Goal: Task Accomplishment & Management: Manage account settings

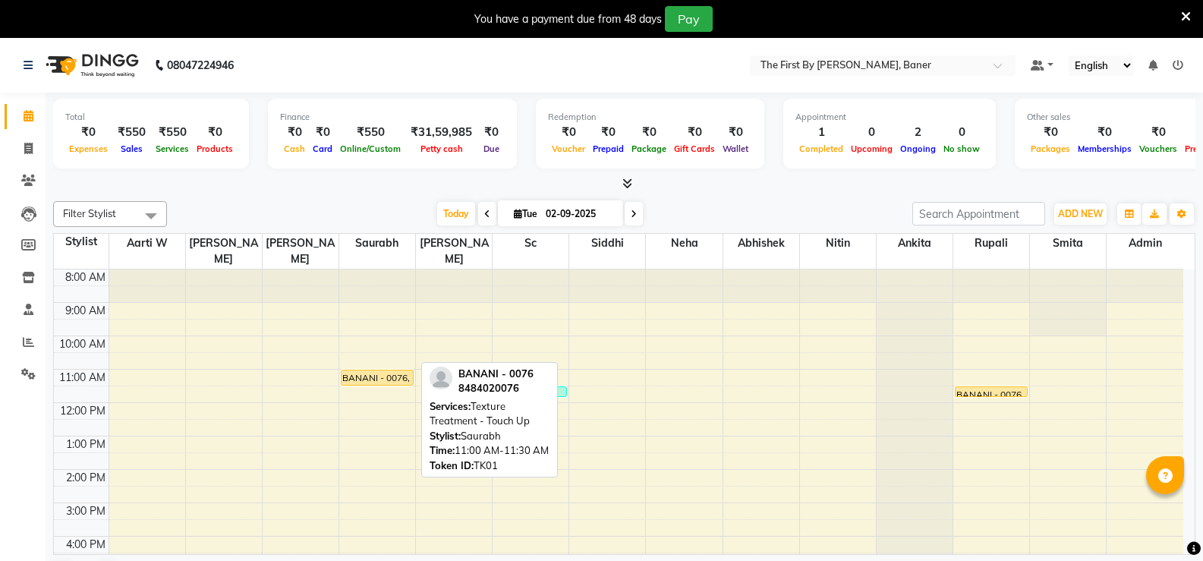
click at [348, 370] on div "BANANI - 0076, TK01, 11:00 AM-11:30 AM, Texture Treatment - Touch Up" at bounding box center [377, 377] width 71 height 14
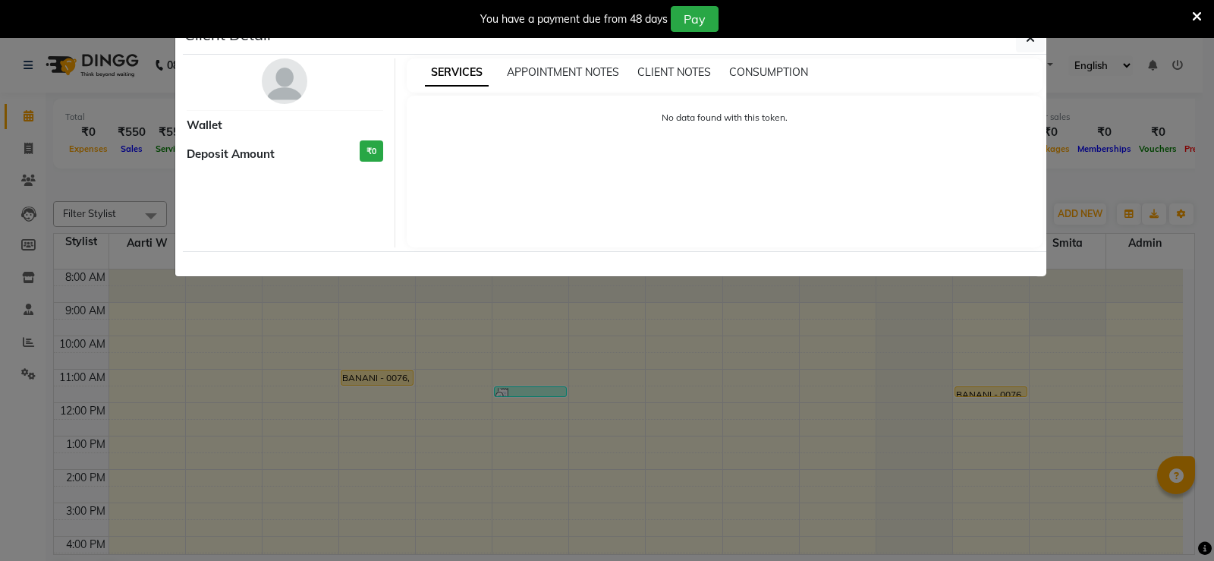
select select "1"
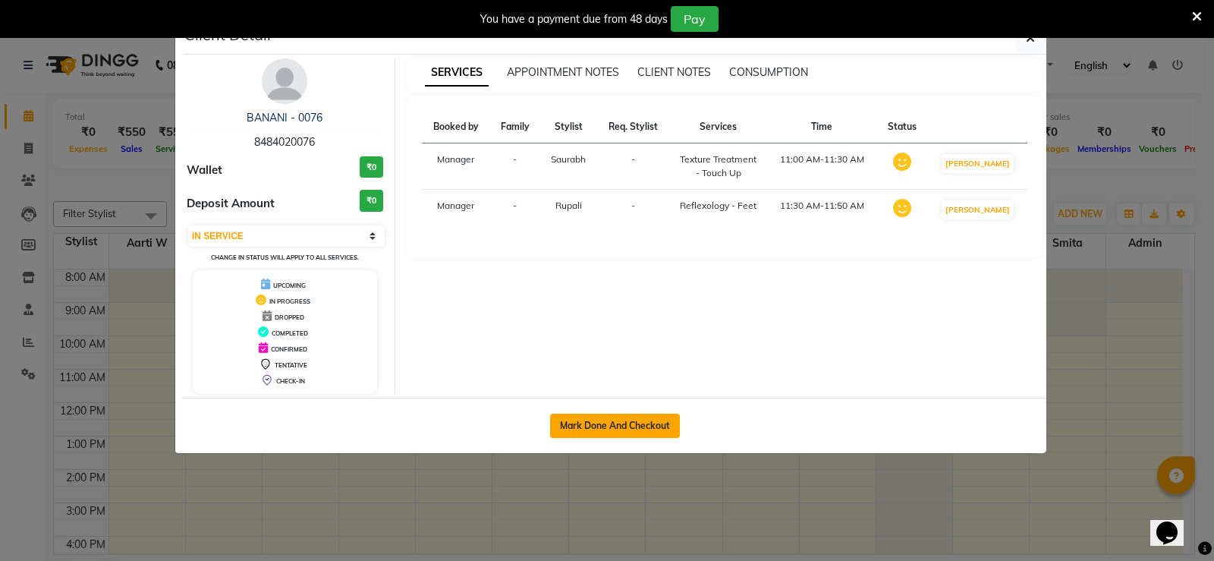
drag, startPoint x: 643, startPoint y: 433, endPoint x: 627, endPoint y: 434, distance: 16.0
click at [640, 436] on button "Mark Done And Checkout" at bounding box center [615, 426] width 130 height 24
select select "6411"
select select "service"
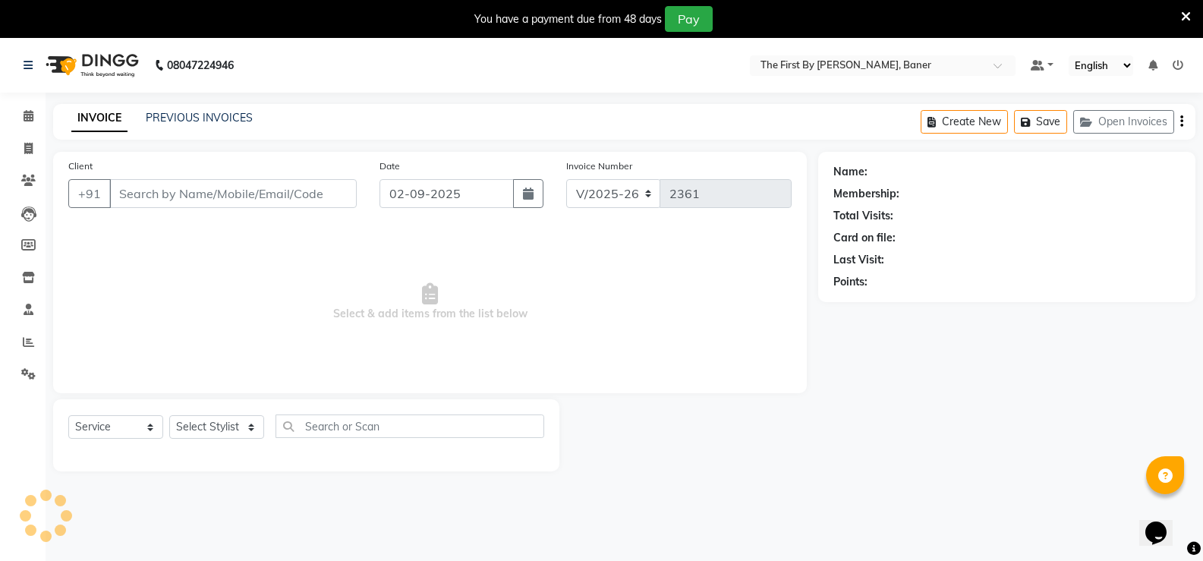
type input "84******76"
select select "69831"
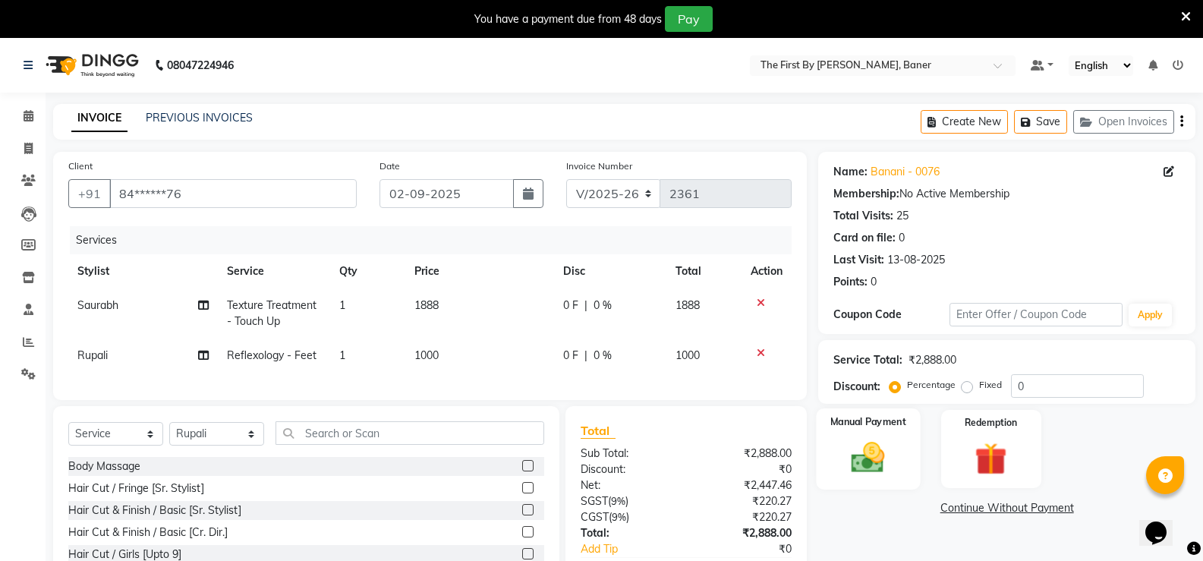
click at [834, 452] on div "Manual Payment" at bounding box center [869, 448] width 104 height 81
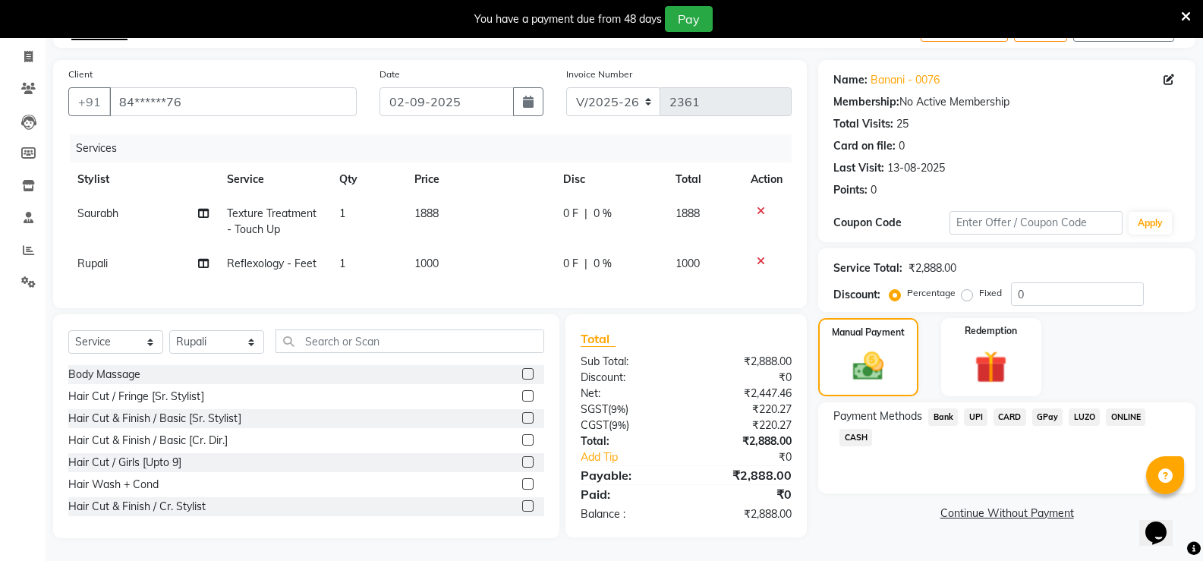
click at [969, 408] on span "UPI" at bounding box center [976, 416] width 24 height 17
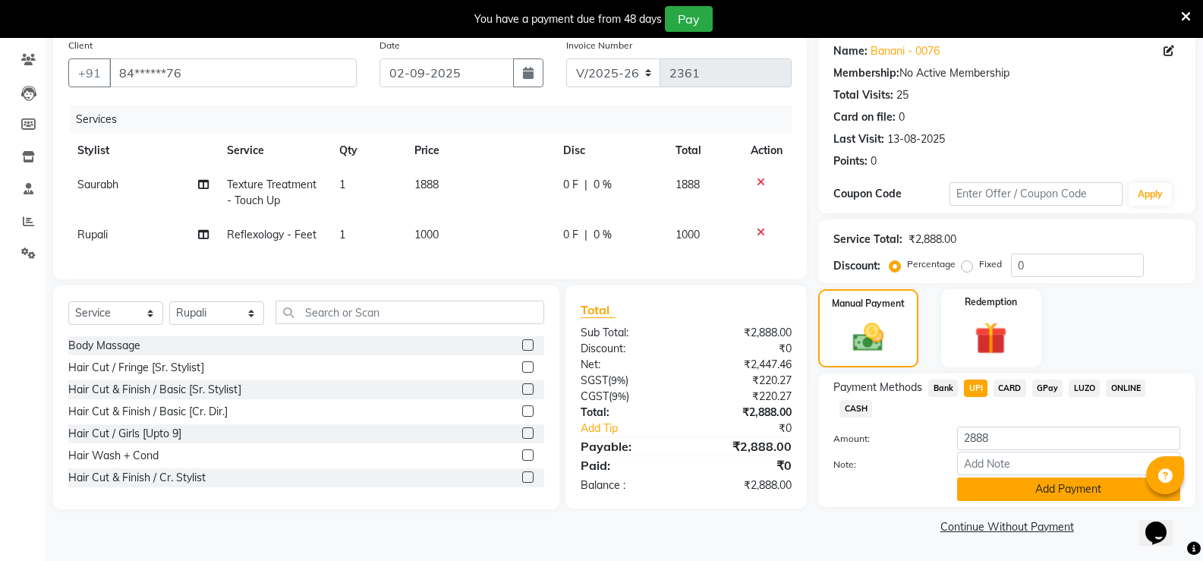
click at [1019, 492] on button "Add Payment" at bounding box center [1068, 489] width 223 height 24
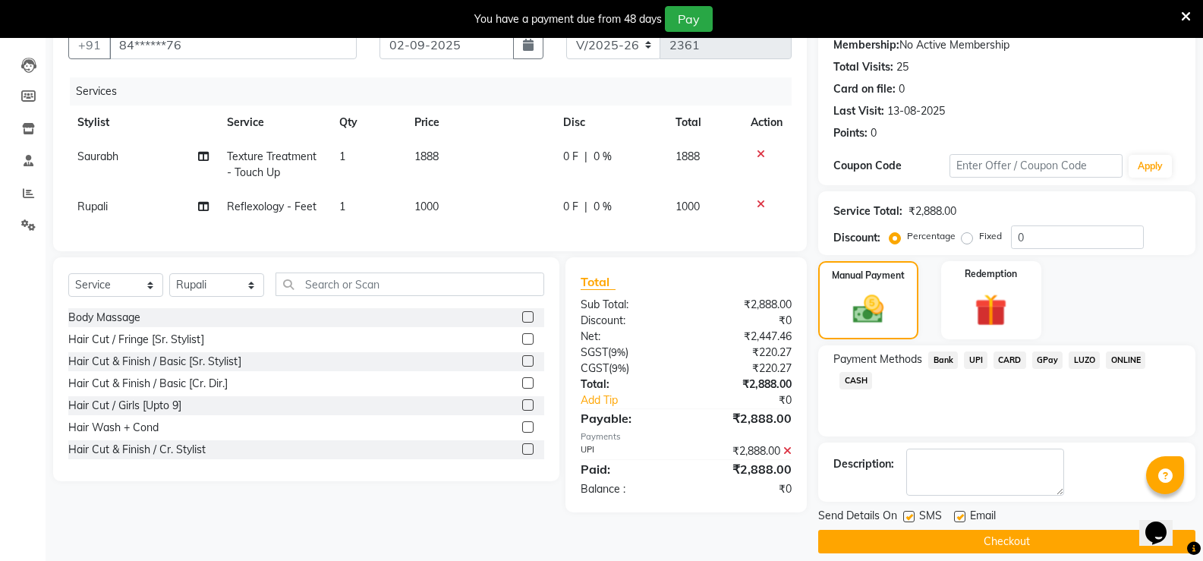
scroll to position [164, 0]
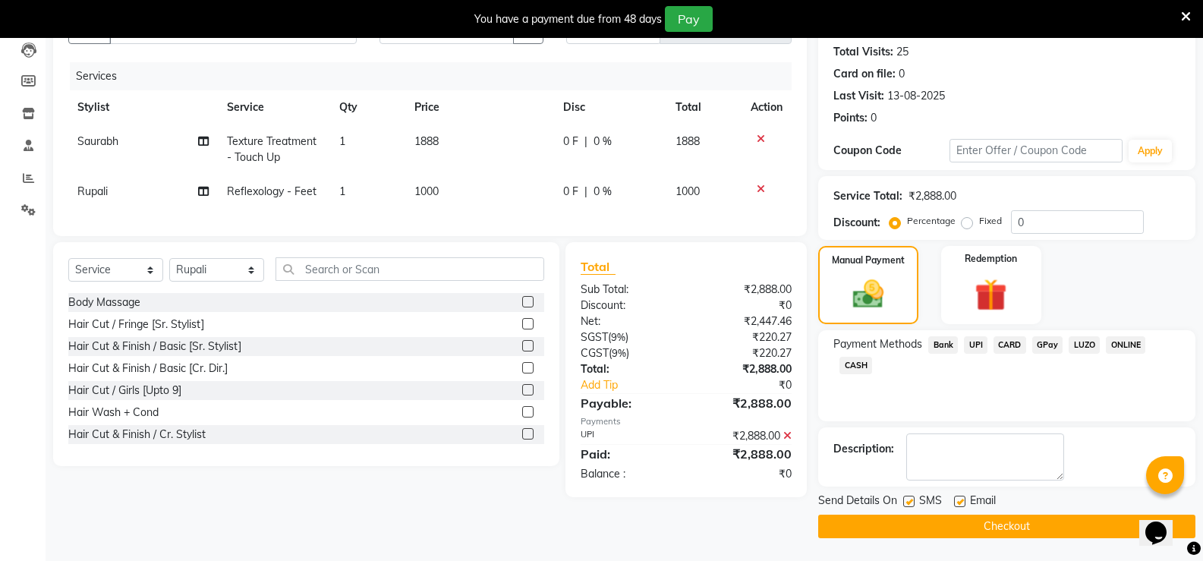
click at [1005, 534] on button "Checkout" at bounding box center [1006, 527] width 377 height 24
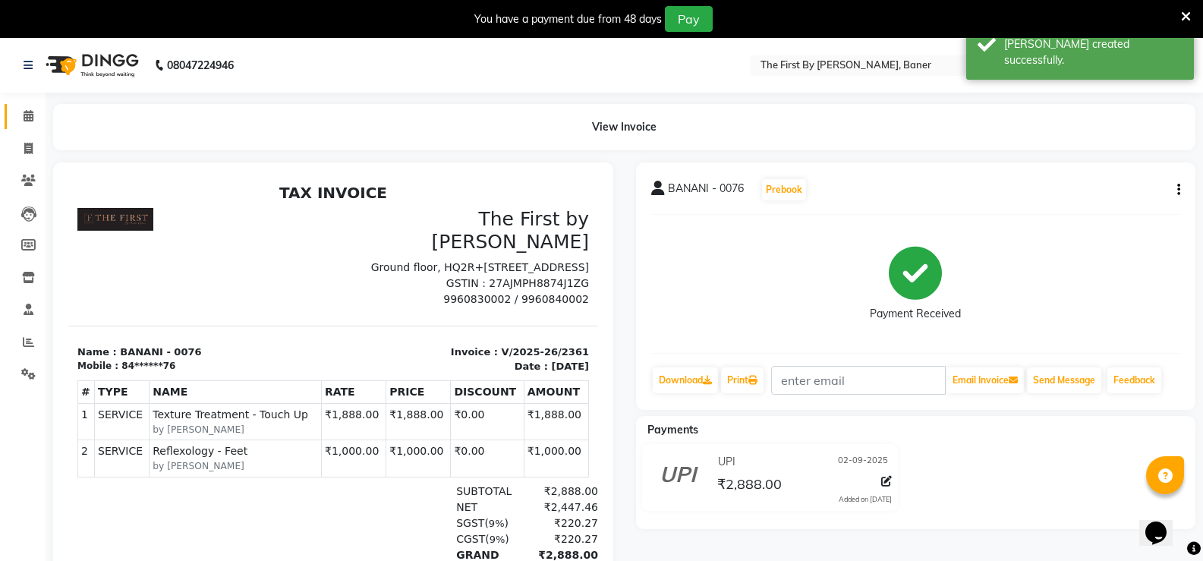
click at [6, 107] on link "Calendar" at bounding box center [23, 116] width 36 height 25
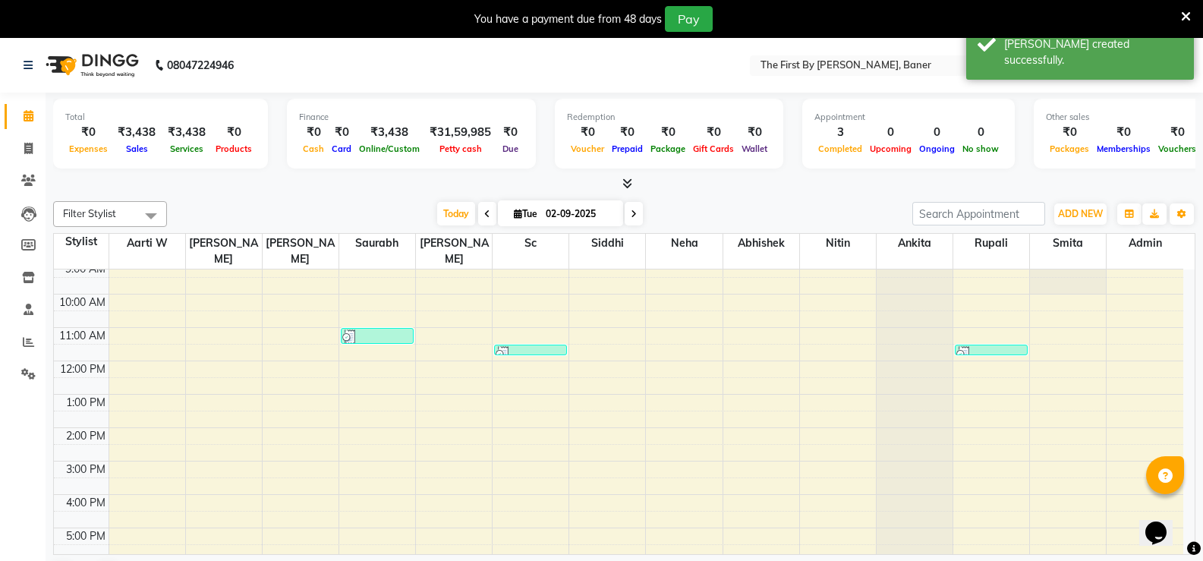
scroll to position [76, 0]
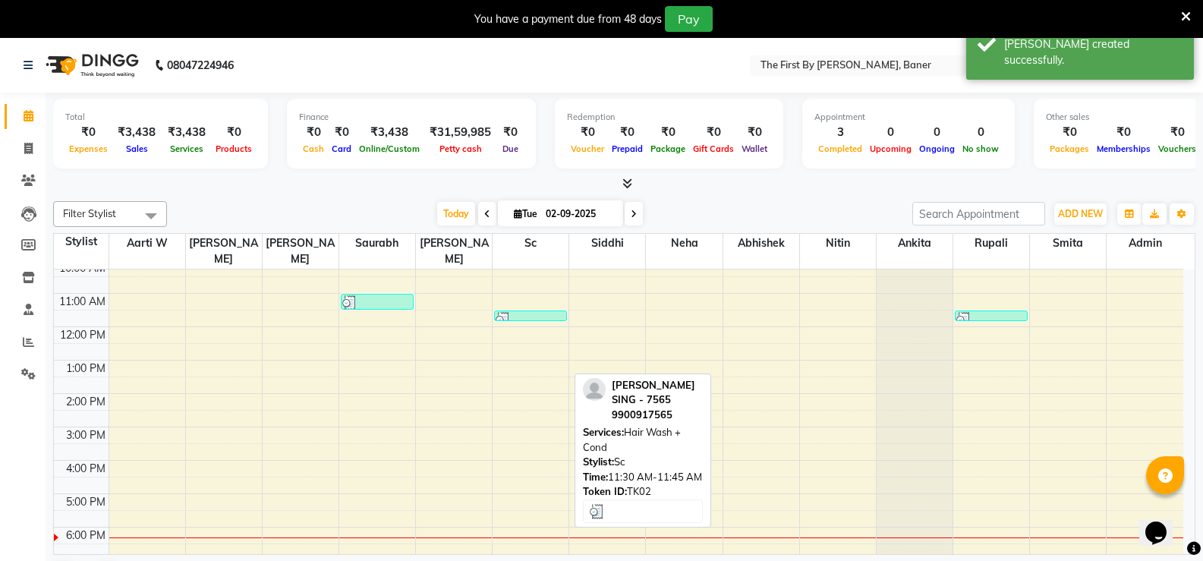
click at [510, 312] on img at bounding box center [503, 319] width 15 height 15
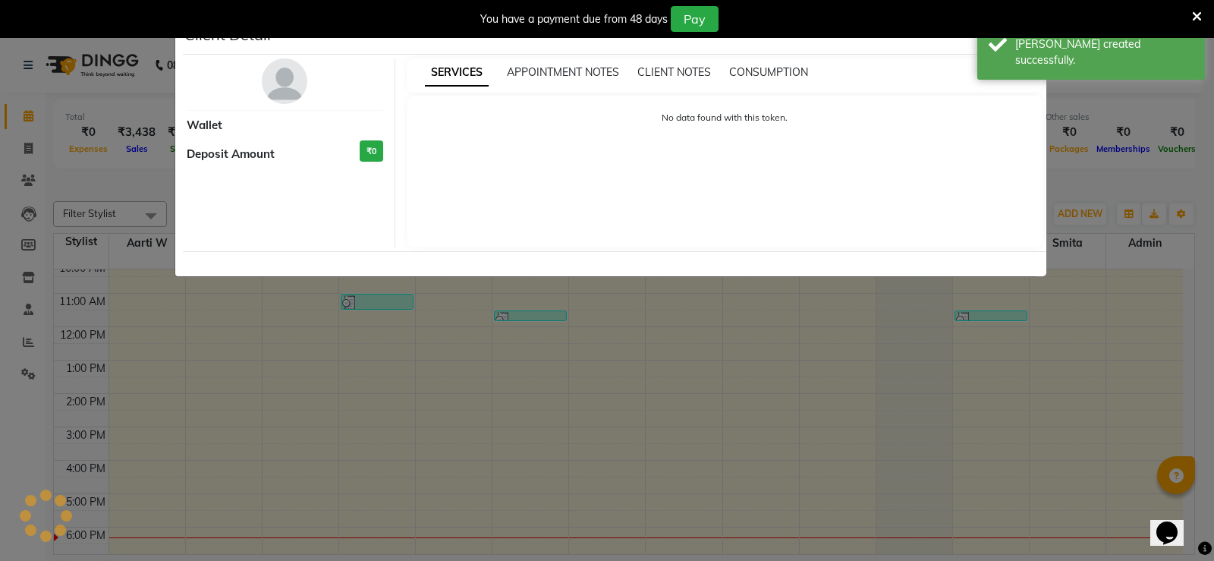
select select "3"
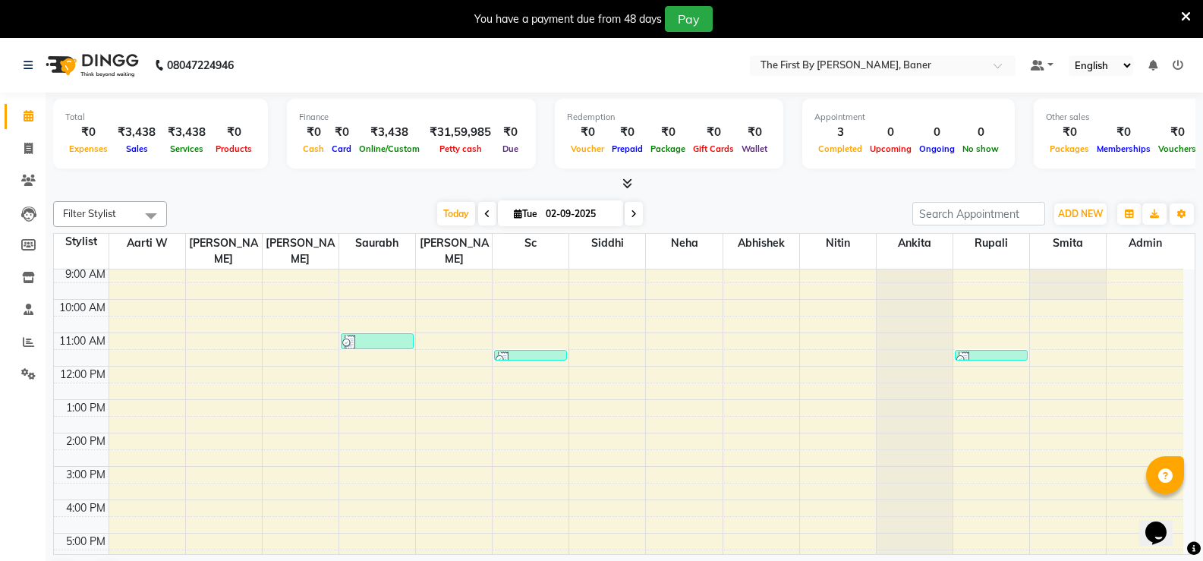
scroll to position [27, 0]
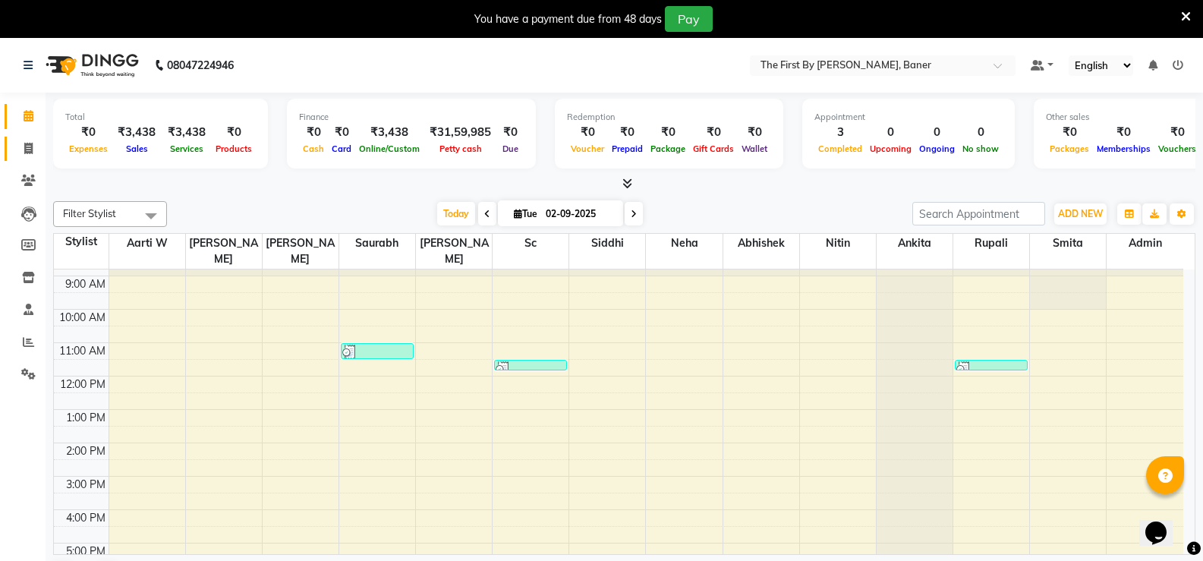
click at [266, 364] on div "8:00 AM 9:00 AM 10:00 AM 11:00 AM 12:00 PM 1:00 PM 2:00 PM 3:00 PM 4:00 PM 5:00…" at bounding box center [618, 459] width 1129 height 433
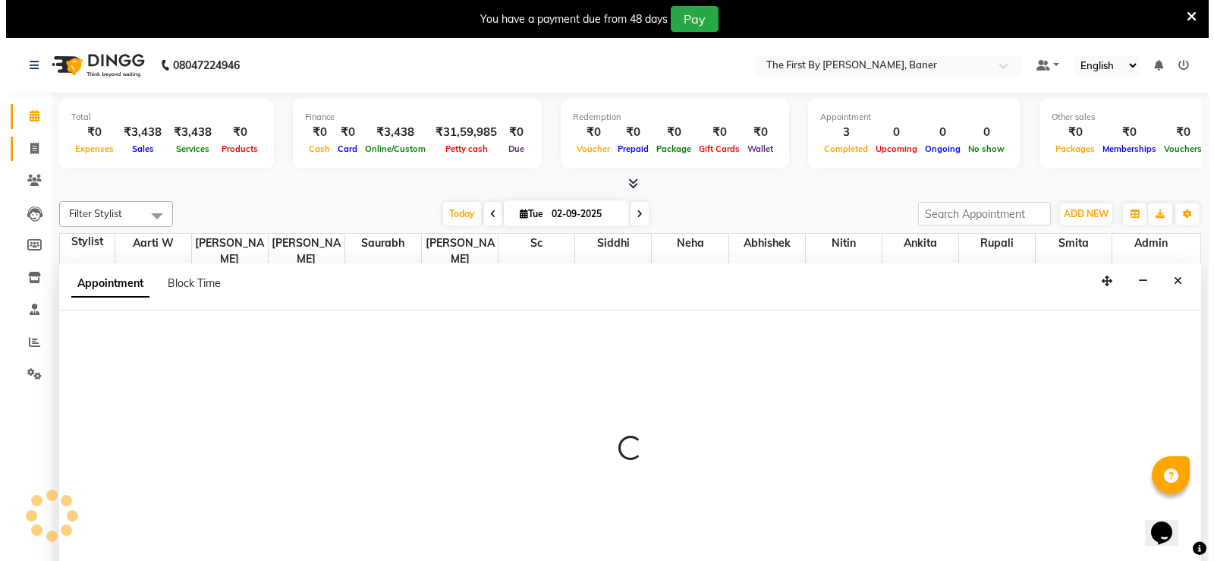
scroll to position [39, 0]
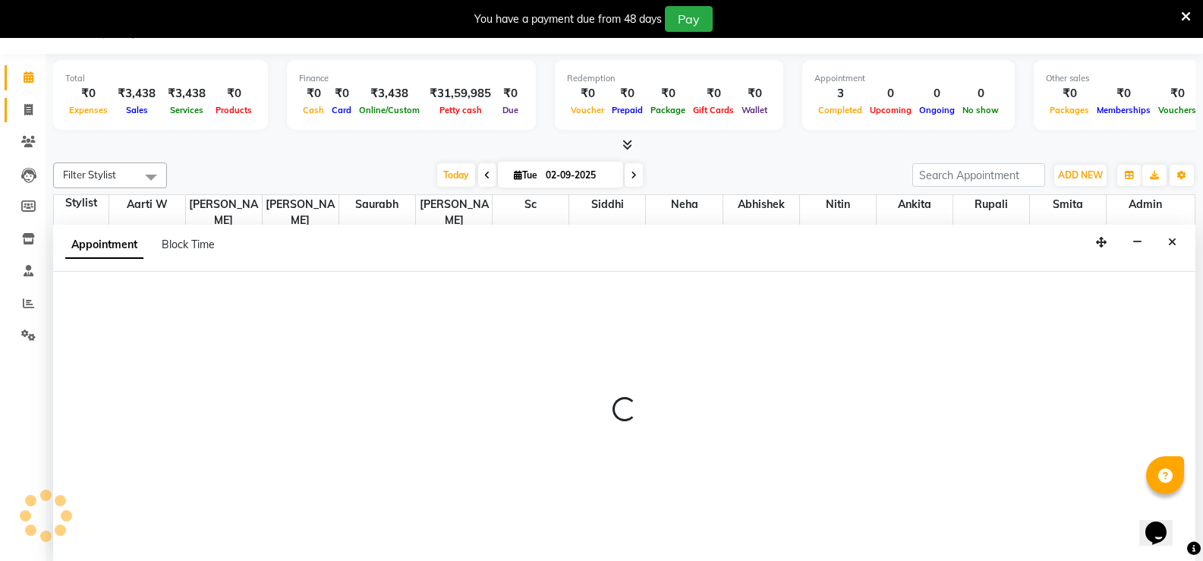
select select "49034"
select select "720"
select select "tentative"
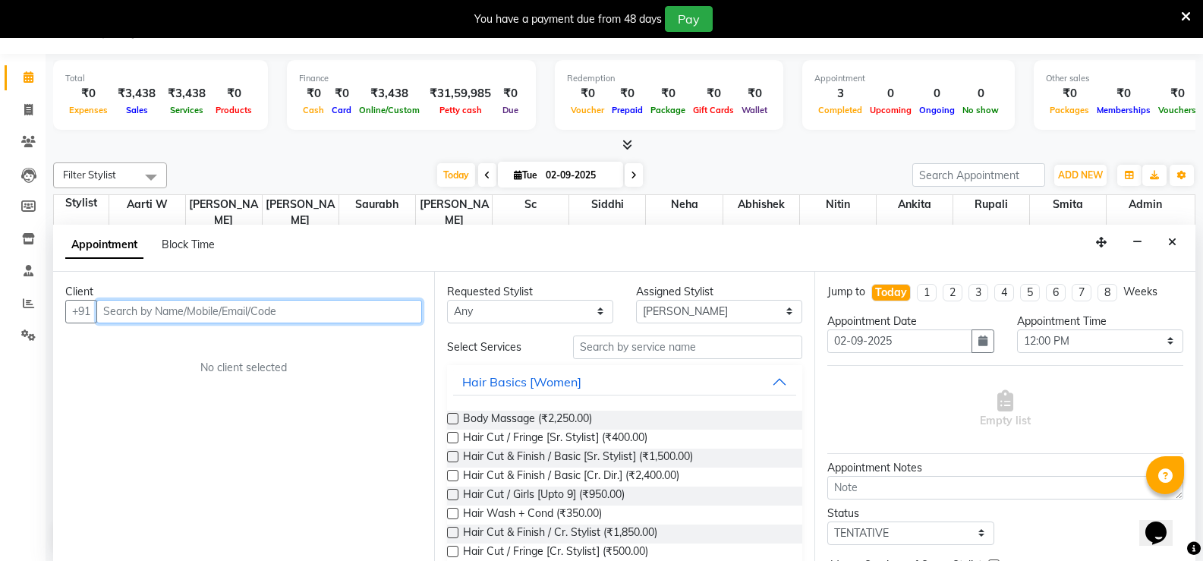
click at [159, 316] on input "text" at bounding box center [259, 312] width 326 height 24
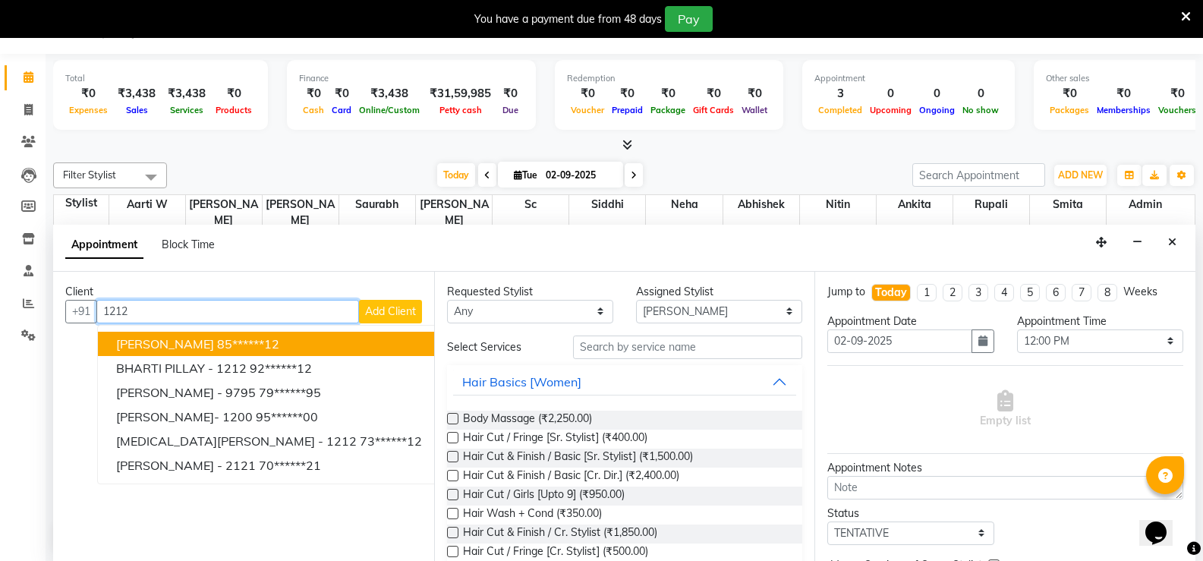
type input "1212"
click at [384, 307] on span "Add Client" at bounding box center [390, 311] width 51 height 14
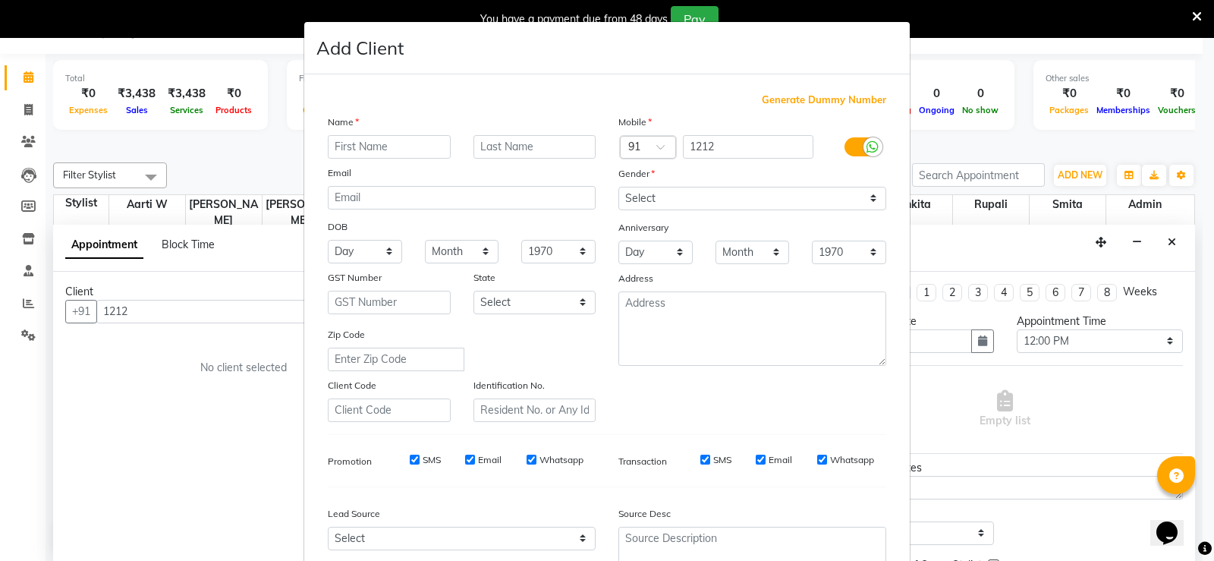
click at [811, 95] on span "Generate Dummy Number" at bounding box center [824, 100] width 124 height 15
type input "1278900000068"
checkbox input "false"
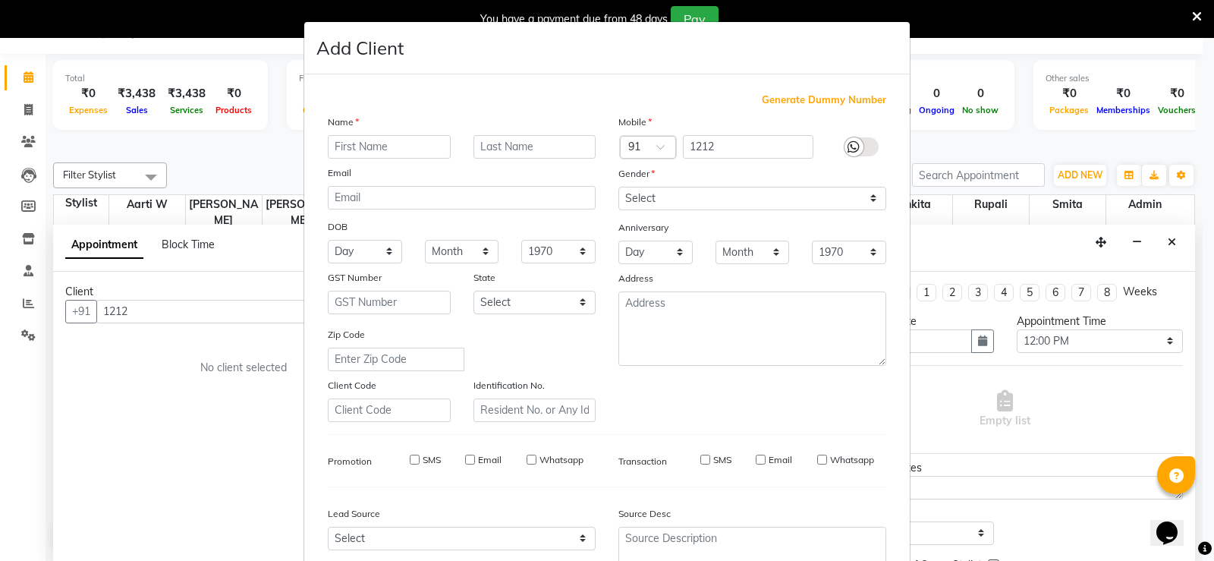
checkbox input "false"
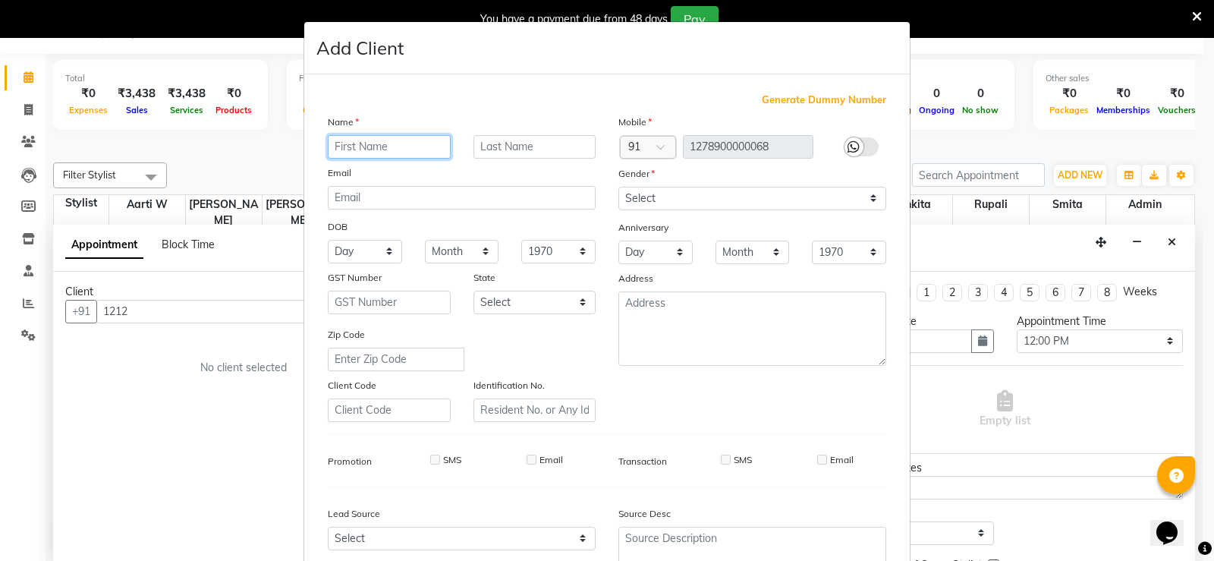
click at [386, 154] on input "text" at bounding box center [389, 147] width 123 height 24
type input "Walkin"
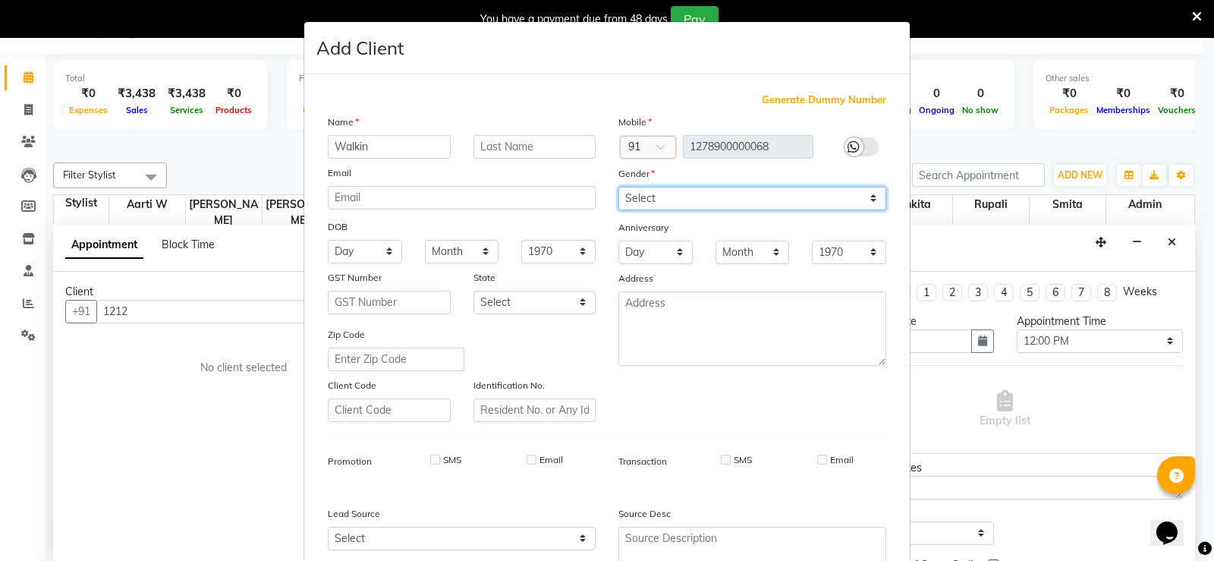
click at [689, 206] on select "Select [DEMOGRAPHIC_DATA] [DEMOGRAPHIC_DATA] Other Prefer Not To Say" at bounding box center [753, 199] width 268 height 24
click at [619, 187] on select "Select [DEMOGRAPHIC_DATA] [DEMOGRAPHIC_DATA] Other Prefer Not To Say" at bounding box center [753, 199] width 268 height 24
drag, startPoint x: 646, startPoint y: 198, endPoint x: 646, endPoint y: 207, distance: 9.1
click at [646, 198] on select "Select [DEMOGRAPHIC_DATA] [DEMOGRAPHIC_DATA] Other Prefer Not To Say" at bounding box center [753, 199] width 268 height 24
select select "[DEMOGRAPHIC_DATA]"
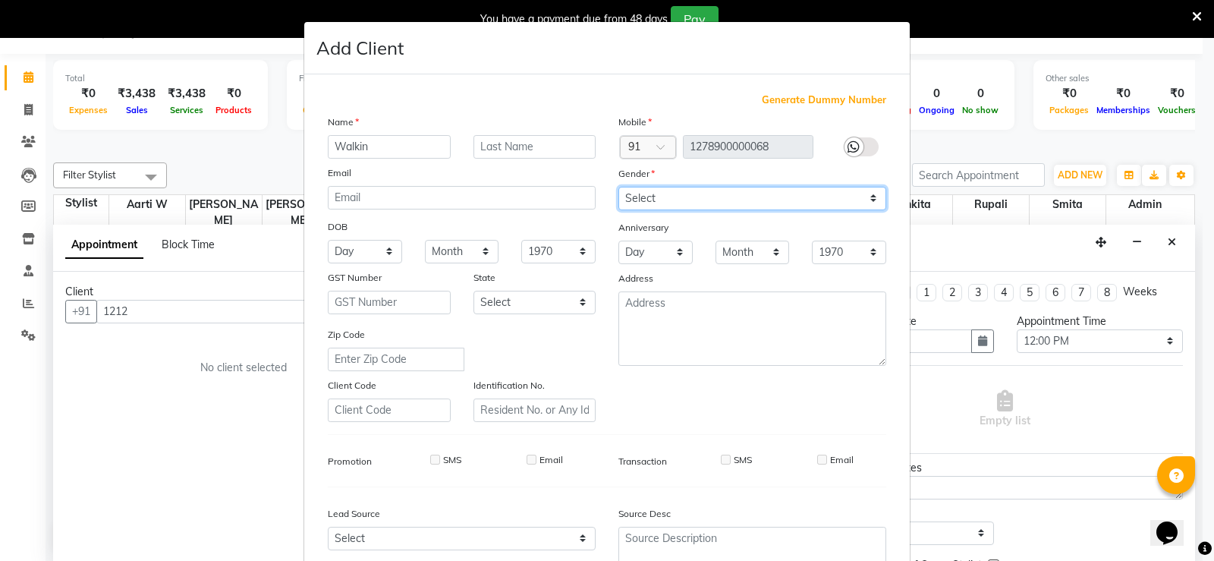
click at [619, 187] on select "Select [DEMOGRAPHIC_DATA] [DEMOGRAPHIC_DATA] Other Prefer Not To Say" at bounding box center [753, 199] width 268 height 24
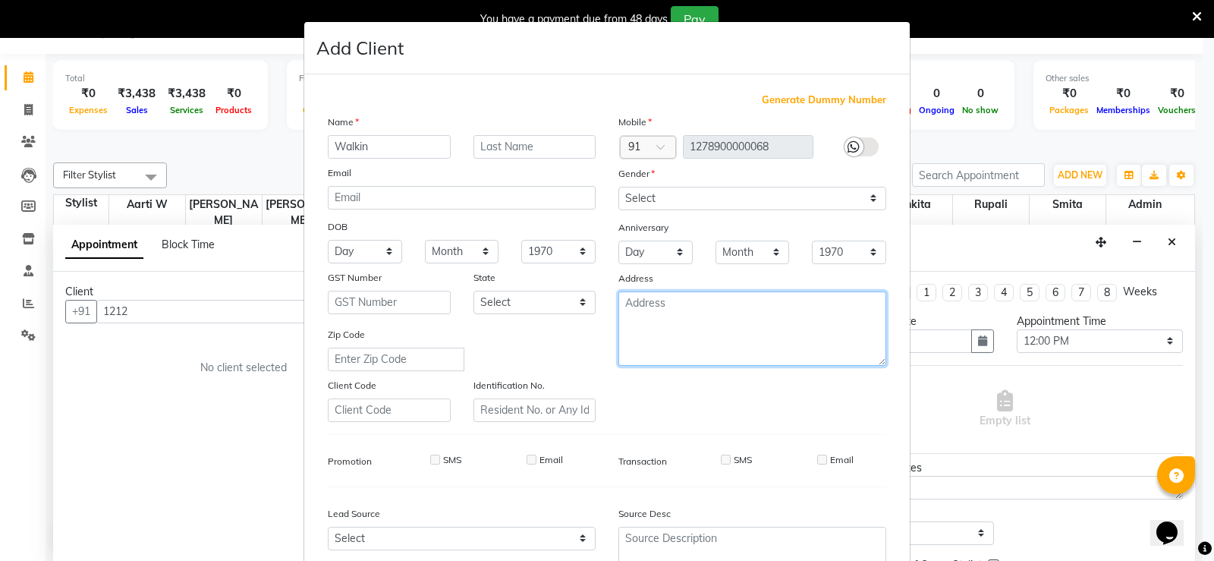
drag, startPoint x: 653, startPoint y: 294, endPoint x: 662, endPoint y: 345, distance: 50.8
click at [653, 295] on textarea at bounding box center [753, 328] width 268 height 74
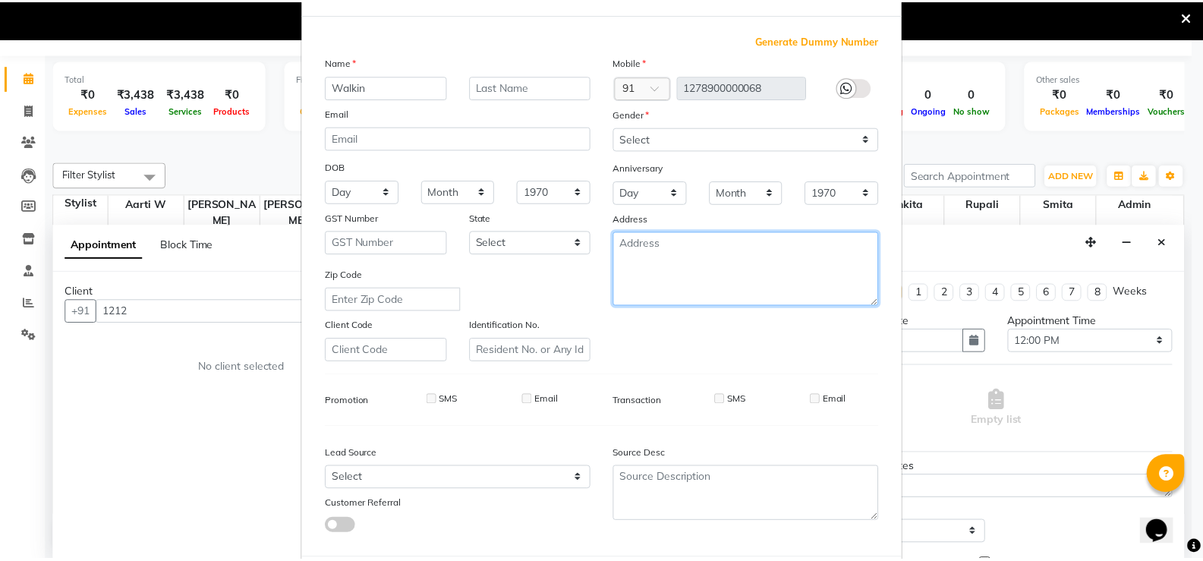
scroll to position [140, 0]
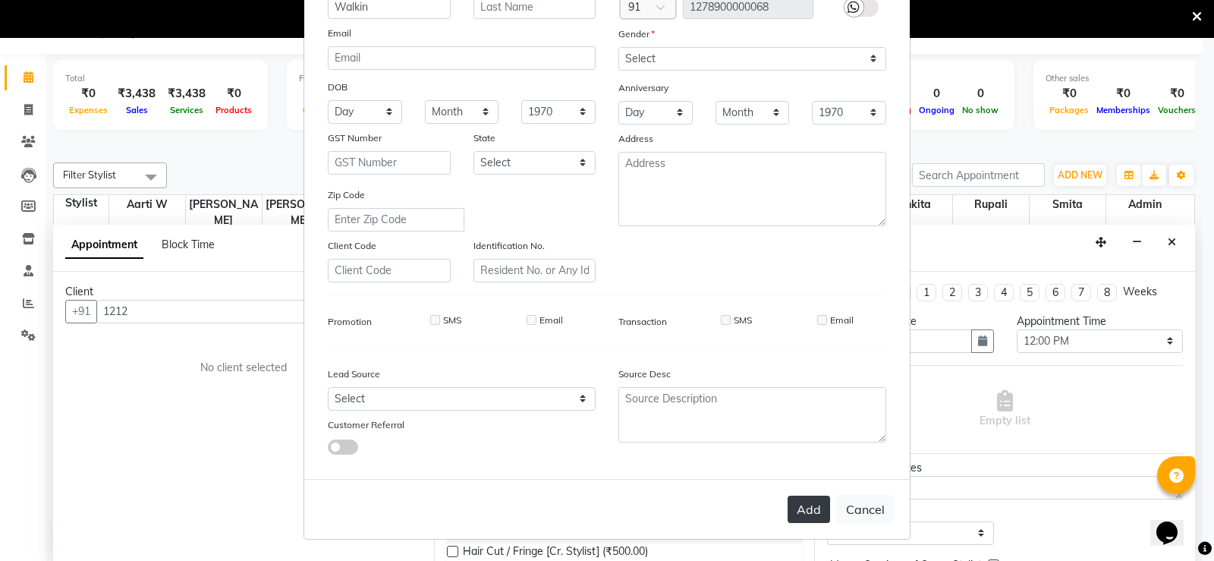
click at [814, 498] on button "Add" at bounding box center [809, 509] width 43 height 27
type input "12*********68"
select select
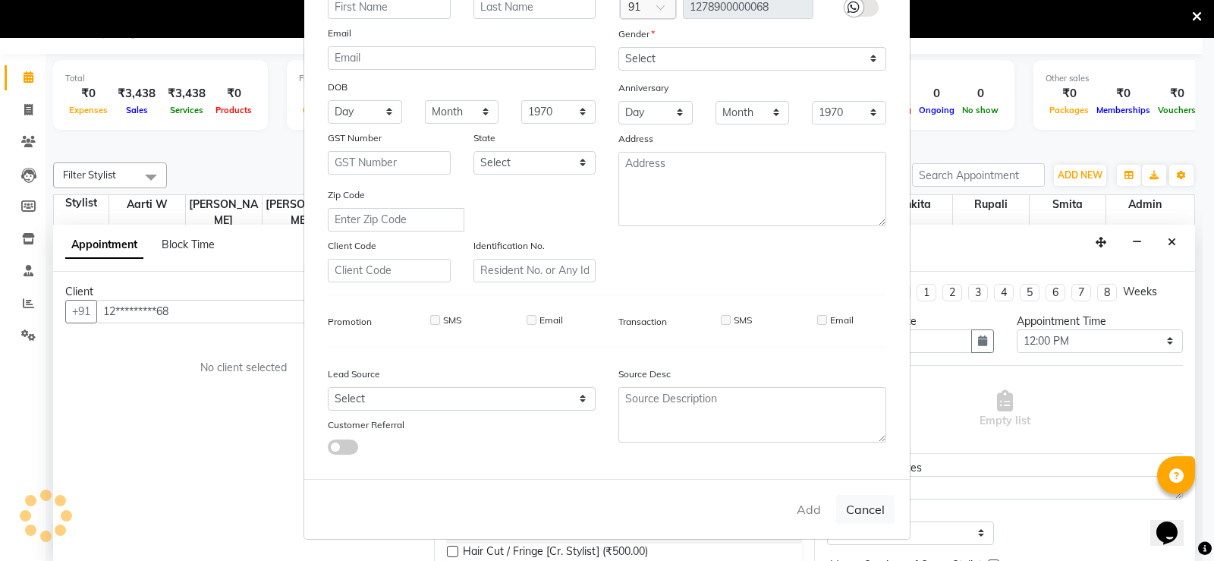
select select
checkbox input "false"
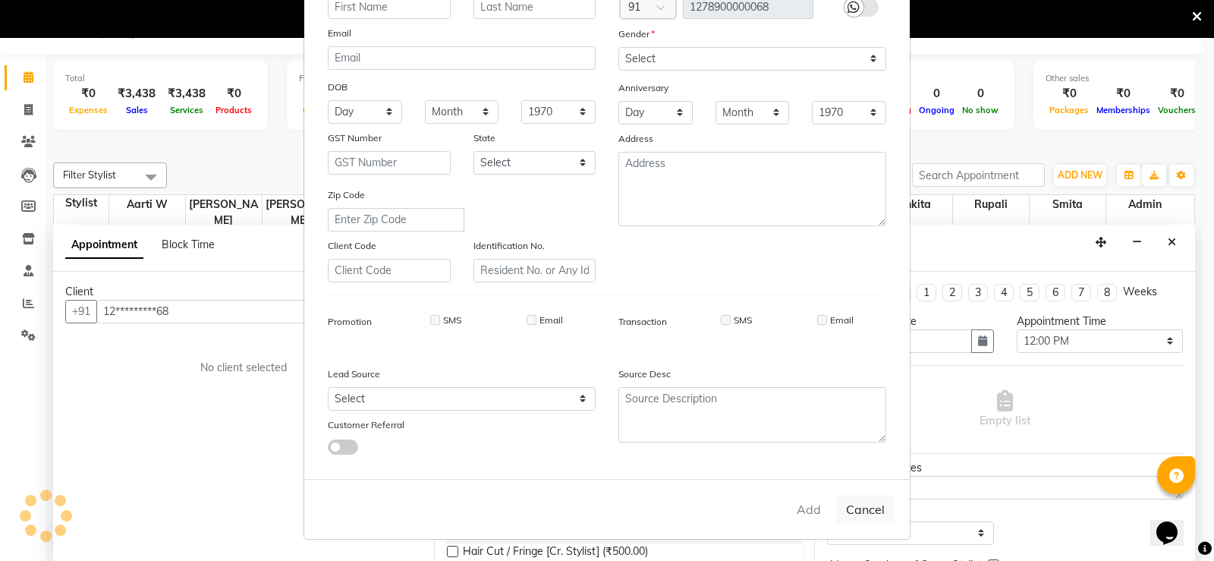
checkbox input "false"
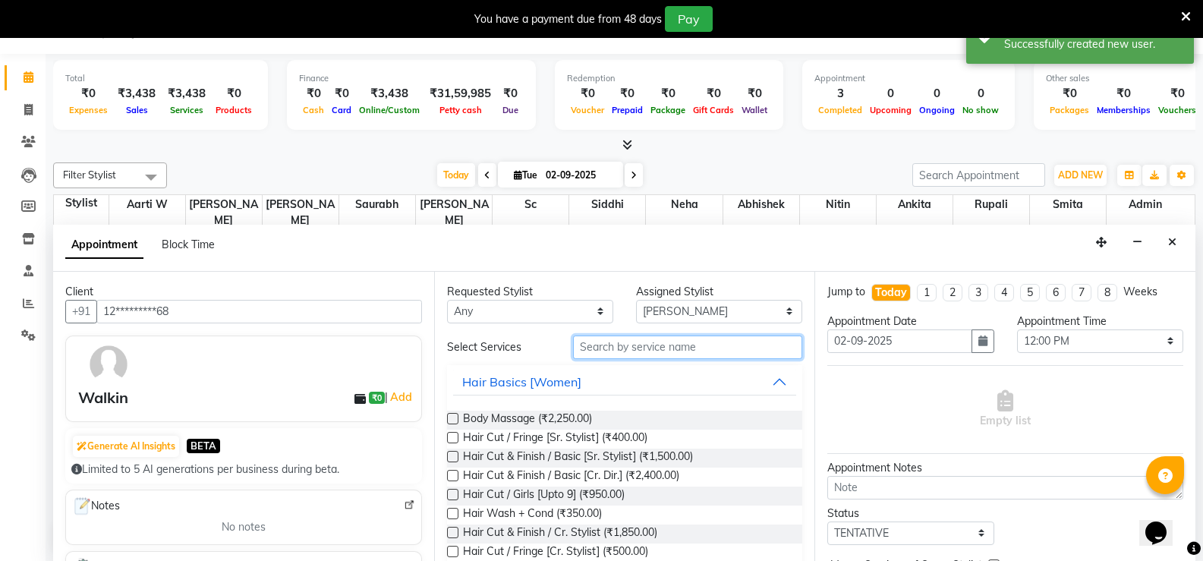
click at [632, 348] on input "text" at bounding box center [687, 347] width 229 height 24
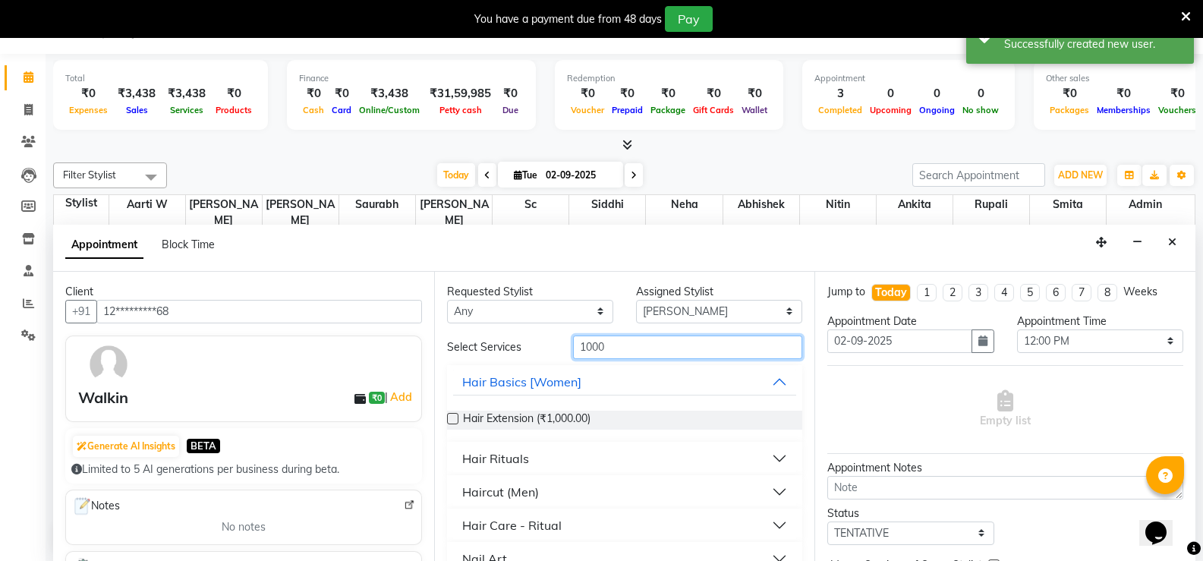
type input "1000"
click at [515, 495] on div "Haircut (Men)" at bounding box center [500, 492] width 77 height 18
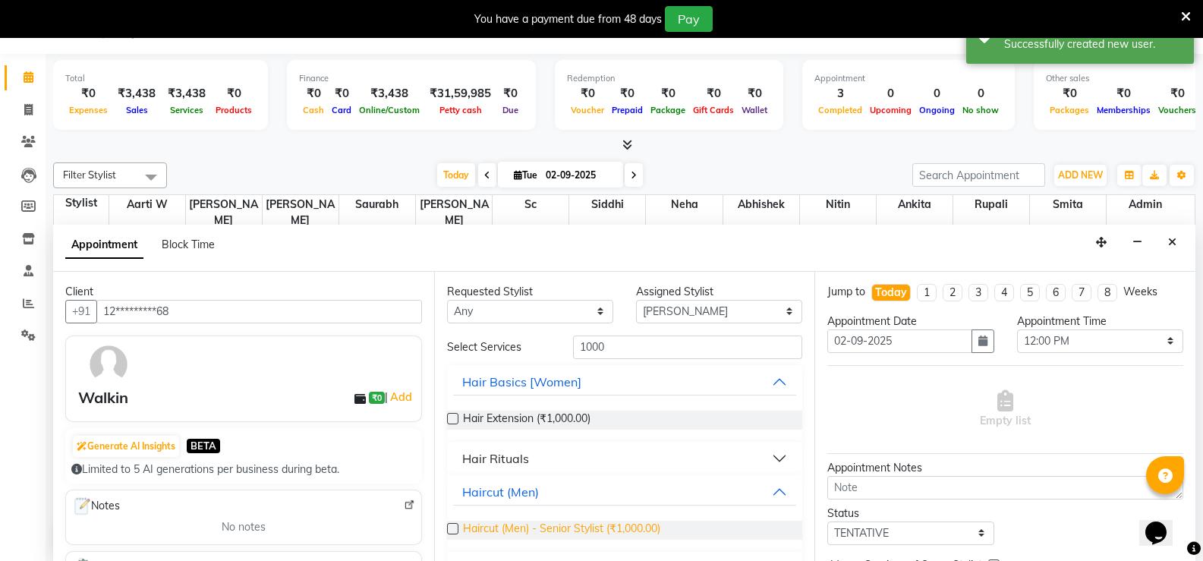
click at [537, 525] on span "Haircut (Men) - Senior Stylist (₹1,000.00)" at bounding box center [561, 530] width 197 height 19
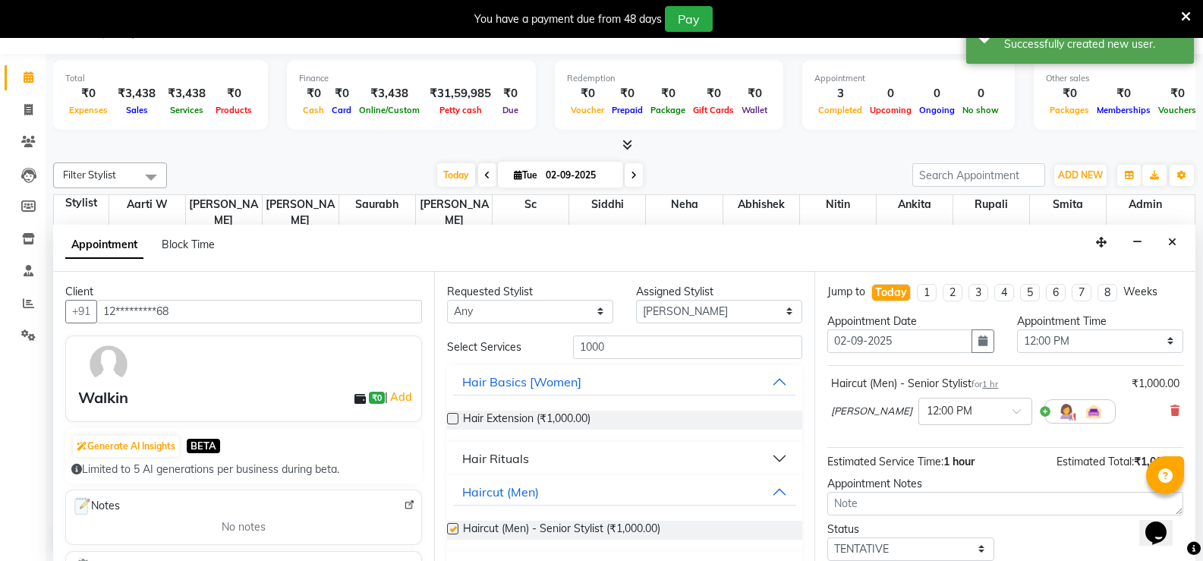
checkbox input "false"
click at [663, 308] on select "Select Aarti W Abhishek Admin [PERSON_NAME] [PERSON_NAME] Neha Nitin [PERSON_NA…" at bounding box center [719, 312] width 166 height 24
select select "49041"
click at [636, 300] on select "Select Aarti W Abhishek Admin [PERSON_NAME] [PERSON_NAME] Neha Nitin [PERSON_NA…" at bounding box center [719, 312] width 166 height 24
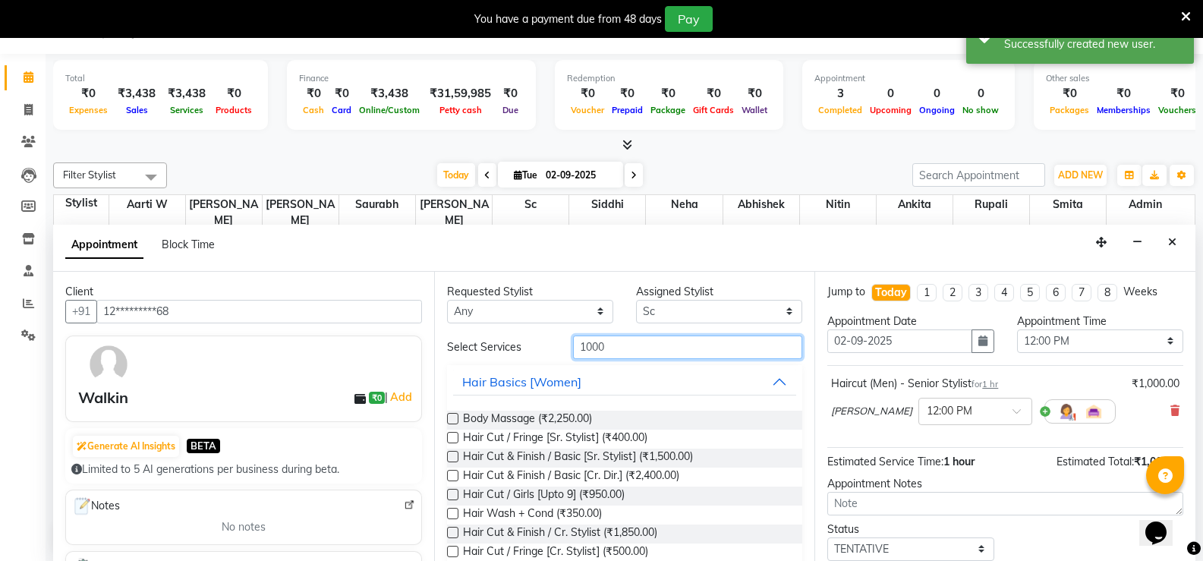
click at [575, 352] on input "1000" at bounding box center [687, 347] width 229 height 24
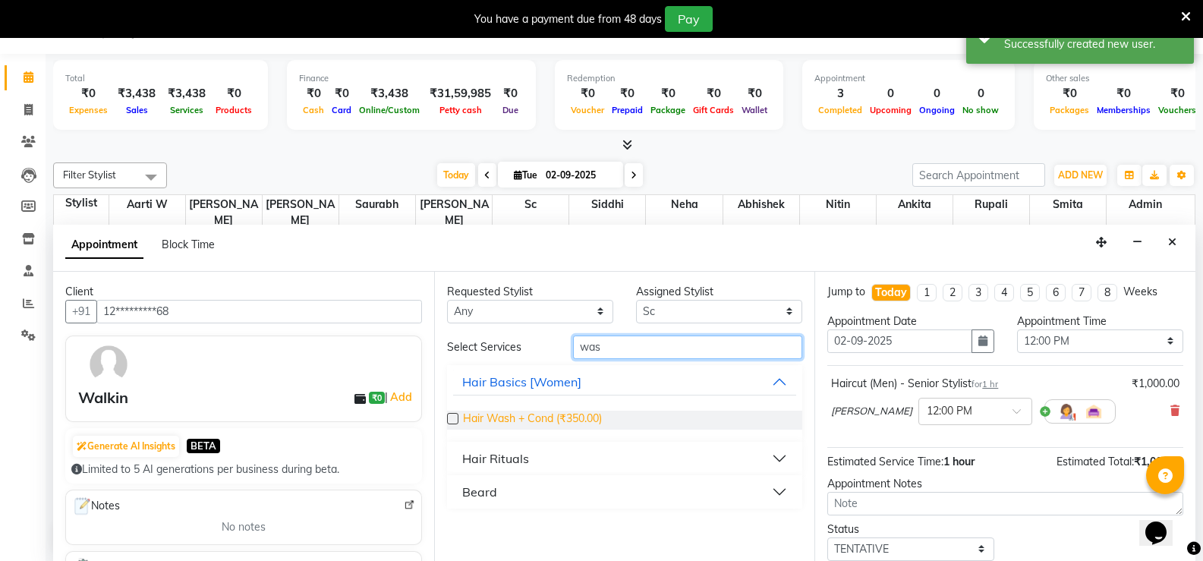
type input "was"
click at [556, 421] on span "Hair Wash + Cond (₹350.00)" at bounding box center [532, 420] width 139 height 19
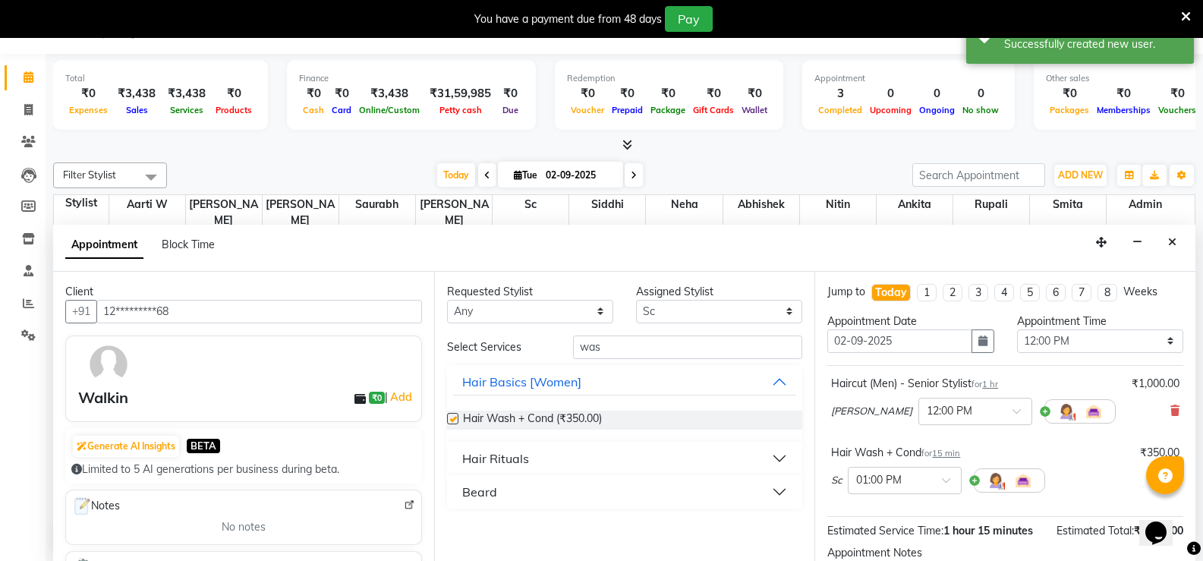
checkbox input "false"
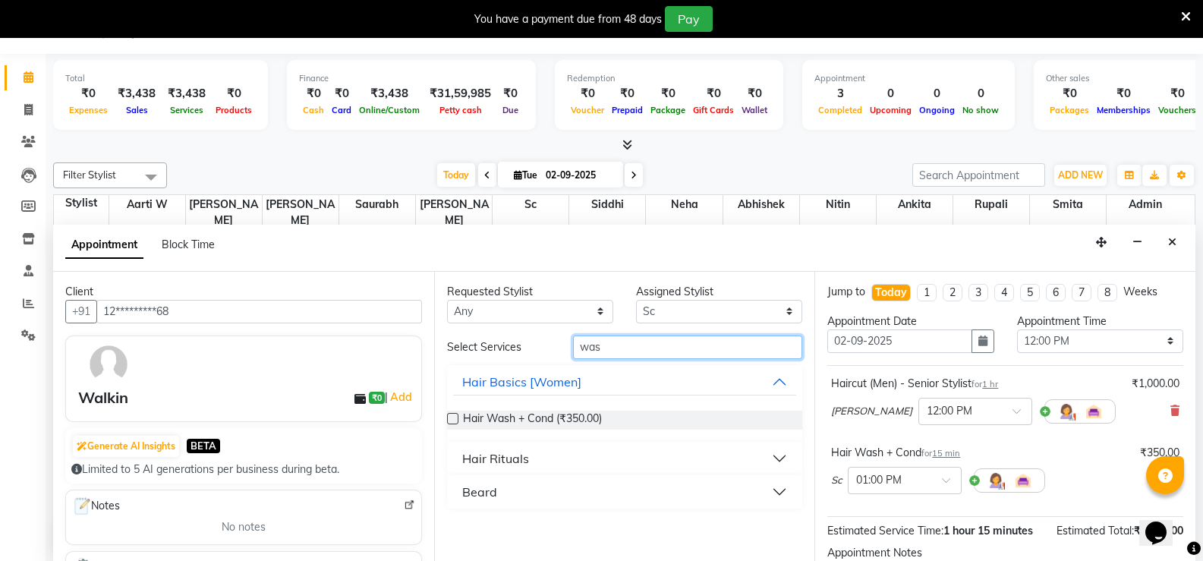
click at [587, 337] on input "was" at bounding box center [687, 347] width 229 height 24
type input "blo"
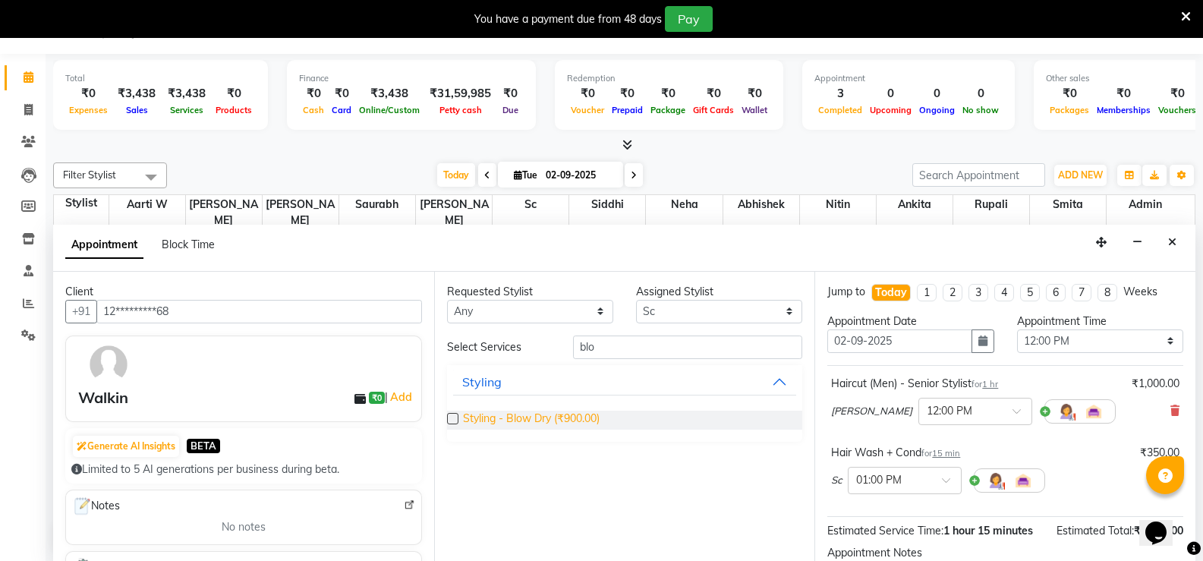
click at [545, 414] on span "Styling - Blow Dry (₹900.00)" at bounding box center [531, 420] width 137 height 19
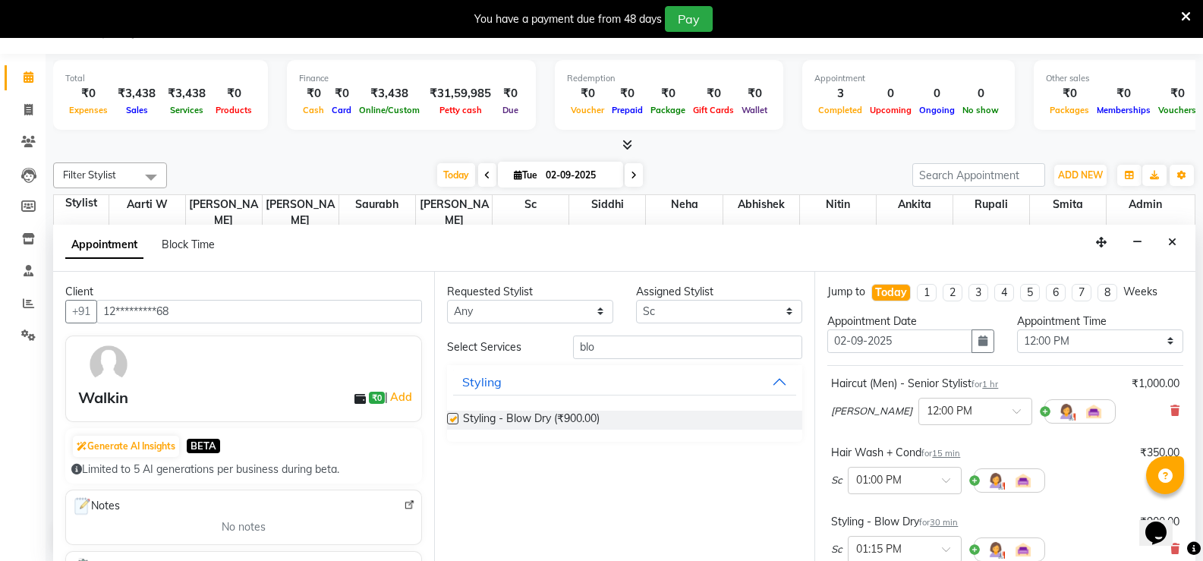
checkbox input "false"
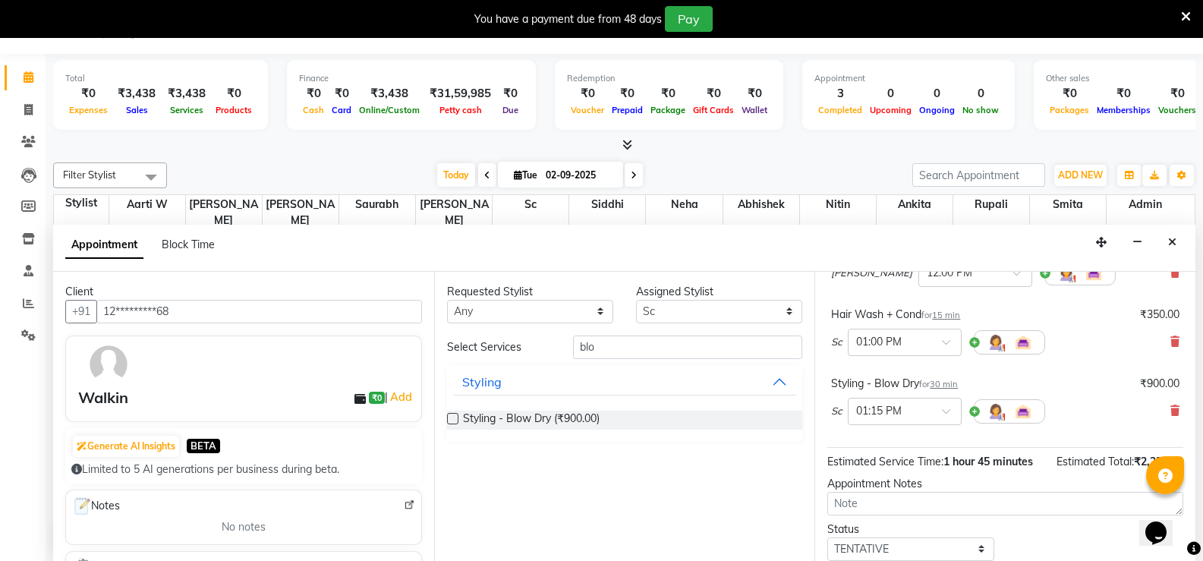
scroll to position [234, 0]
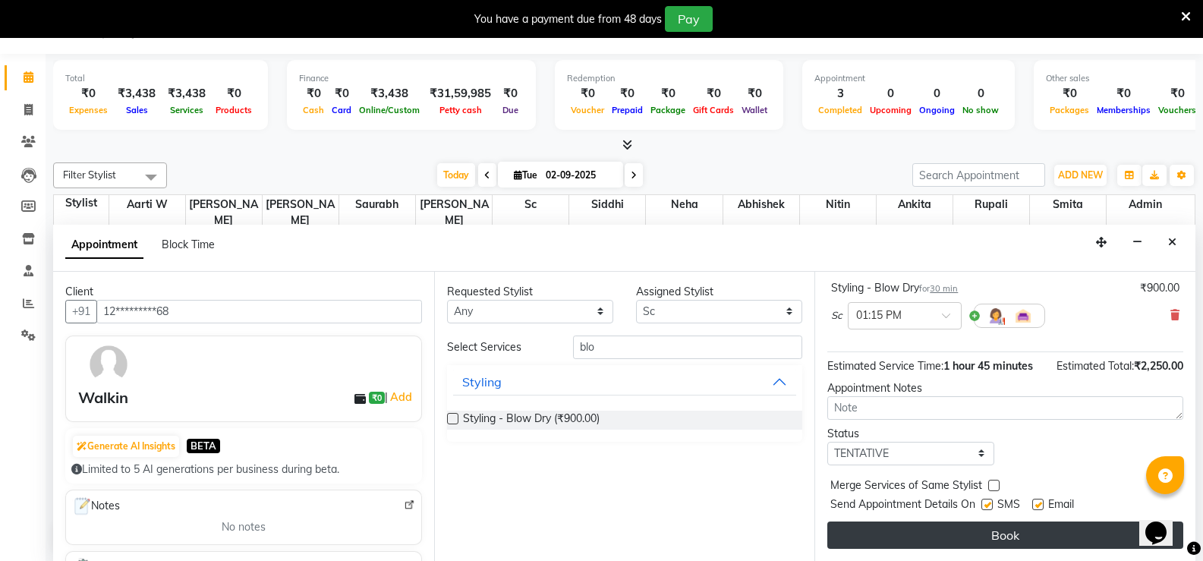
click at [953, 540] on button "Book" at bounding box center [1005, 534] width 356 height 27
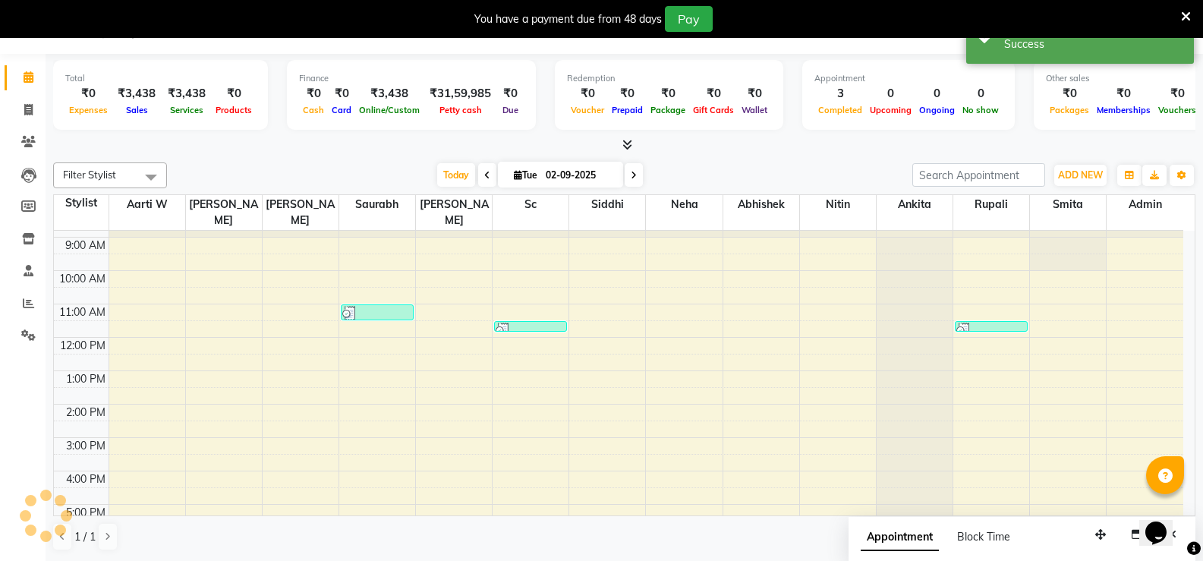
scroll to position [0, 0]
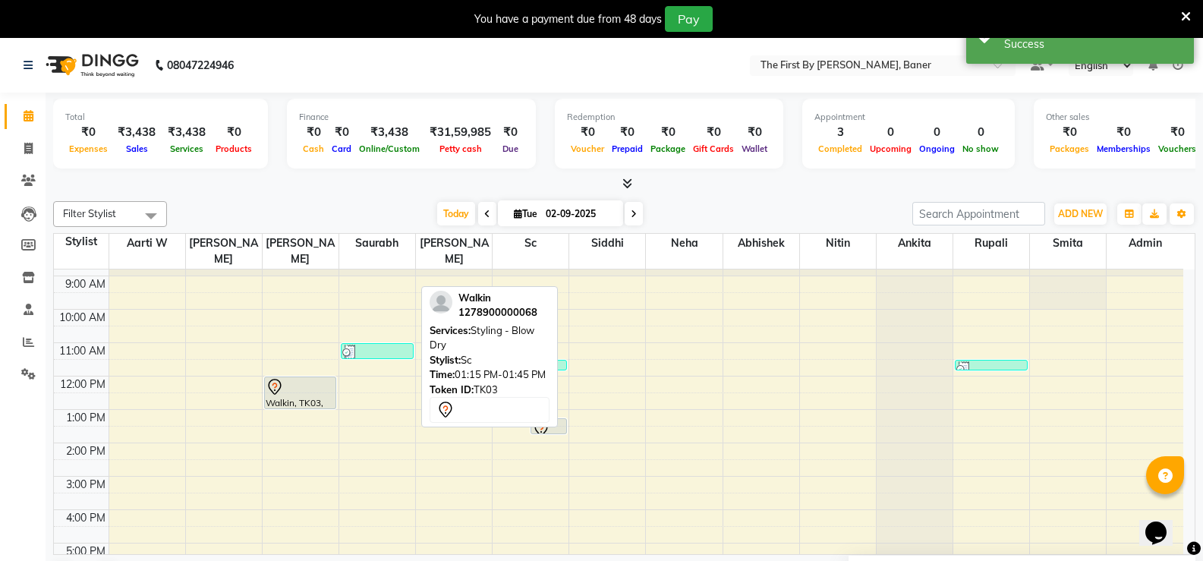
click at [542, 424] on icon at bounding box center [541, 427] width 5 height 6
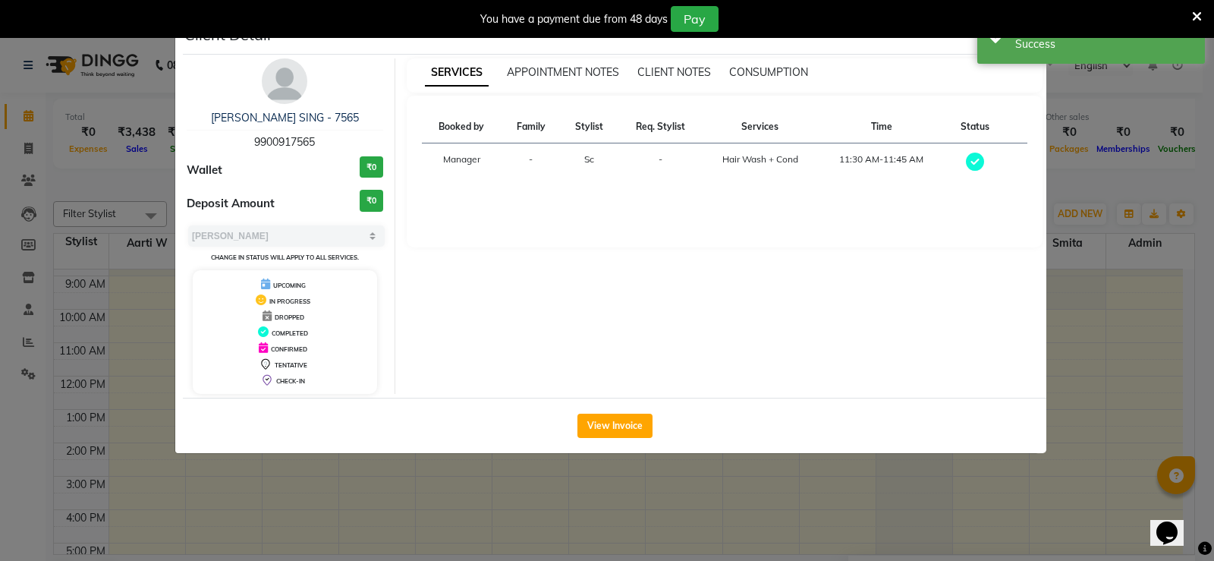
select select "7"
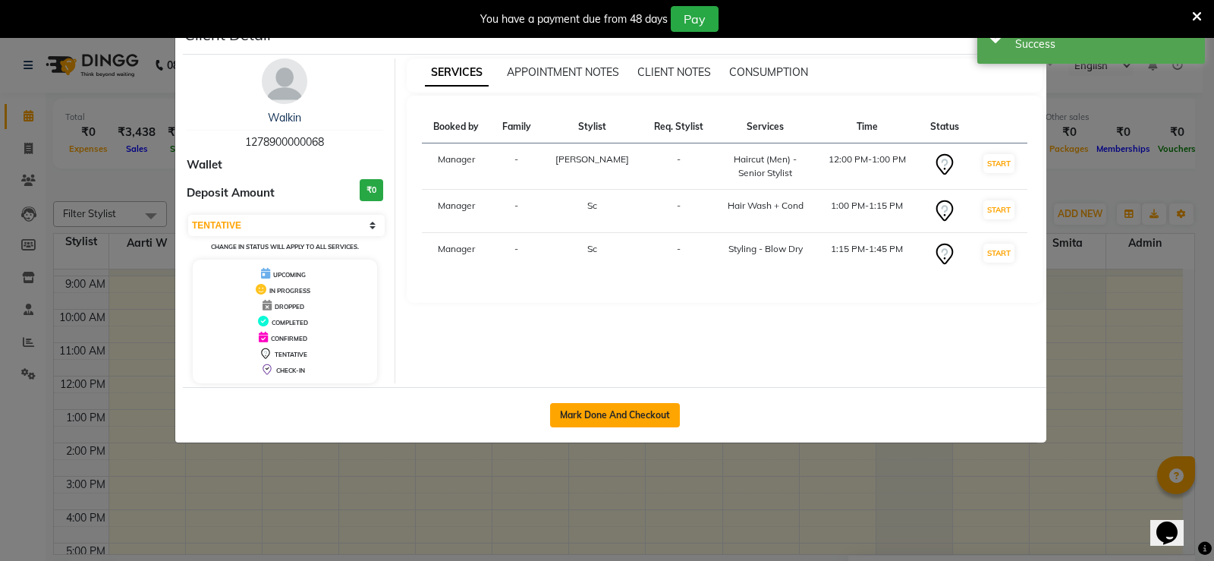
click at [600, 405] on button "Mark Done And Checkout" at bounding box center [615, 415] width 130 height 24
select select "6411"
select select "service"
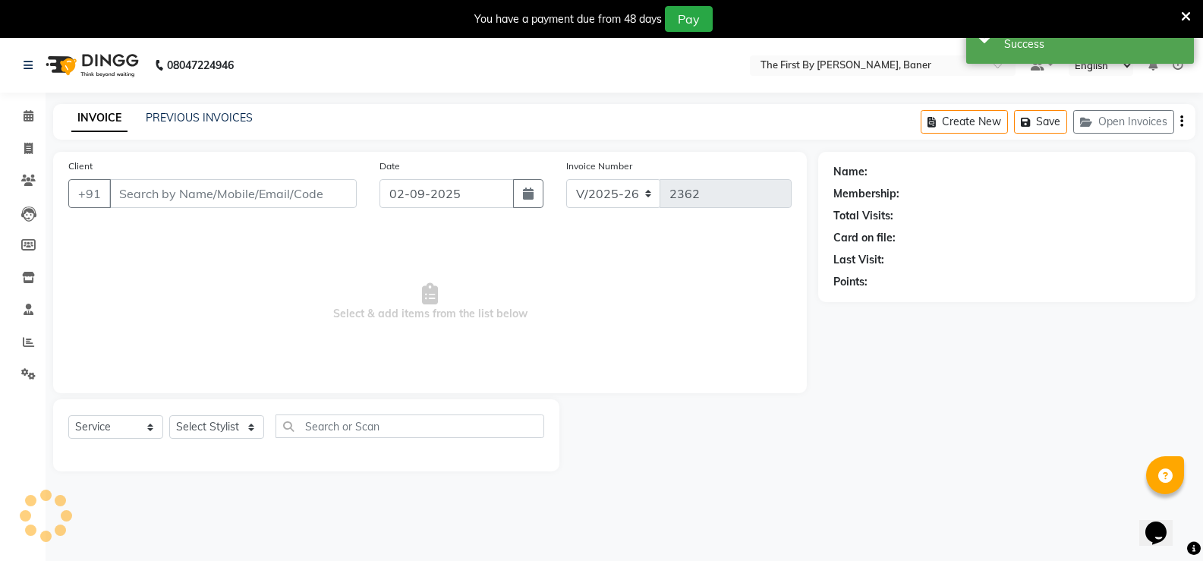
type input "12*********68"
select select "49041"
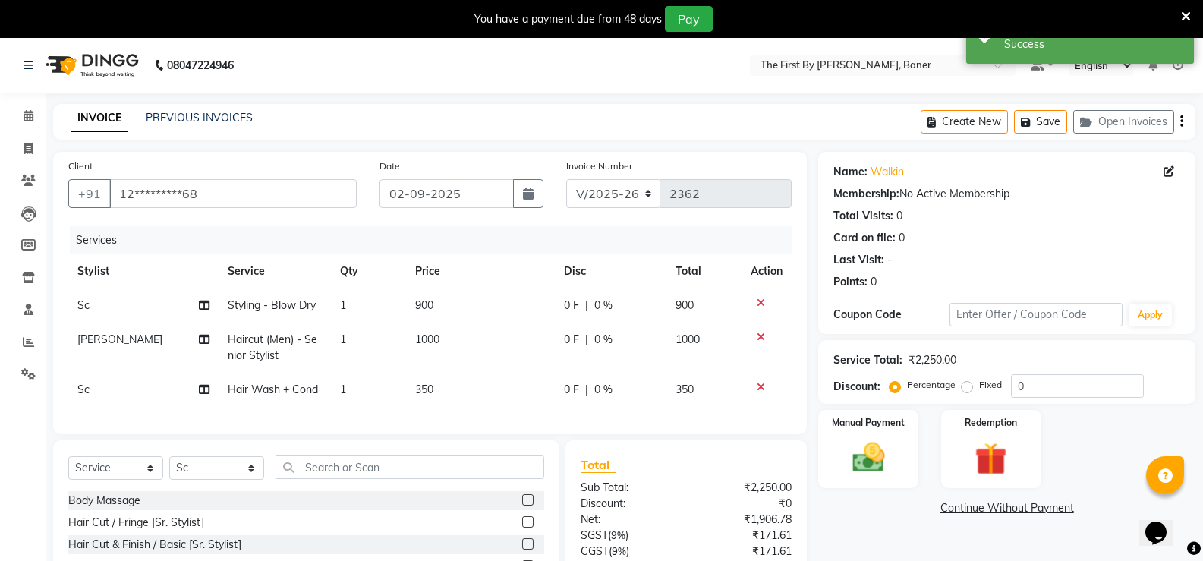
click at [590, 385] on div "0 F | 0 %" at bounding box center [611, 390] width 94 height 16
select select "49041"
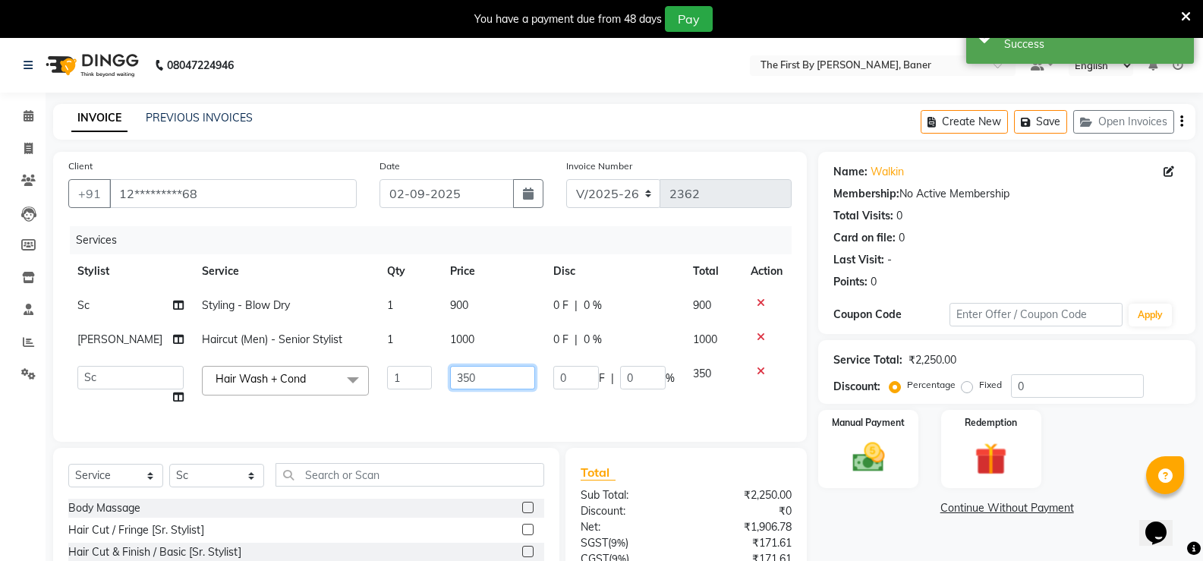
click at [458, 386] on input "350" at bounding box center [492, 378] width 85 height 24
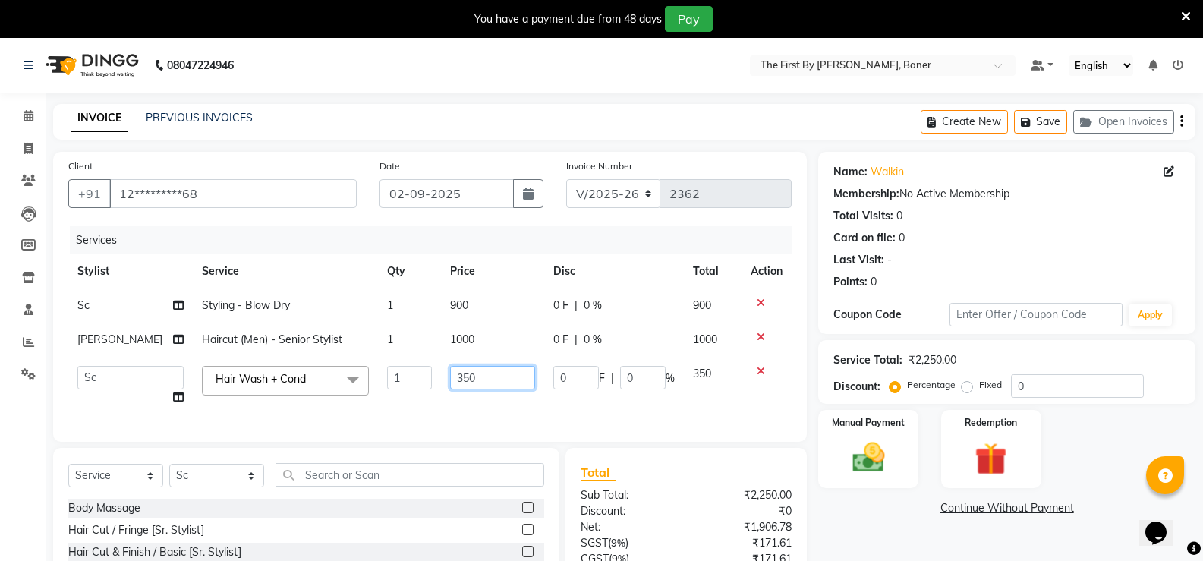
click at [458, 386] on input "350" at bounding box center [492, 378] width 85 height 24
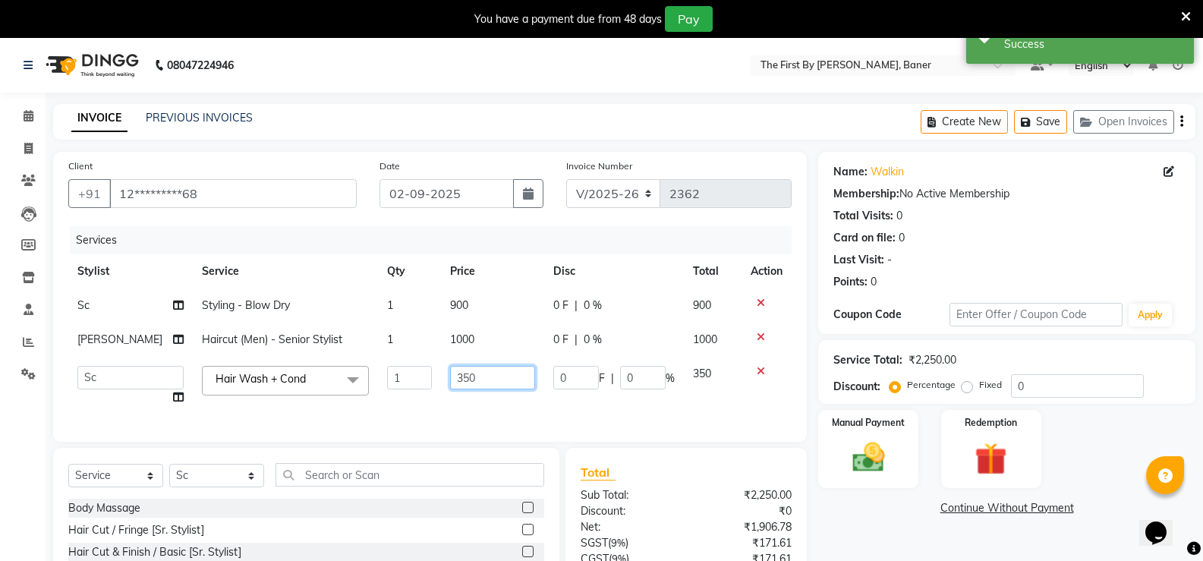
click at [458, 386] on input "350" at bounding box center [492, 378] width 85 height 24
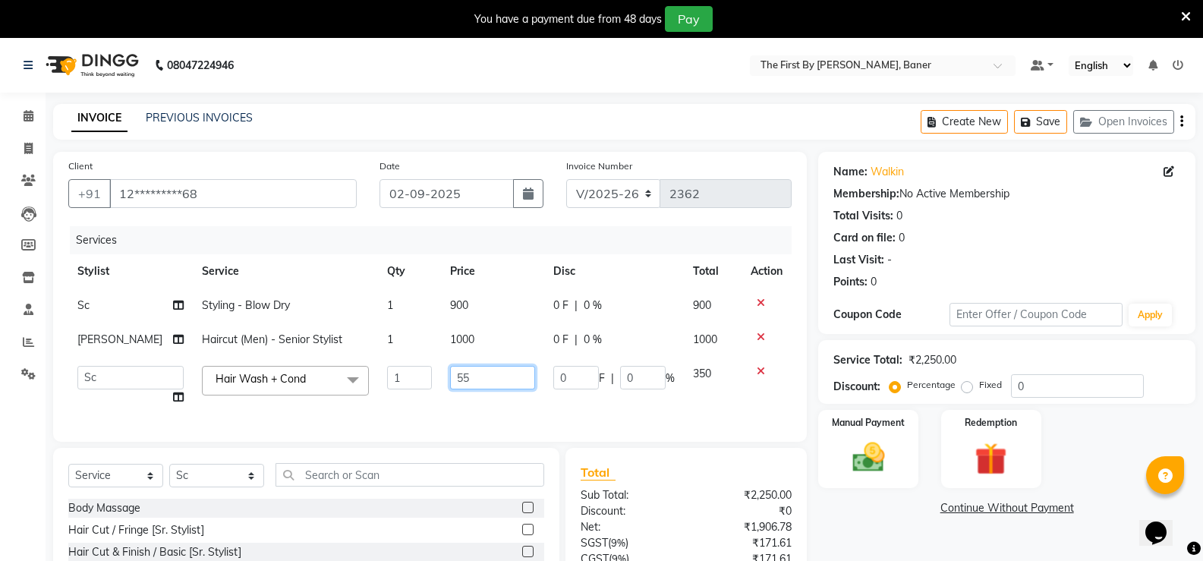
type input "550"
click at [534, 417] on div "Services Stylist Service Qty Price Disc Total Action Sc Styling - Blow Dry 1 90…" at bounding box center [429, 326] width 723 height 200
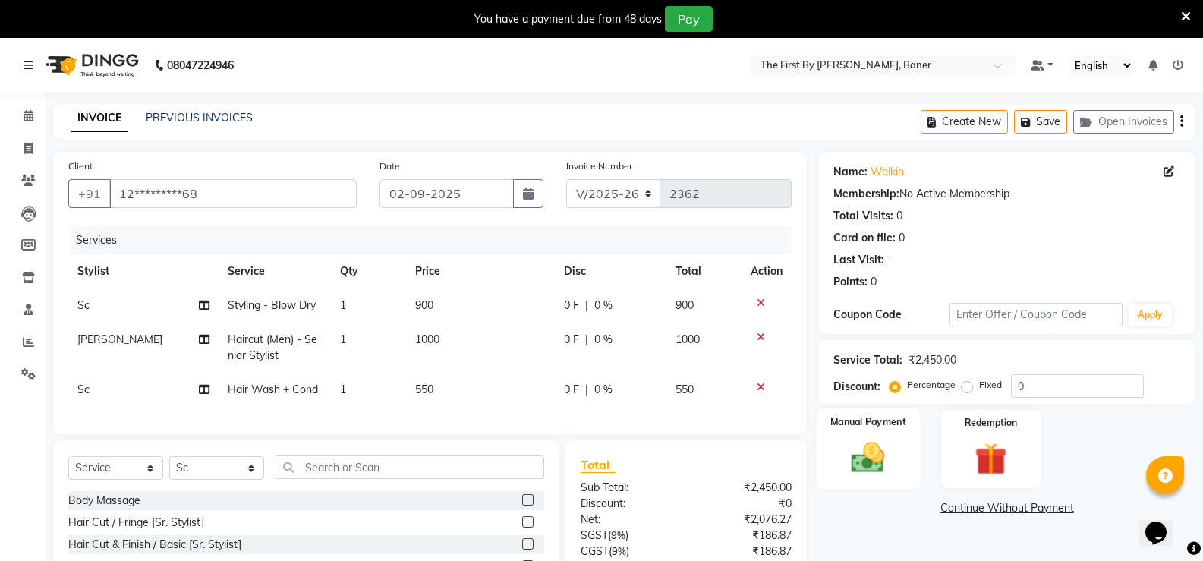
click at [874, 455] on img at bounding box center [868, 457] width 54 height 39
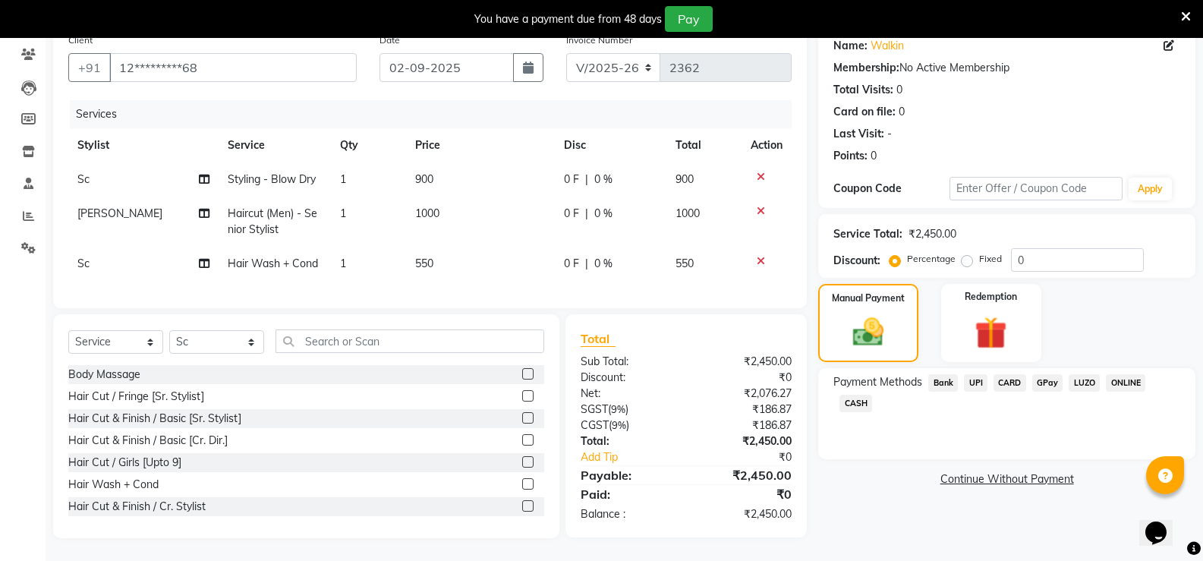
scroll to position [137, 0]
click at [978, 374] on span "UPI" at bounding box center [976, 382] width 24 height 17
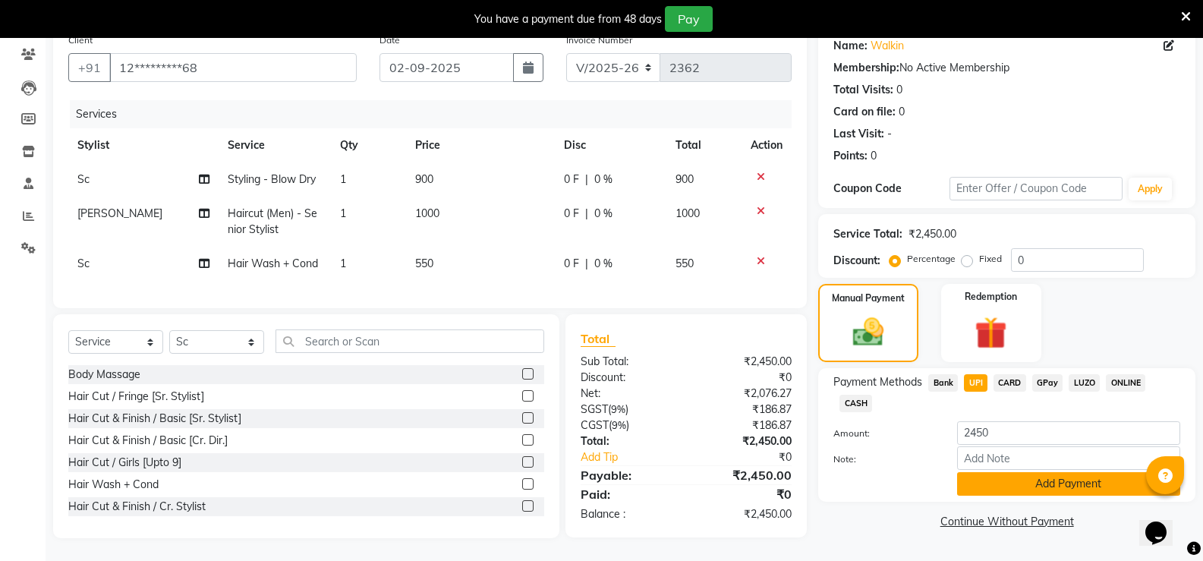
click at [988, 474] on button "Add Payment" at bounding box center [1068, 484] width 223 height 24
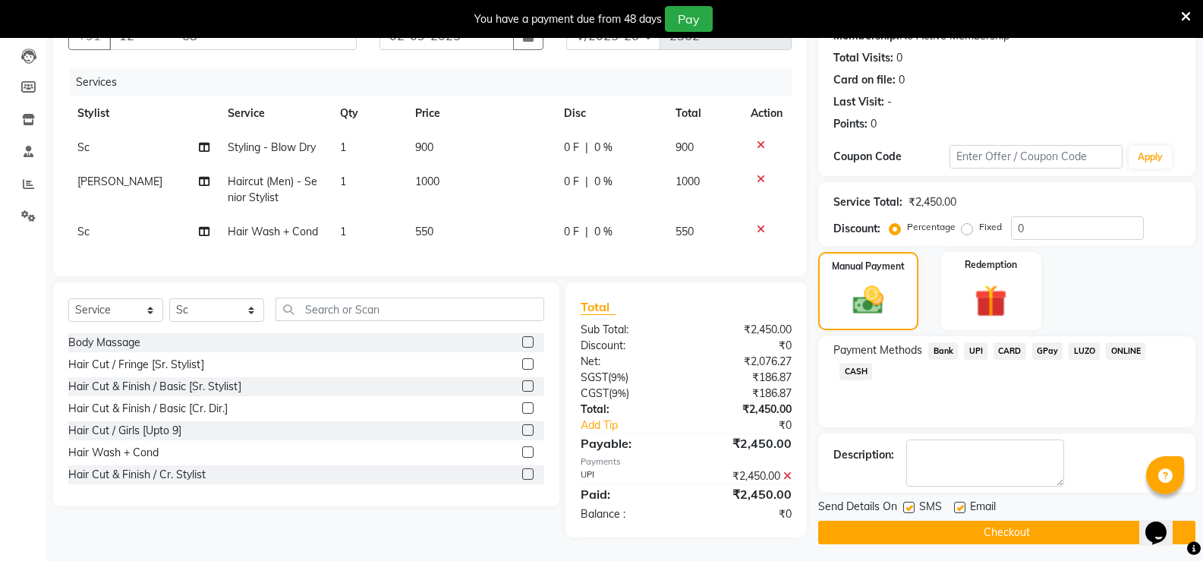
scroll to position [168, 0]
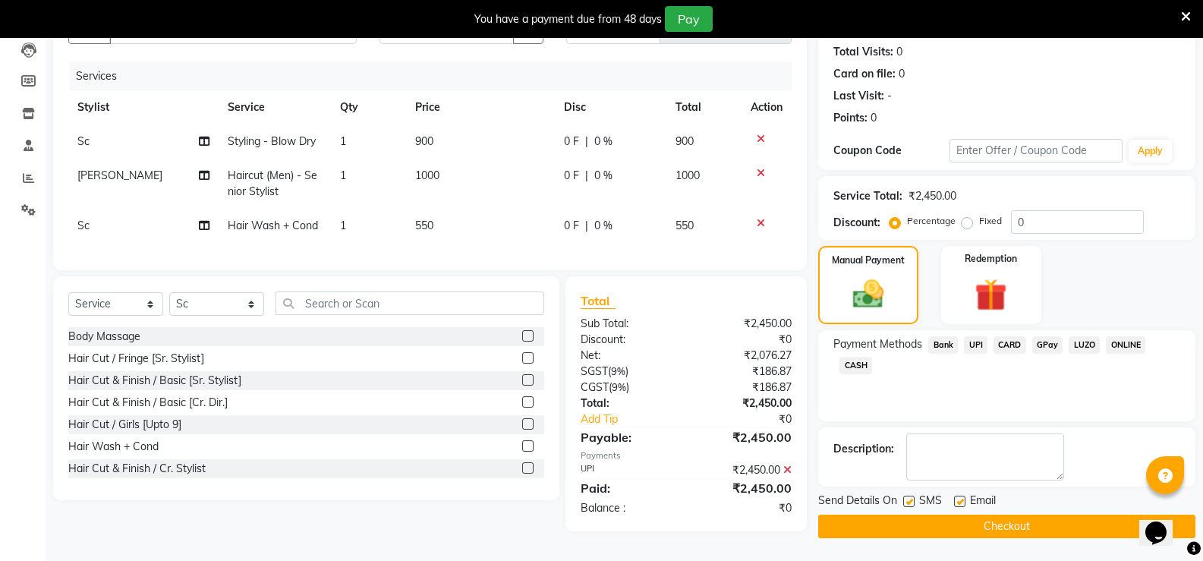
click at [971, 527] on button "Checkout" at bounding box center [1006, 527] width 377 height 24
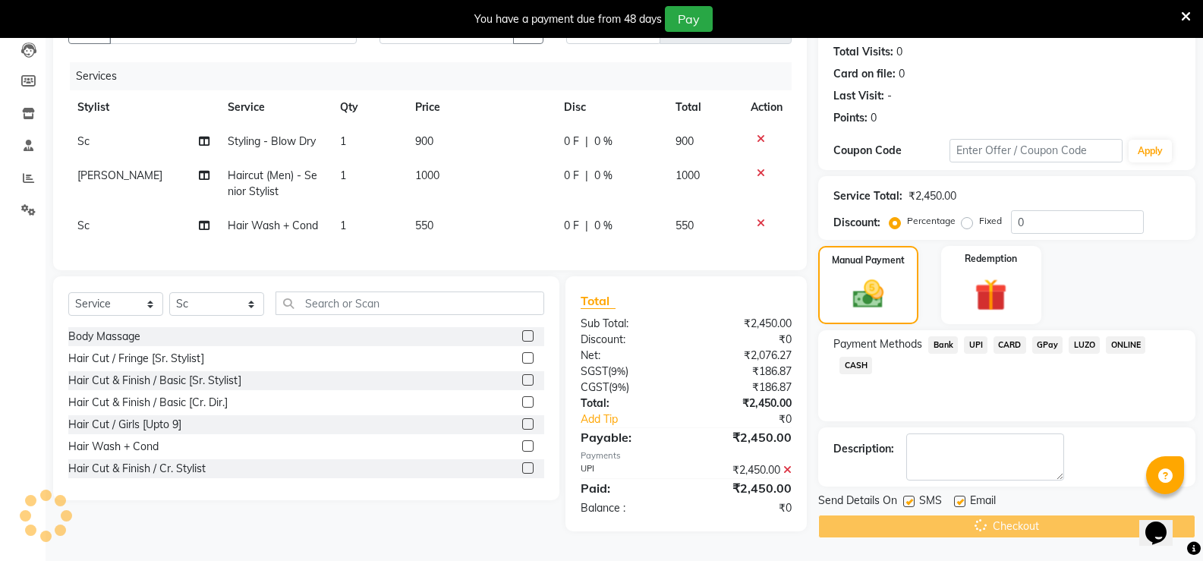
scroll to position [2, 0]
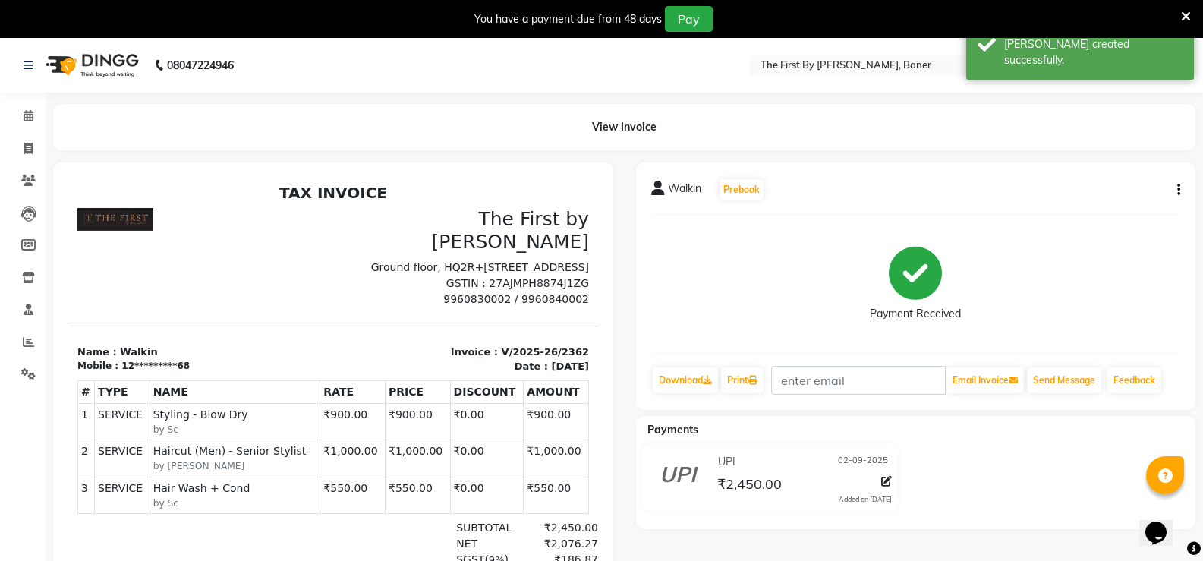
click at [27, 99] on div "Calendar Invoice Clients Leads Members Inventory Staff Reports Settings Complet…" at bounding box center [102, 405] width 205 height 648
click at [24, 124] on span at bounding box center [28, 116] width 27 height 17
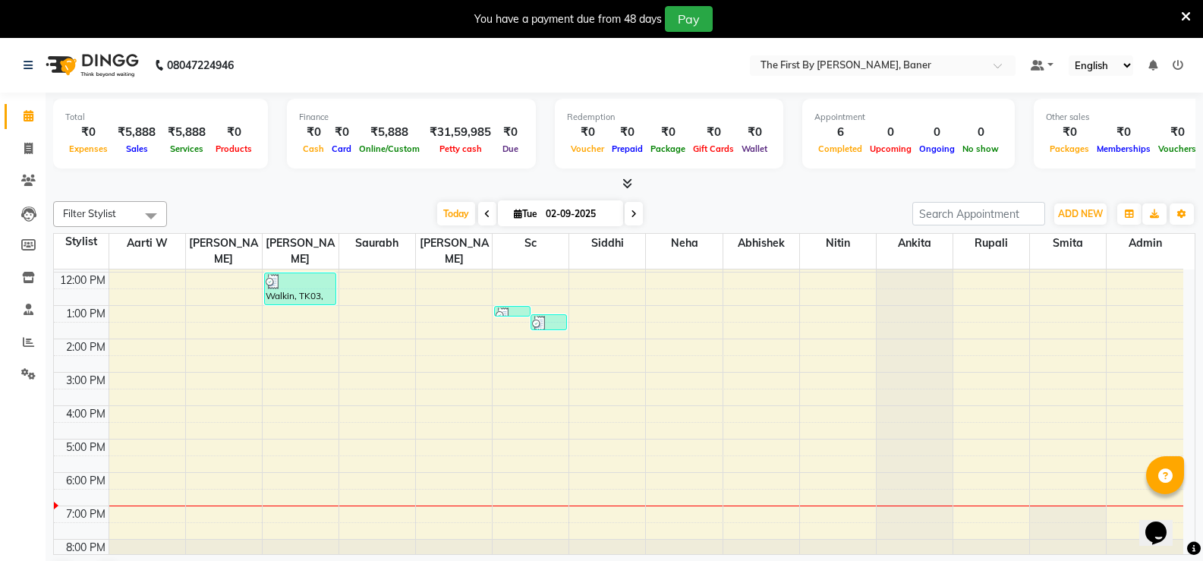
scroll to position [133, 0]
click at [502, 427] on div "8:00 AM 9:00 AM 10:00 AM 11:00 AM 12:00 PM 1:00 PM 2:00 PM 3:00 PM 4:00 PM 5:00…" at bounding box center [618, 353] width 1129 height 433
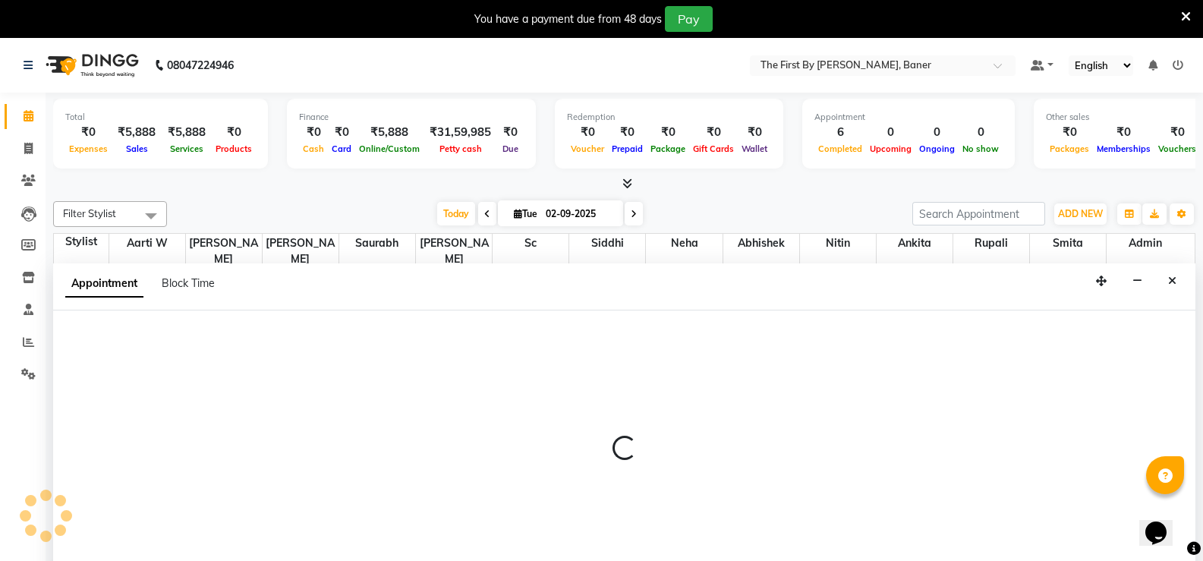
scroll to position [39, 0]
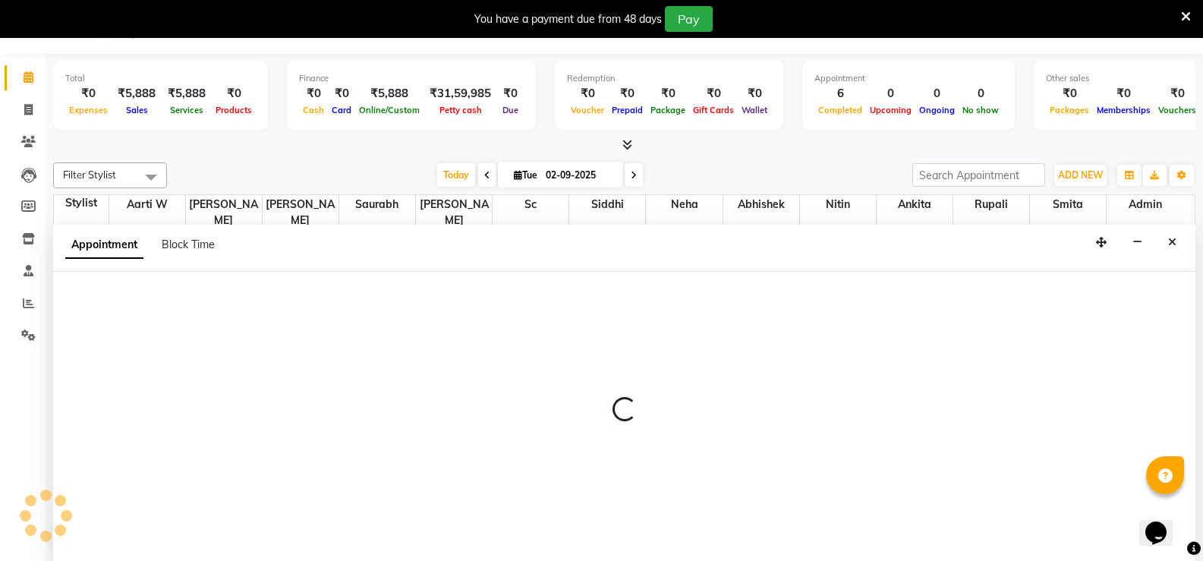
select select "49041"
select select "1020"
select select "tentative"
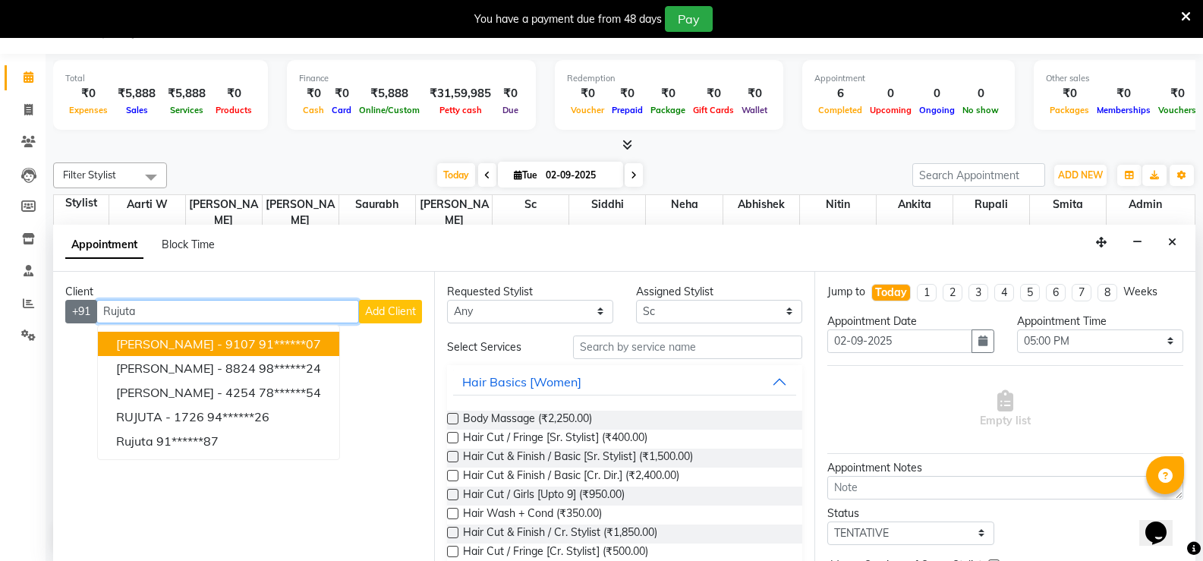
click at [96, 304] on div "+91 [PERSON_NAME] [PERSON_NAME] - 9107 91******07 [PERSON_NAME] - 8824 98******…" at bounding box center [243, 312] width 357 height 24
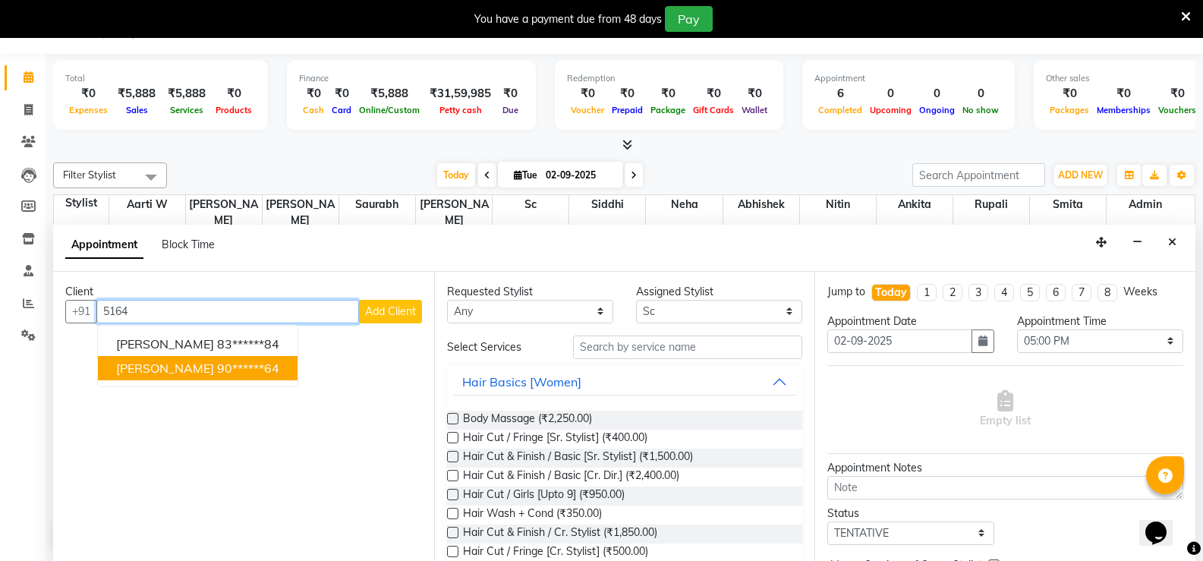
click at [152, 364] on span "[PERSON_NAME]" at bounding box center [165, 368] width 98 height 15
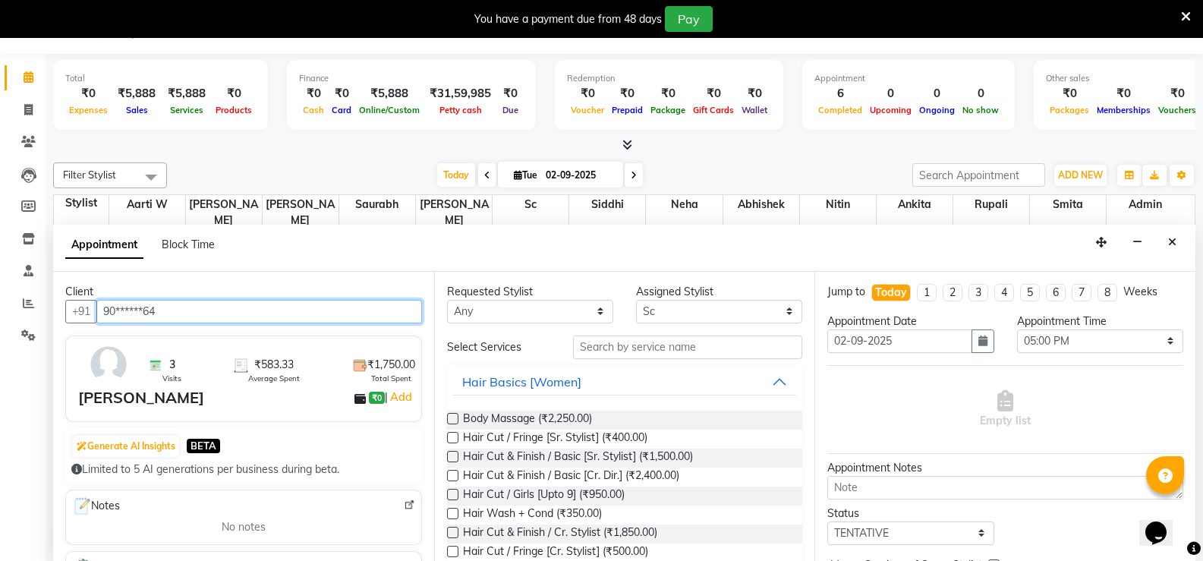
type input "90******64"
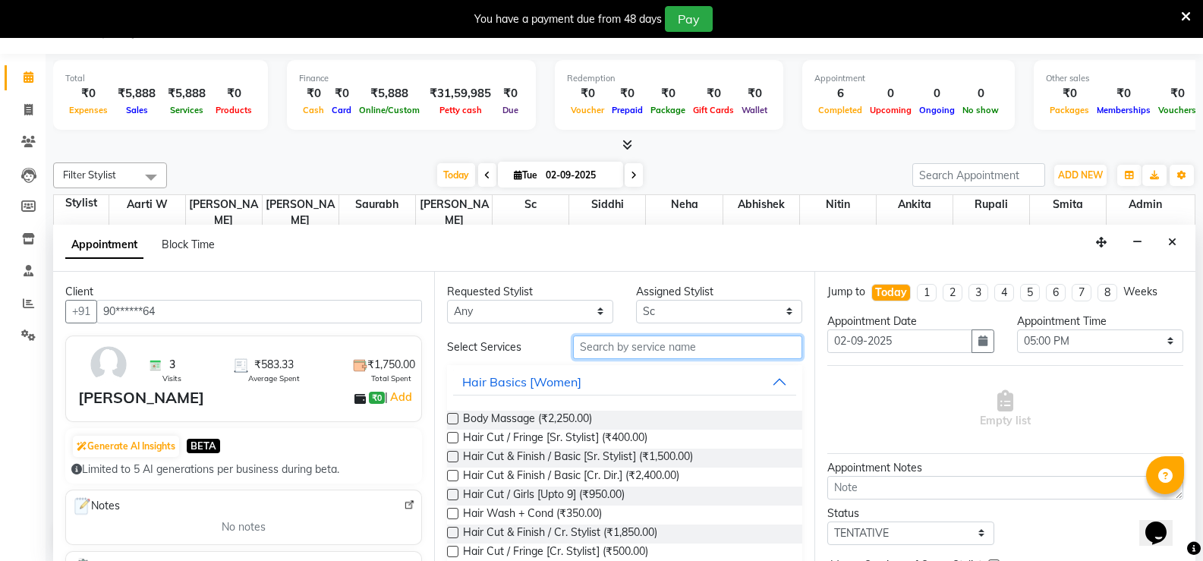
click at [660, 343] on input "text" at bounding box center [687, 347] width 229 height 24
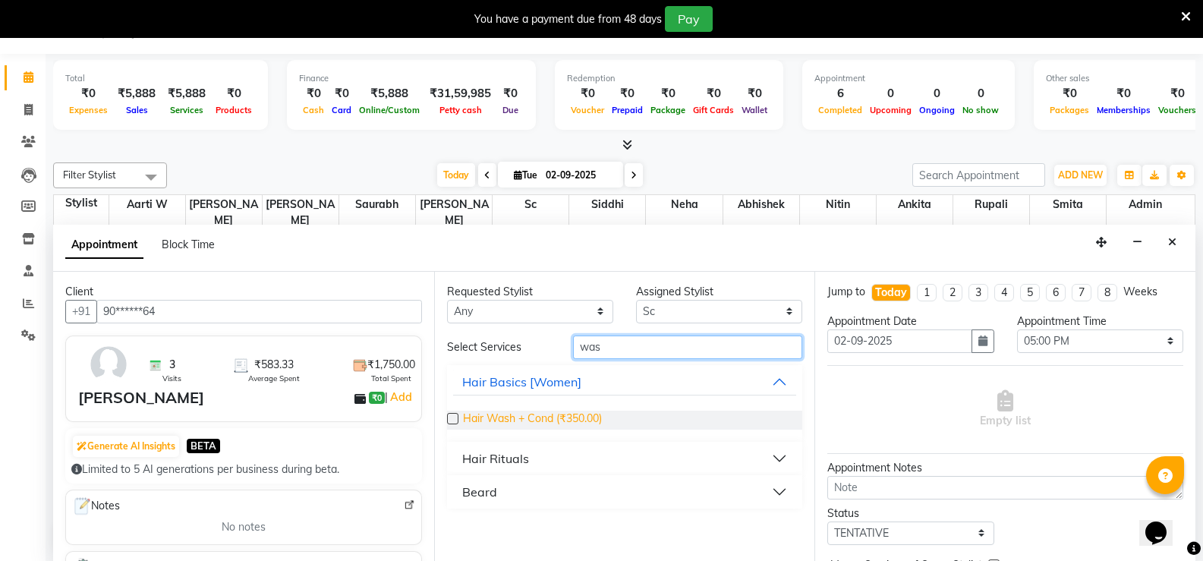
type input "was"
click at [546, 424] on span "Hair Wash + Cond (₹350.00)" at bounding box center [532, 420] width 139 height 19
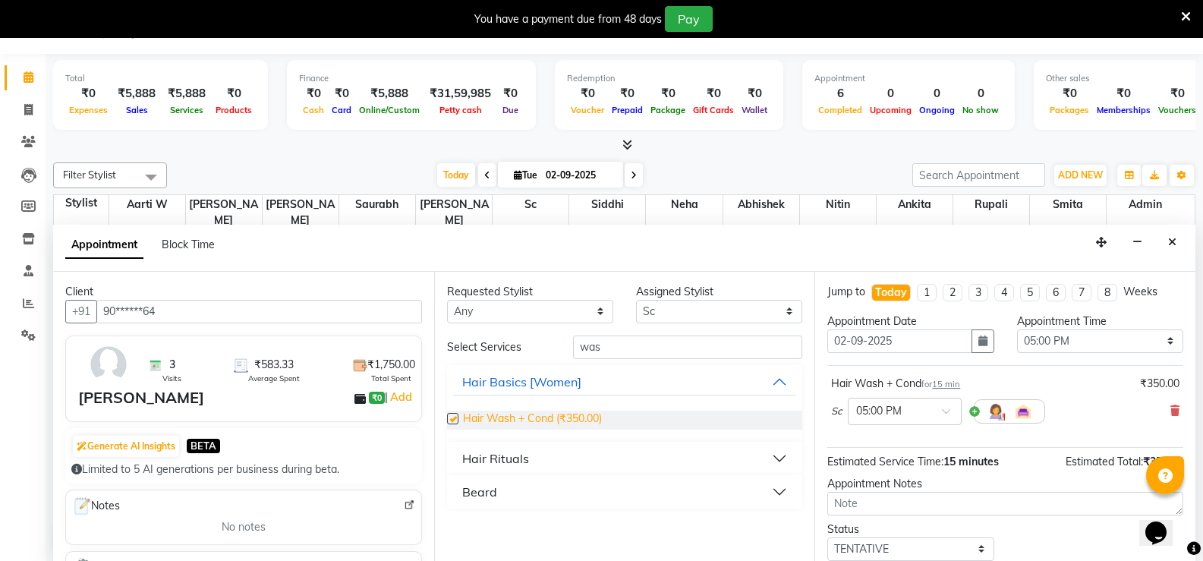
checkbox input "false"
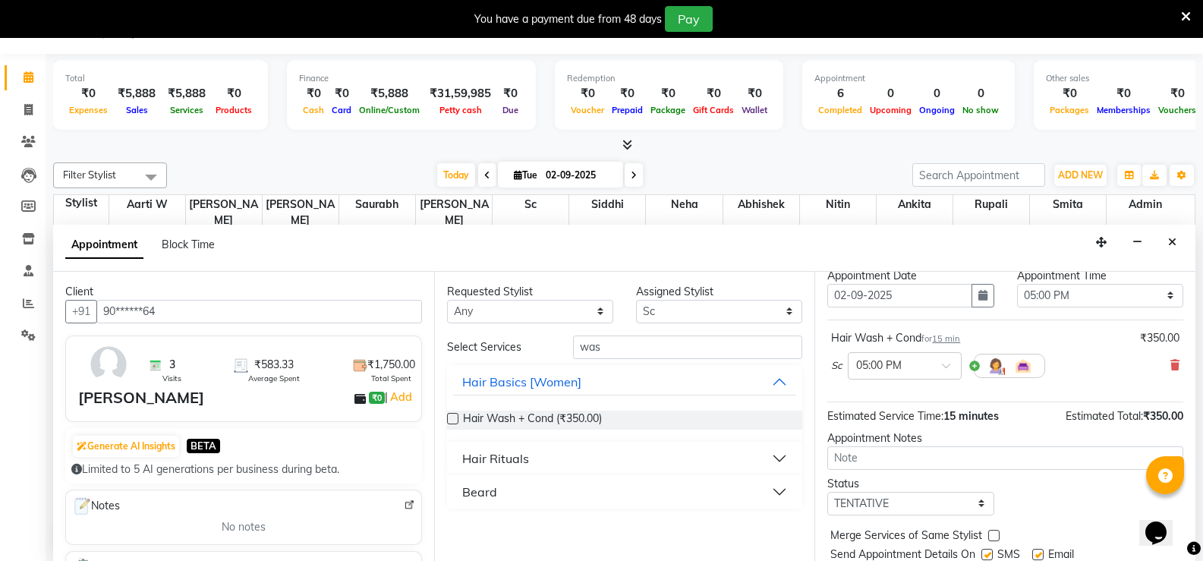
scroll to position [96, 0]
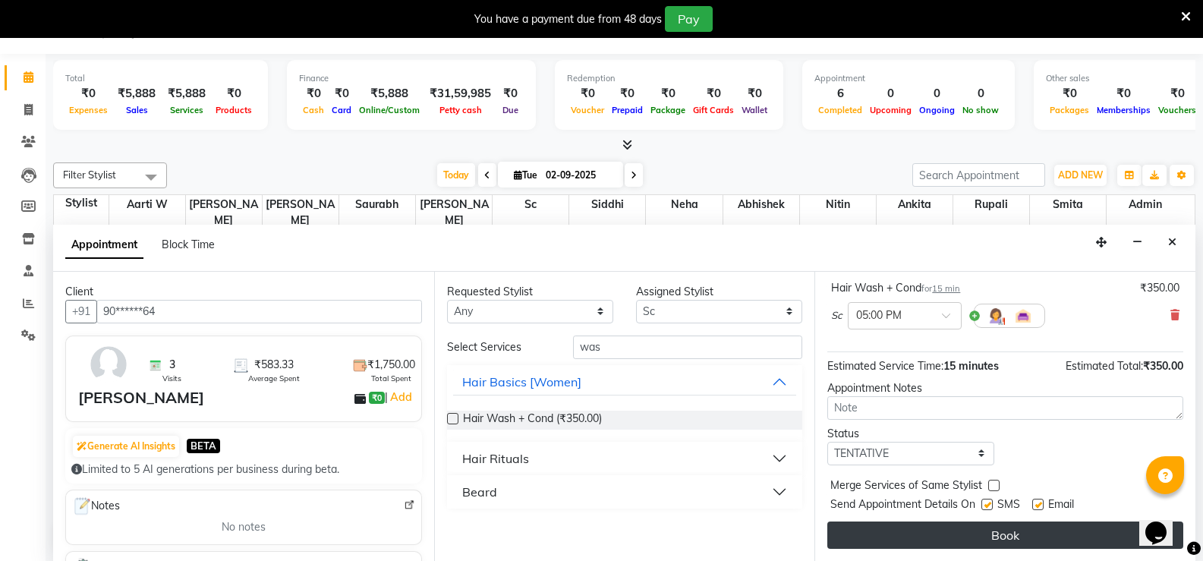
click at [980, 534] on button "Book" at bounding box center [1005, 534] width 356 height 27
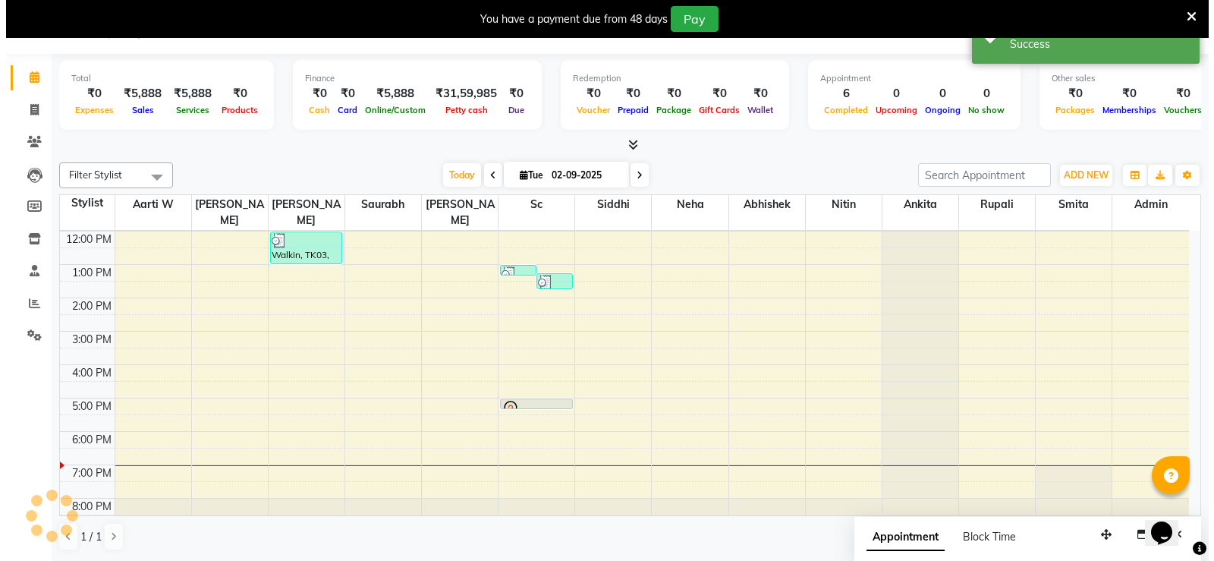
scroll to position [0, 0]
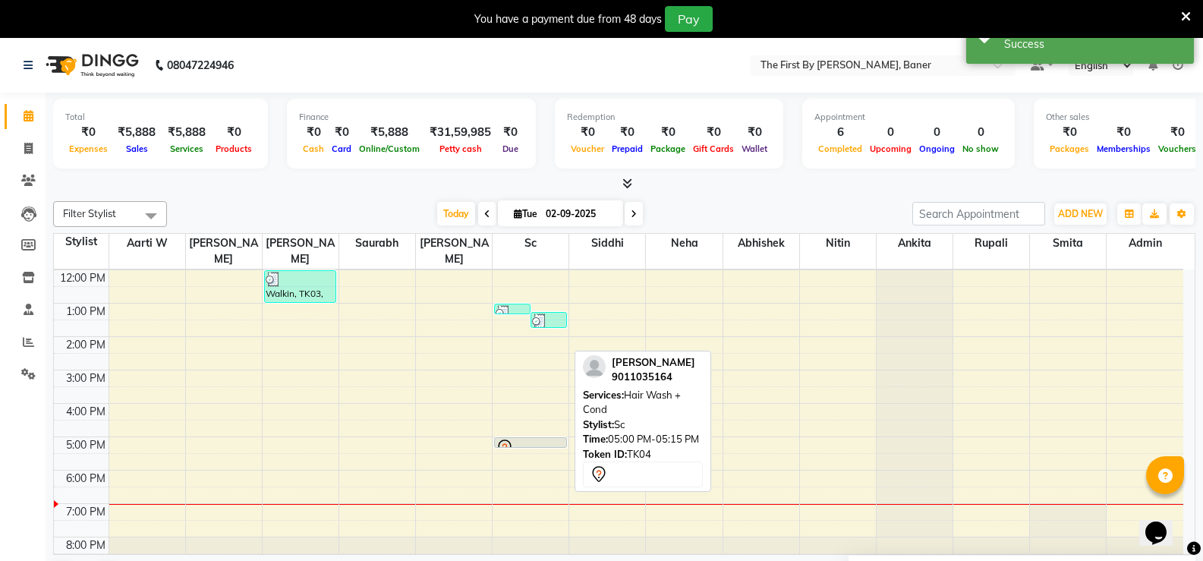
click at [550, 444] on div at bounding box center [530, 447] width 71 height 6
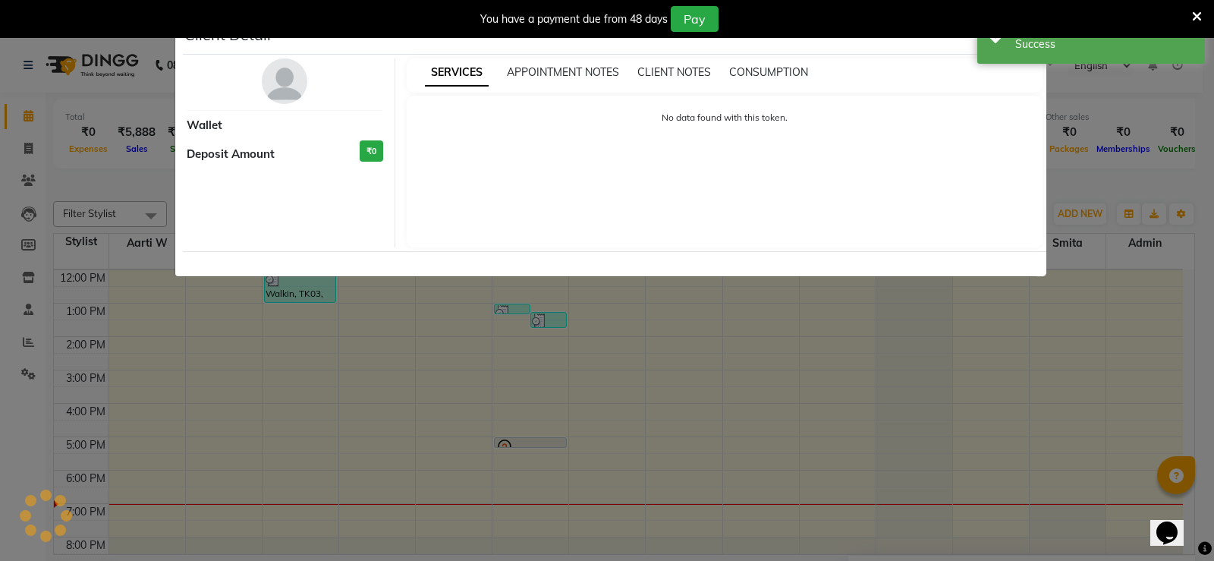
select select "7"
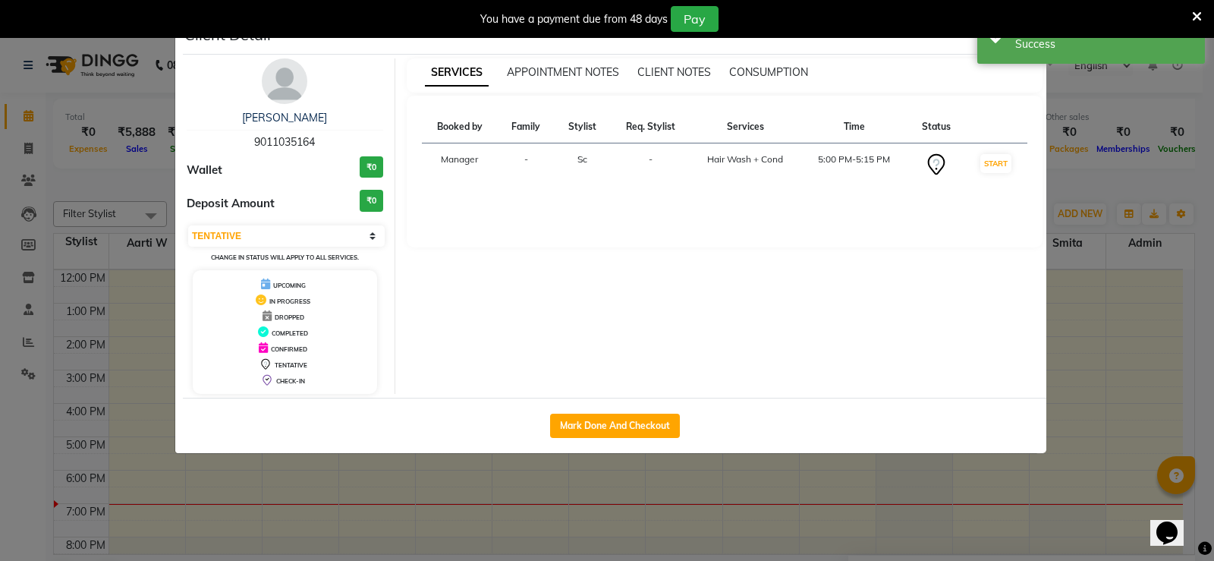
click at [634, 439] on div "Mark Done And Checkout" at bounding box center [615, 425] width 864 height 55
click at [273, 112] on link "[PERSON_NAME]" at bounding box center [284, 118] width 85 height 14
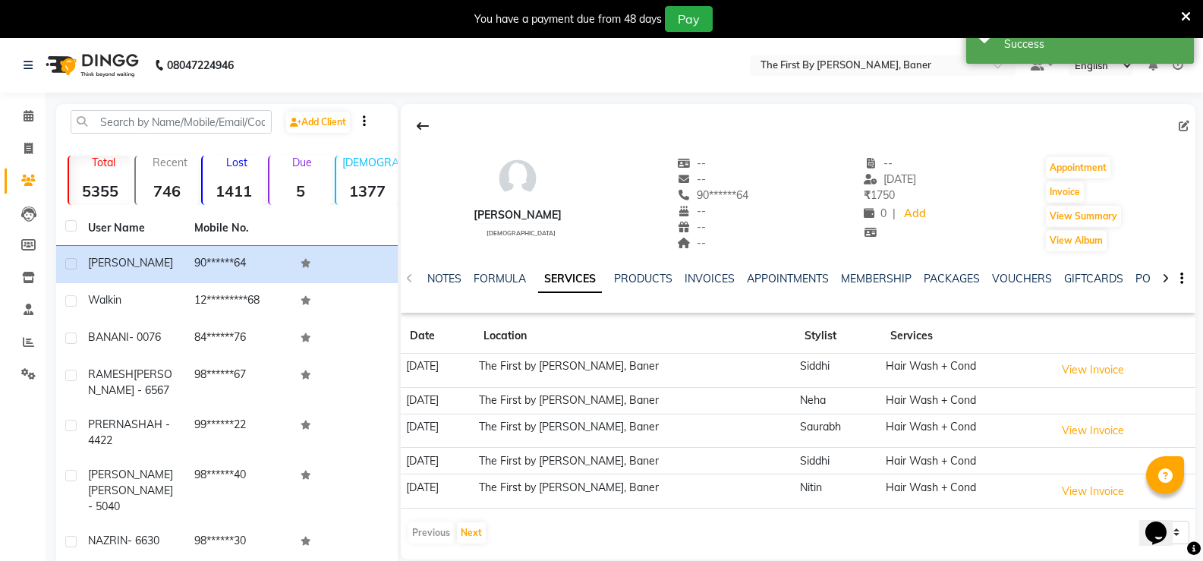
click at [1190, 120] on span at bounding box center [1187, 126] width 17 height 16
click at [1186, 122] on icon at bounding box center [1184, 126] width 11 height 11
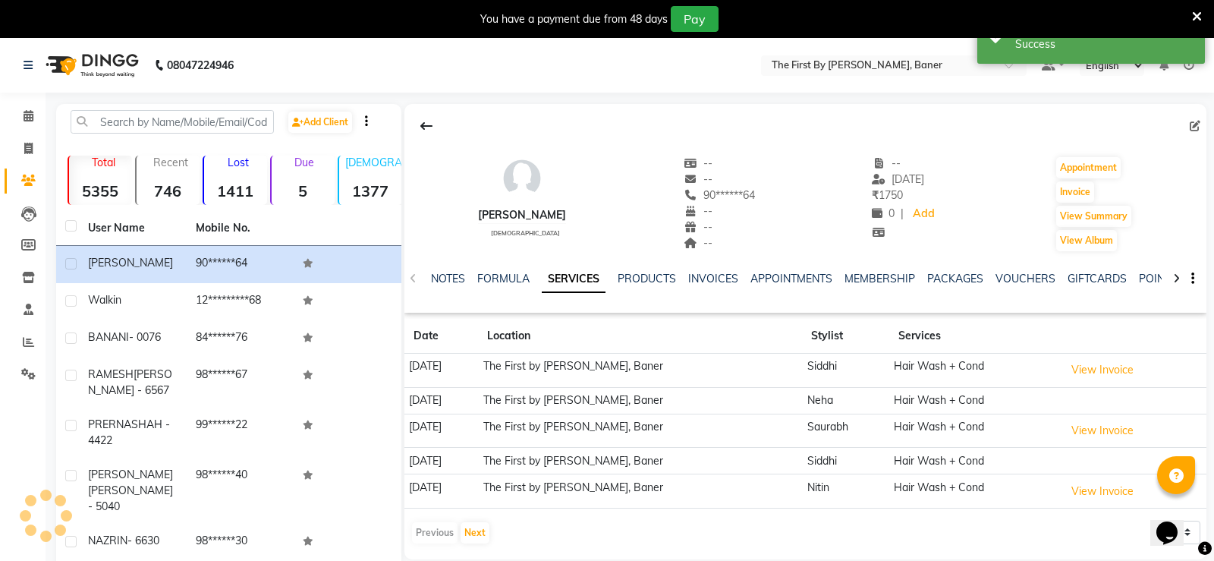
select select "[DEMOGRAPHIC_DATA]"
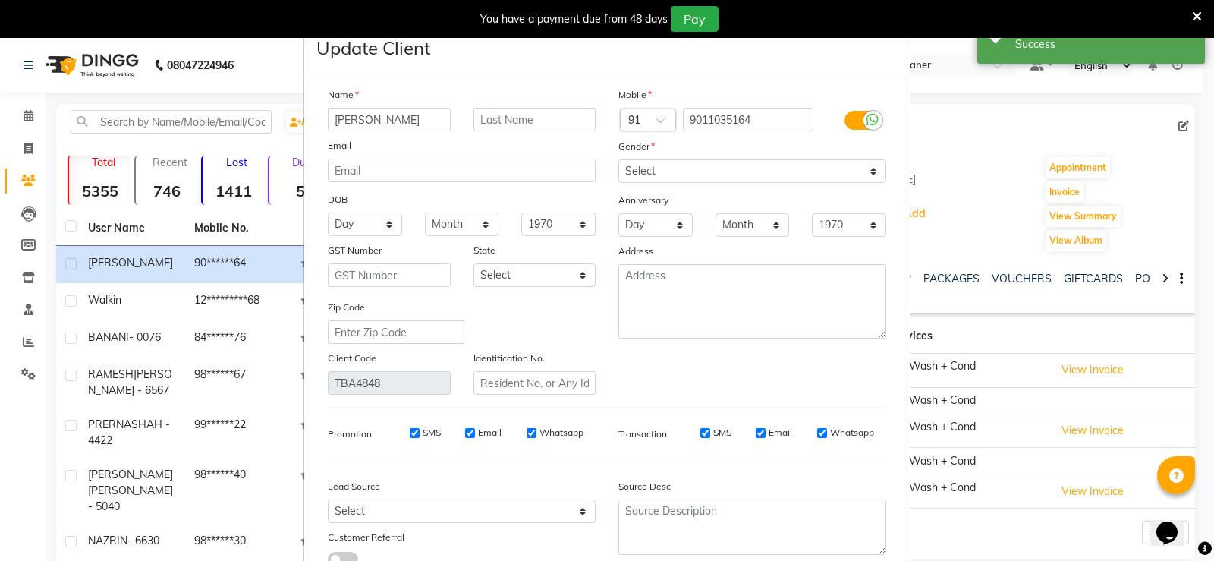
click at [364, 121] on input "[PERSON_NAME]" at bounding box center [389, 120] width 123 height 24
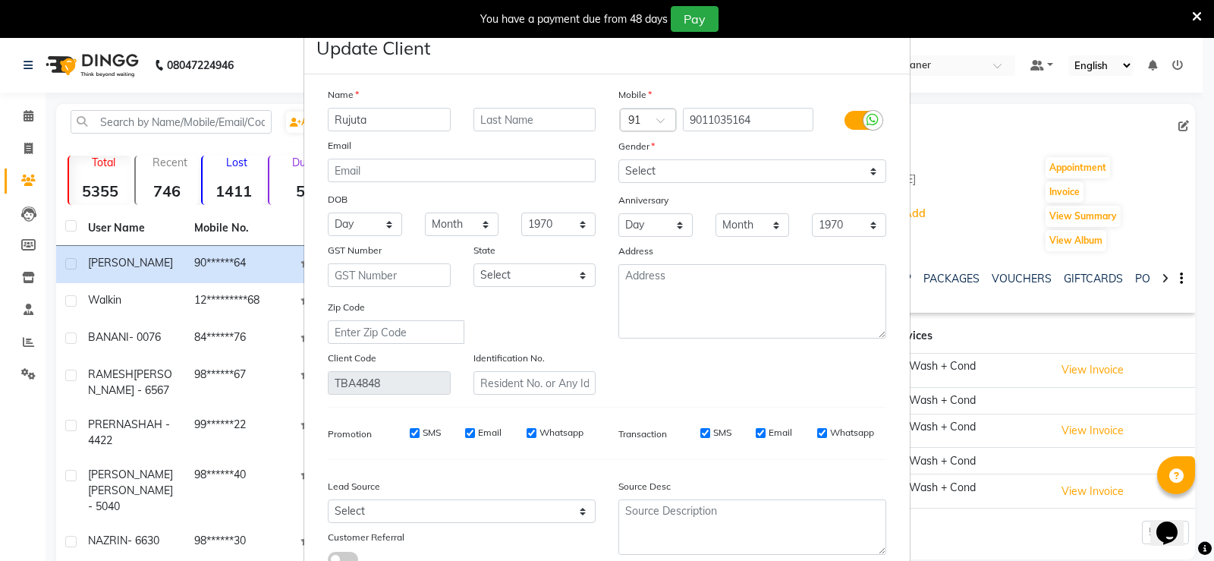
type input "Rujuta"
click at [672, 172] on select "Select [DEMOGRAPHIC_DATA] [DEMOGRAPHIC_DATA] Other Prefer Not To Say" at bounding box center [753, 171] width 268 height 24
click at [619, 159] on select "Select [DEMOGRAPHIC_DATA] [DEMOGRAPHIC_DATA] Other Prefer Not To Say" at bounding box center [753, 171] width 268 height 24
click at [690, 329] on textarea at bounding box center [753, 301] width 268 height 74
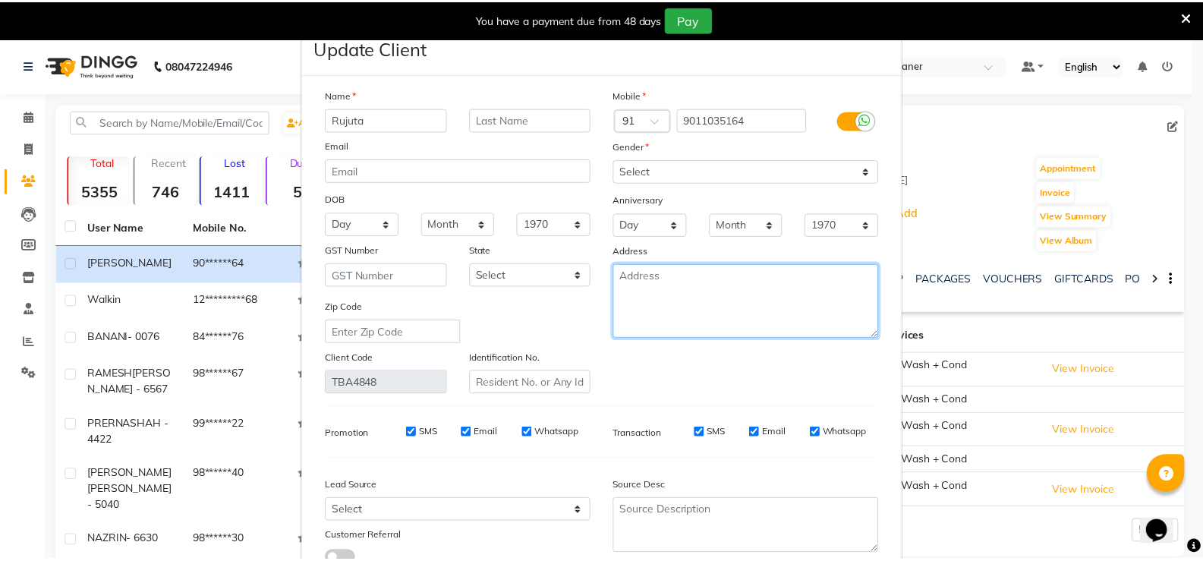
scroll to position [112, 0]
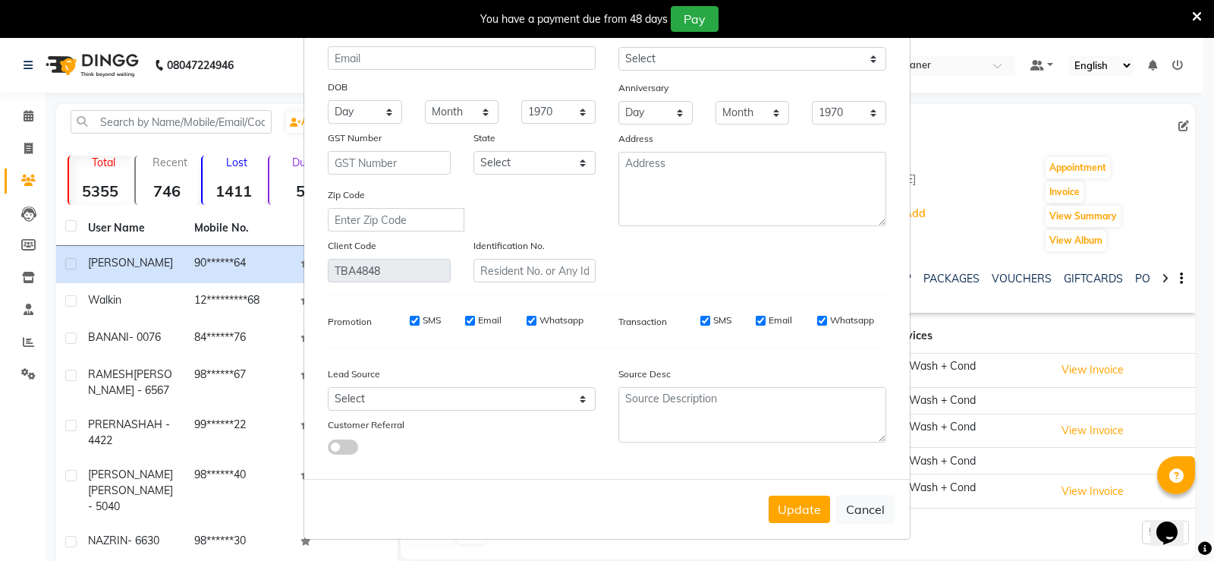
click at [786, 502] on button "Update" at bounding box center [799, 509] width 61 height 27
select select
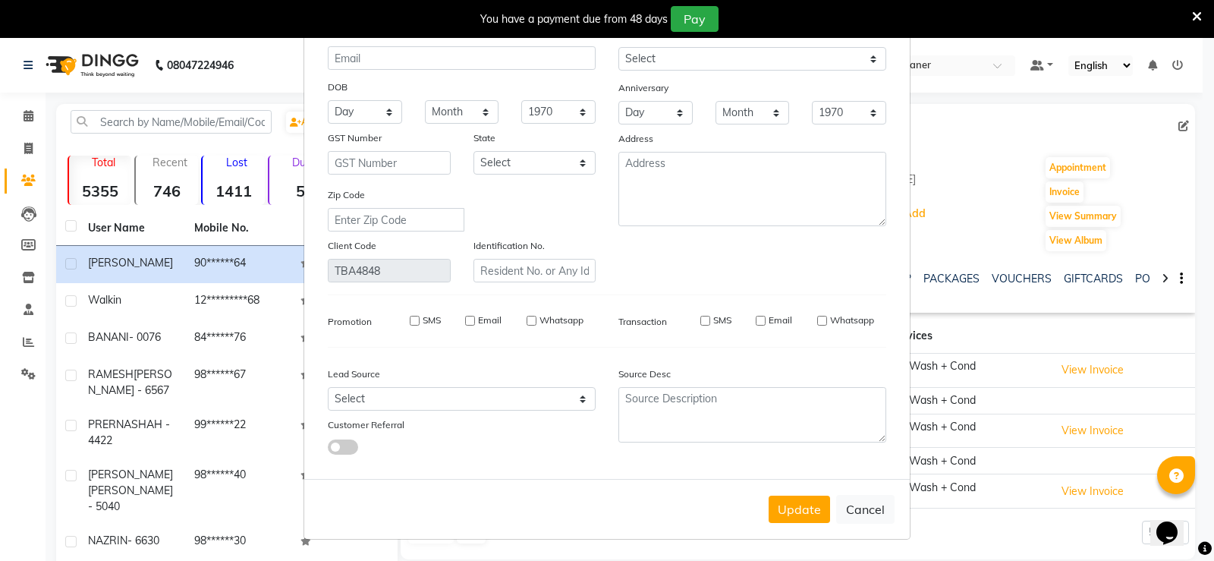
select select
checkbox input "false"
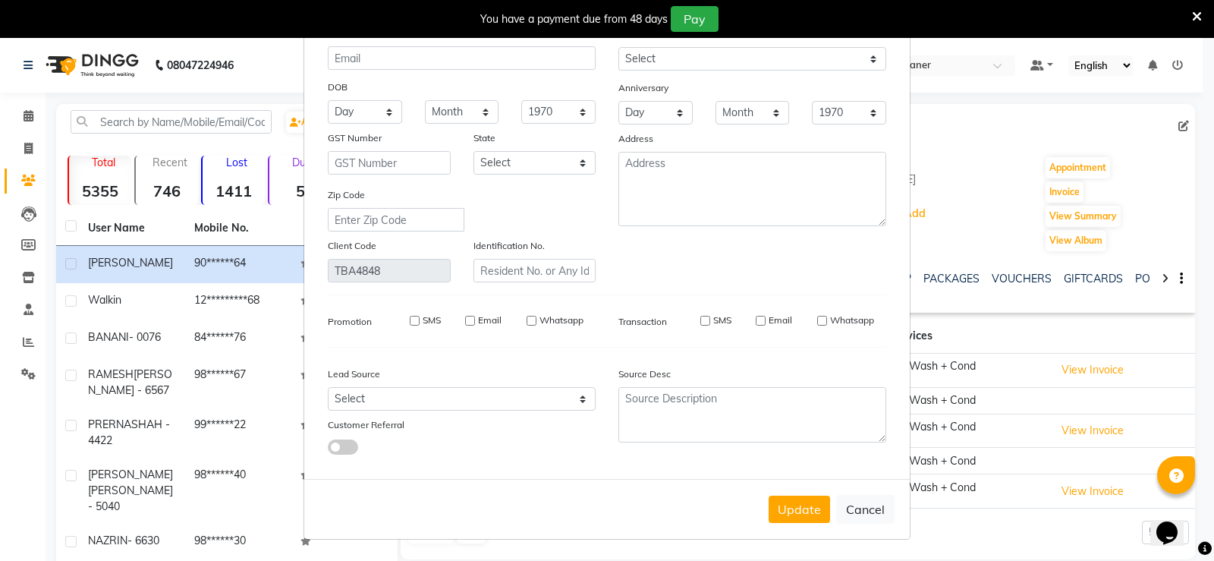
checkbox input "false"
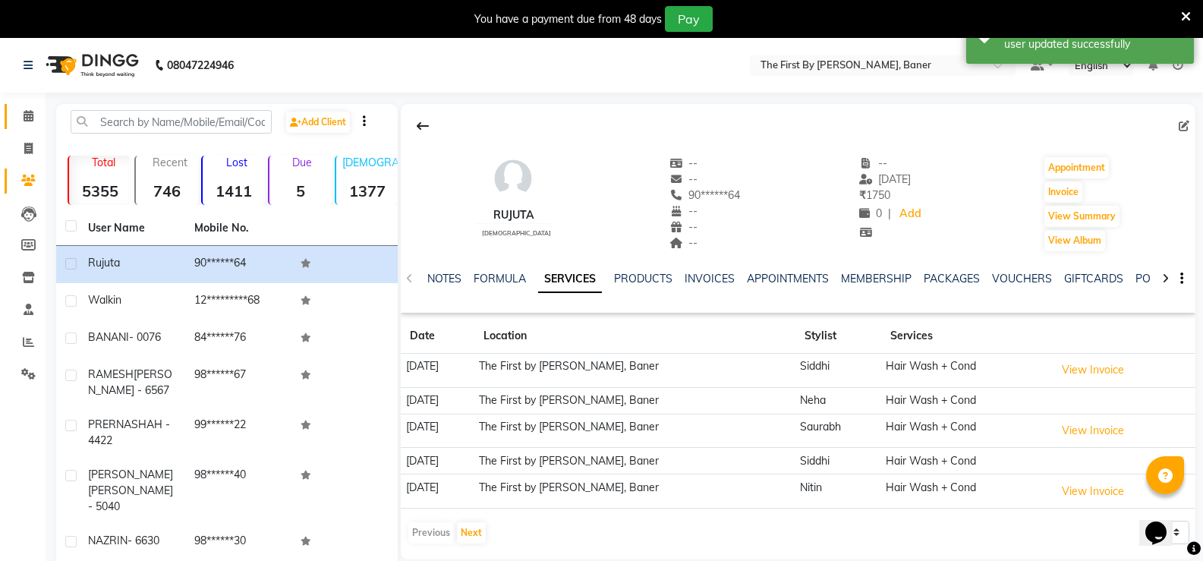
click at [11, 118] on link "Calendar" at bounding box center [23, 116] width 36 height 25
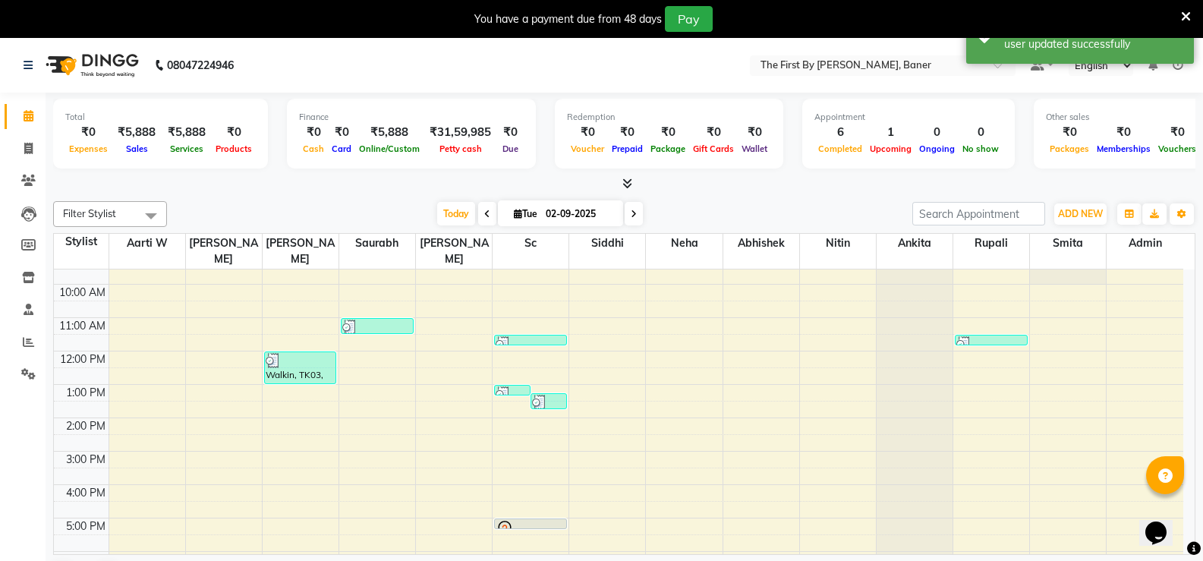
scroll to position [133, 0]
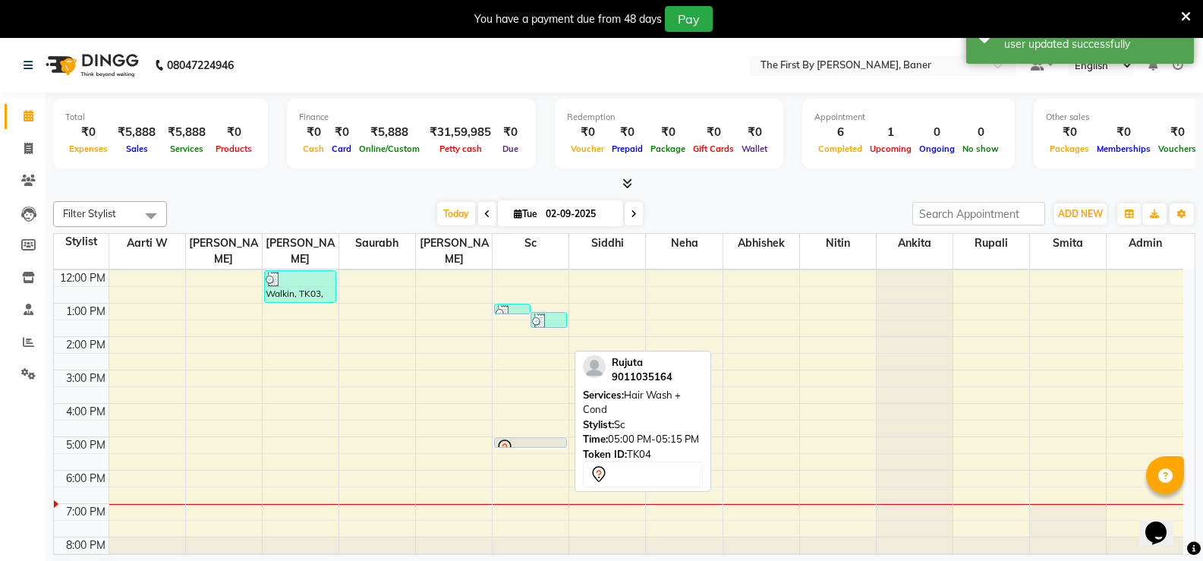
click at [517, 444] on div at bounding box center [530, 447] width 71 height 6
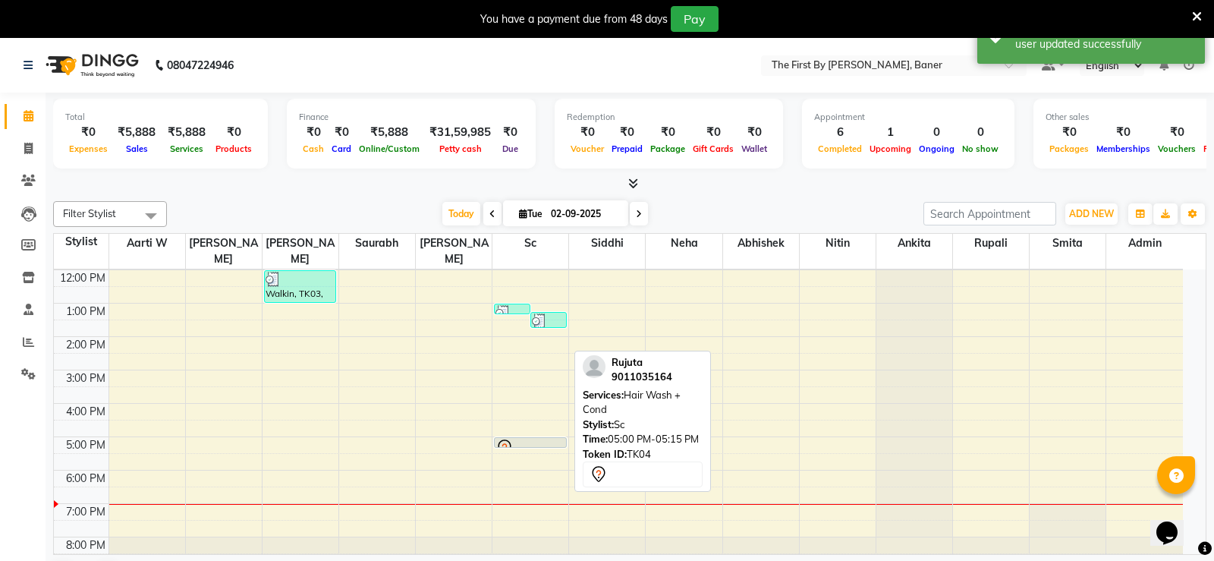
select select "7"
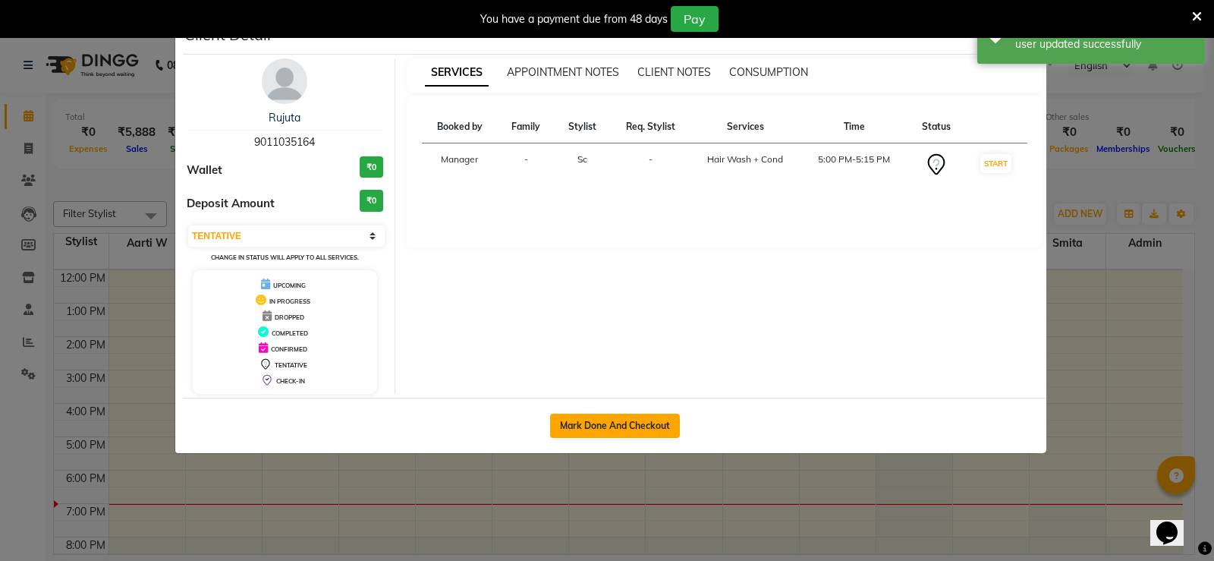
click at [587, 428] on button "Mark Done And Checkout" at bounding box center [615, 426] width 130 height 24
select select "6411"
select select "service"
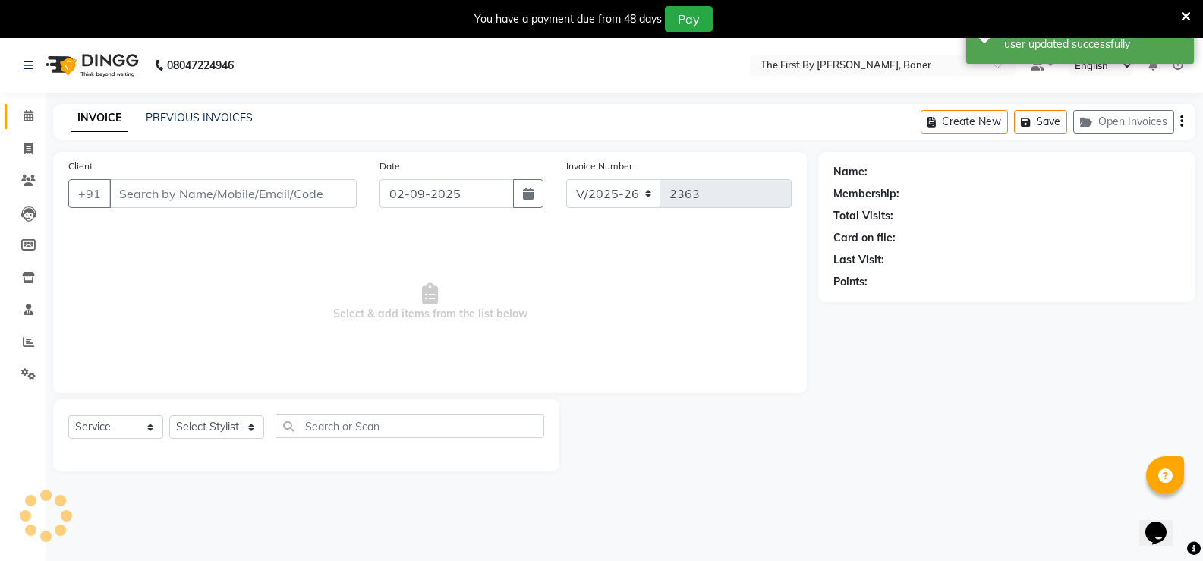
type input "90******64"
select select "49041"
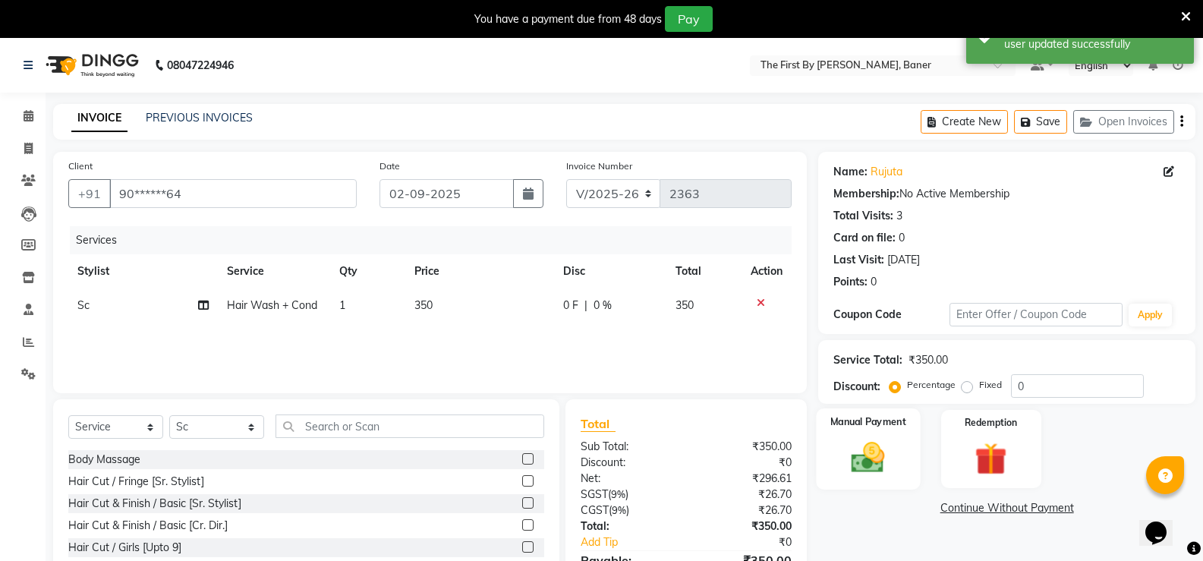
click at [867, 446] on img at bounding box center [868, 457] width 54 height 39
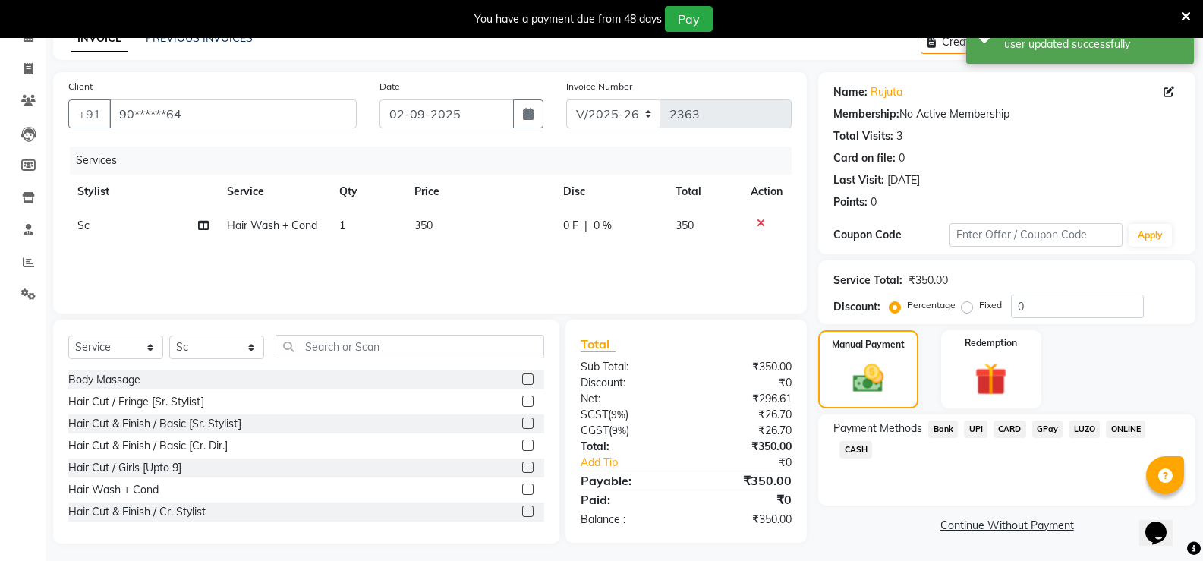
scroll to position [85, 0]
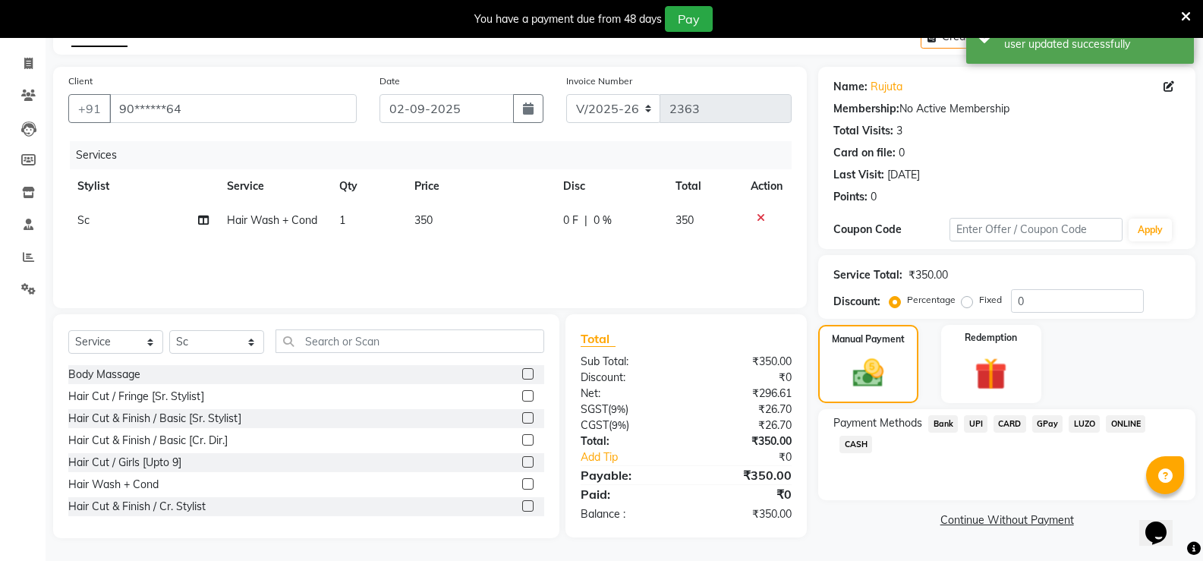
click at [977, 414] on div "Payment Methods Bank UPI CARD GPay LUZO ONLINE CASH" at bounding box center [1006, 454] width 377 height 91
click at [977, 420] on span "UPI" at bounding box center [976, 423] width 24 height 17
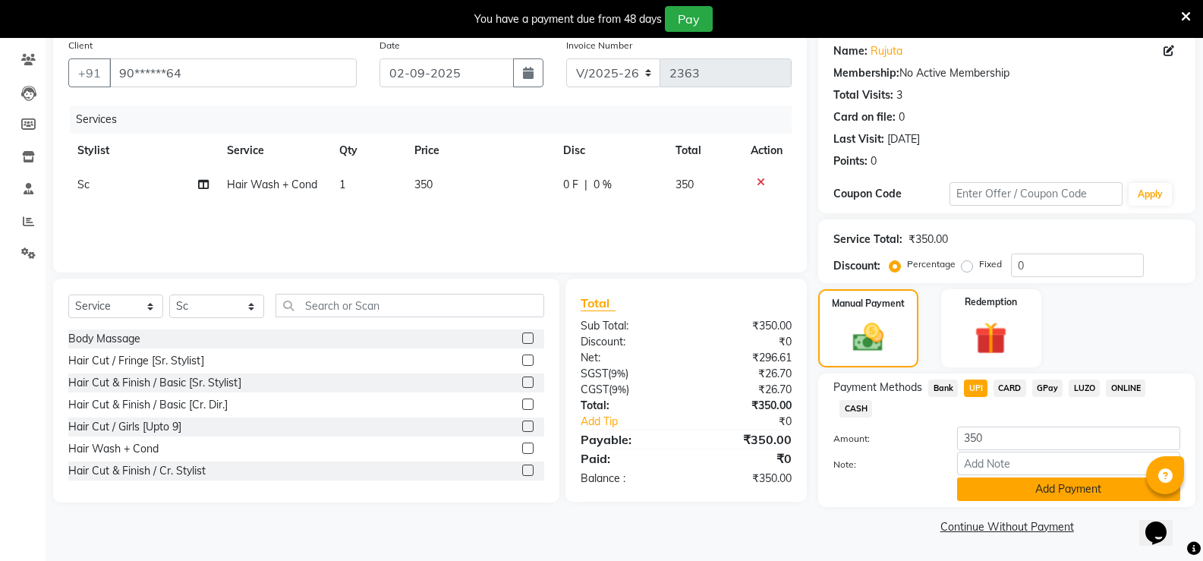
click at [978, 477] on button "Add Payment" at bounding box center [1068, 489] width 223 height 24
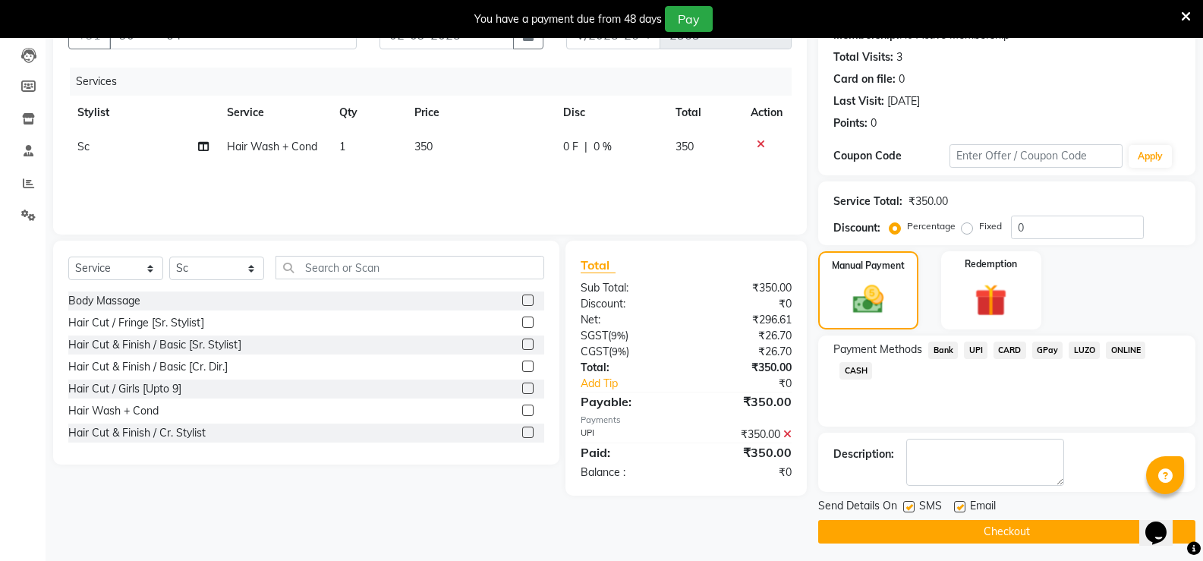
scroll to position [164, 0]
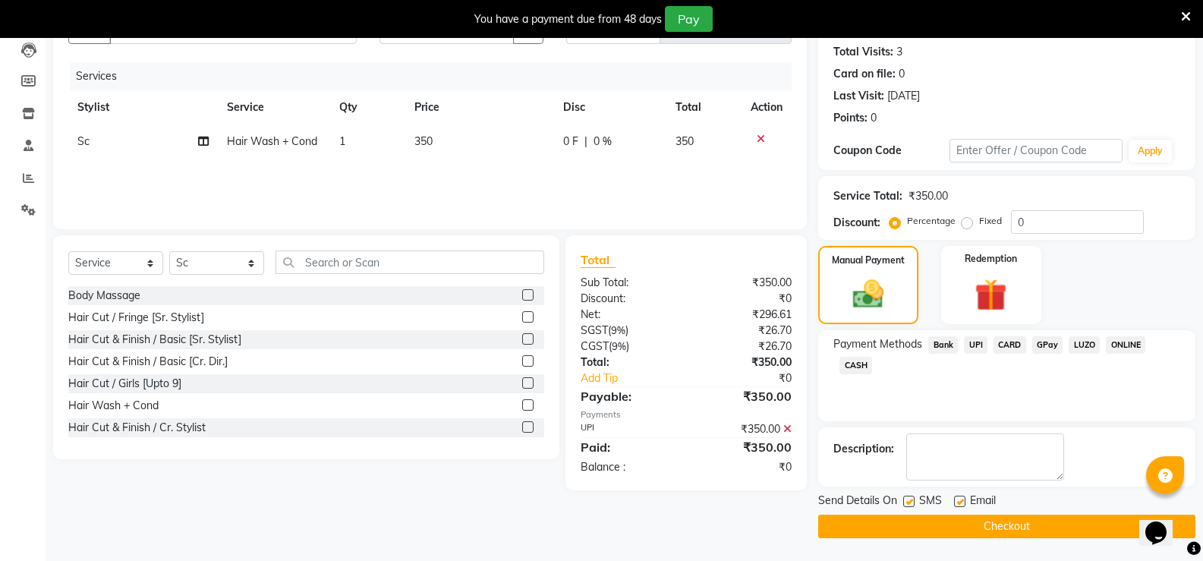
click at [979, 538] on main "INVOICE PREVIOUS INVOICES Create New Save Open Invoices Client +91 90******64 D…" at bounding box center [624, 250] width 1157 height 621
click at [978, 535] on button "Checkout" at bounding box center [1006, 527] width 377 height 24
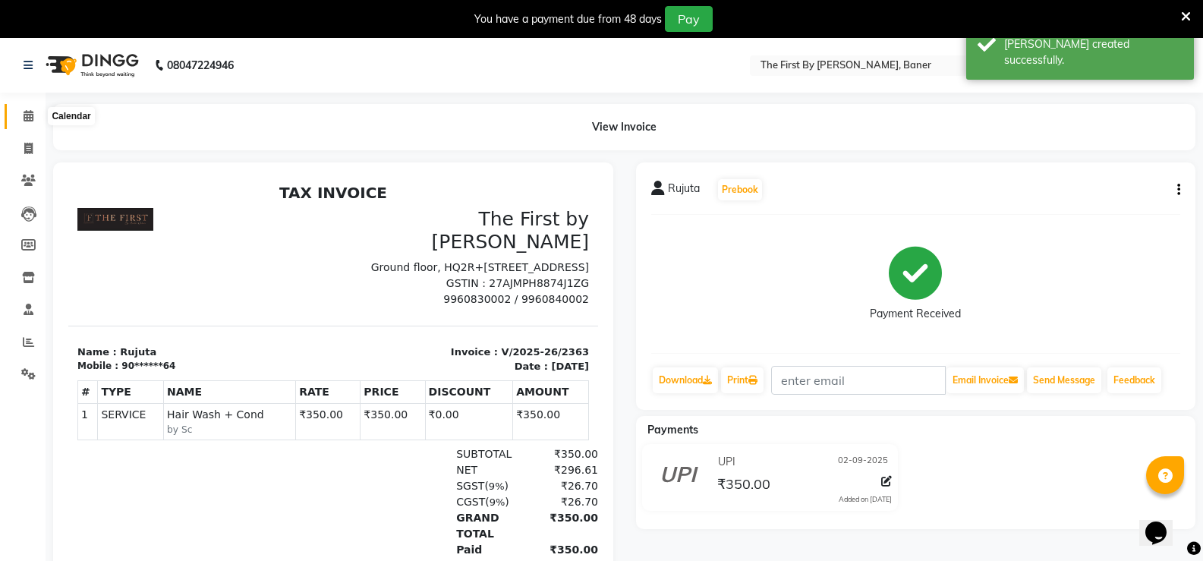
click at [22, 112] on span at bounding box center [28, 116] width 27 height 17
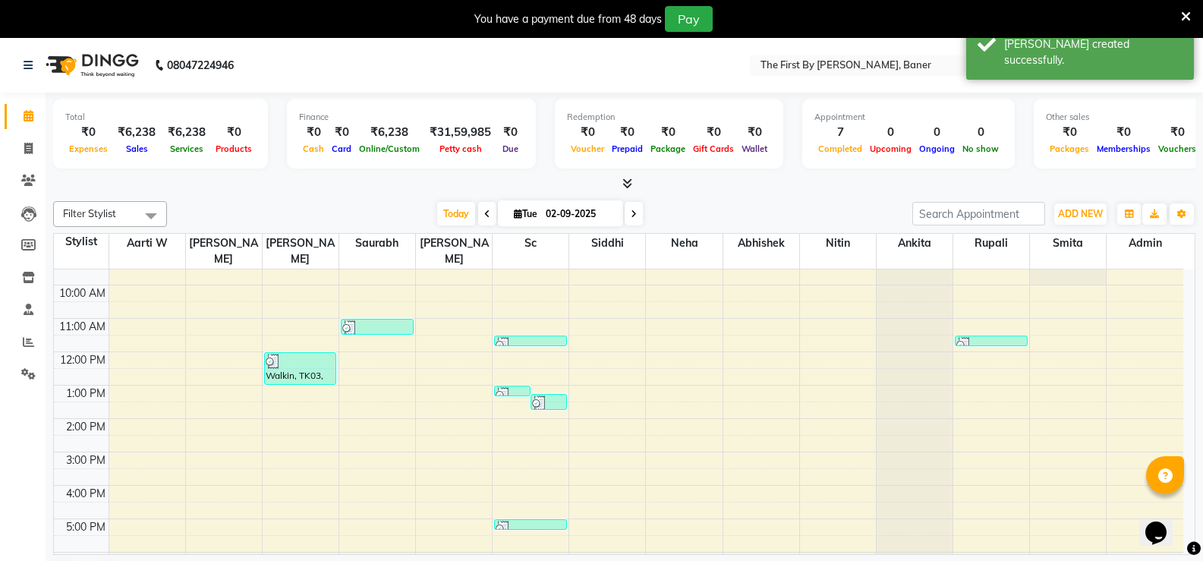
scroll to position [133, 0]
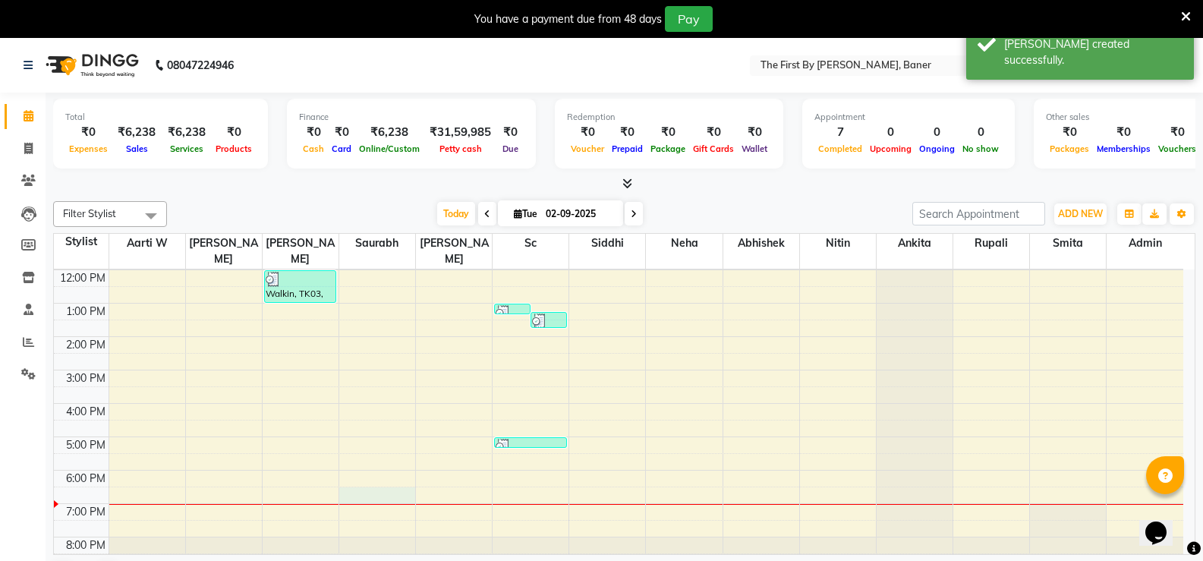
click at [389, 478] on div "8:00 AM 9:00 AM 10:00 AM 11:00 AM 12:00 PM 1:00 PM 2:00 PM 3:00 PM 4:00 PM 5:00…" at bounding box center [618, 353] width 1129 height 433
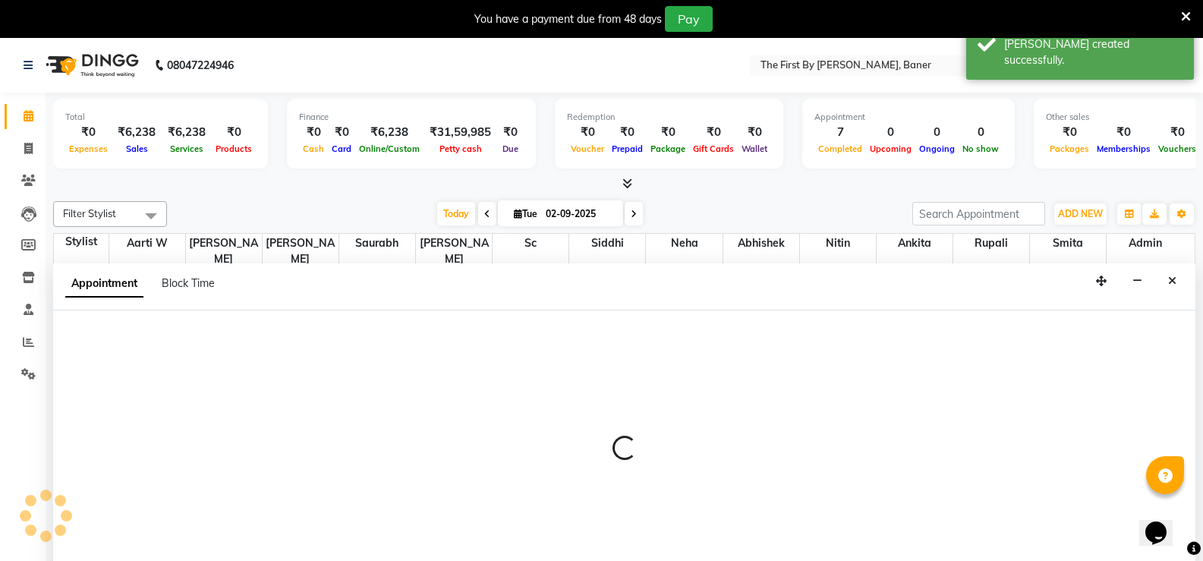
scroll to position [39, 0]
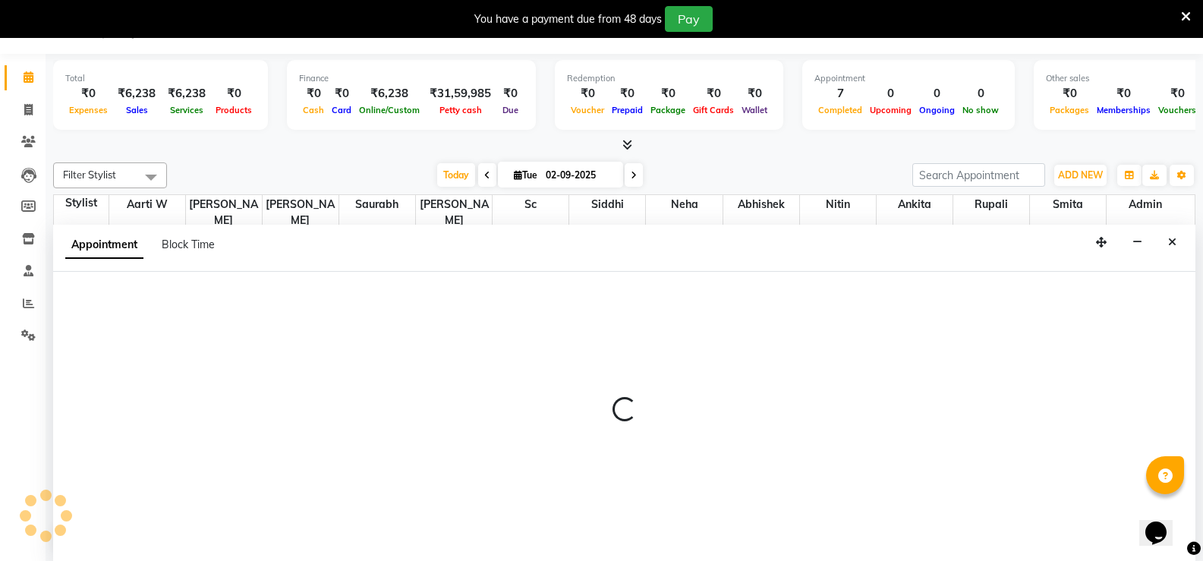
select select "49037"
select select "1110"
select select "tentative"
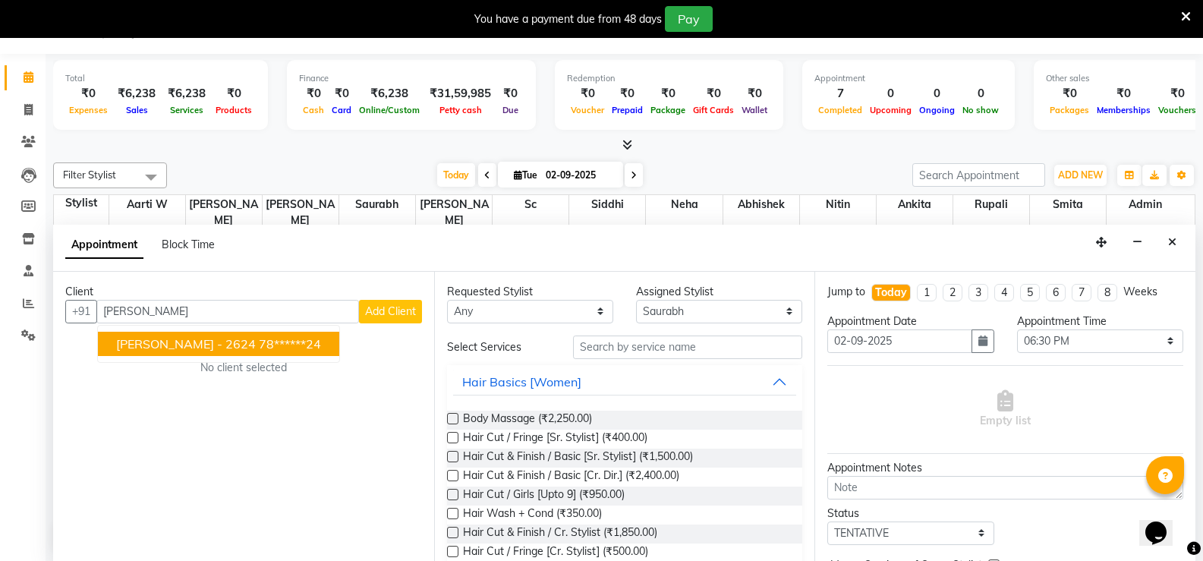
click at [127, 342] on span "[PERSON_NAME] - 2624" at bounding box center [186, 343] width 140 height 15
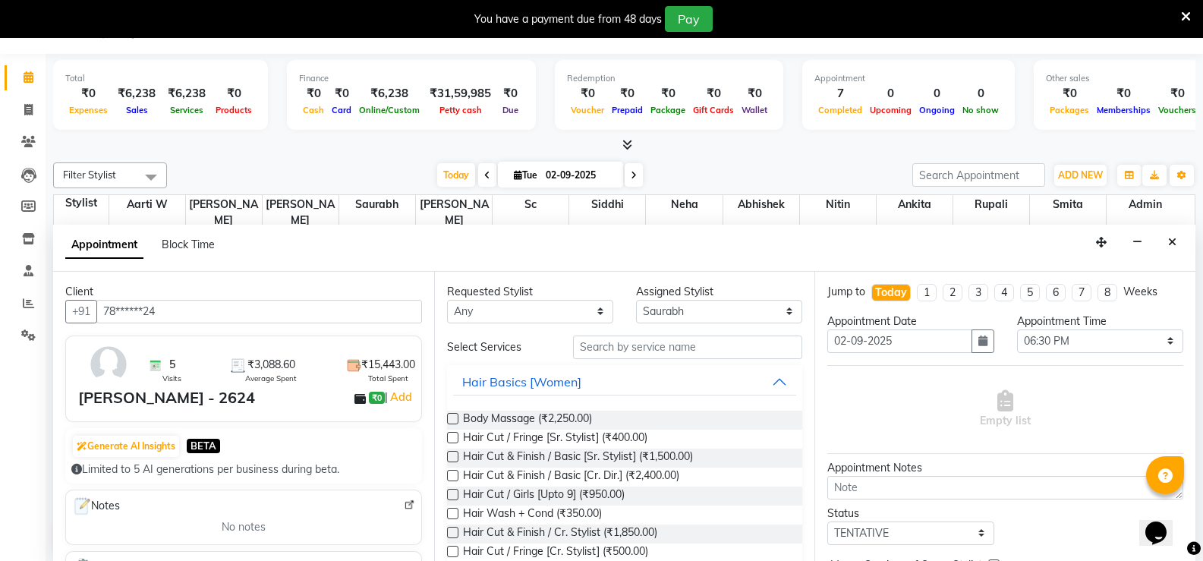
type input "78******24"
click at [625, 345] on input "text" at bounding box center [687, 347] width 229 height 24
click at [650, 455] on span "Hair Cut & Finish / Basic [Sr. Stylist] (₹1,500.00)" at bounding box center [578, 458] width 230 height 19
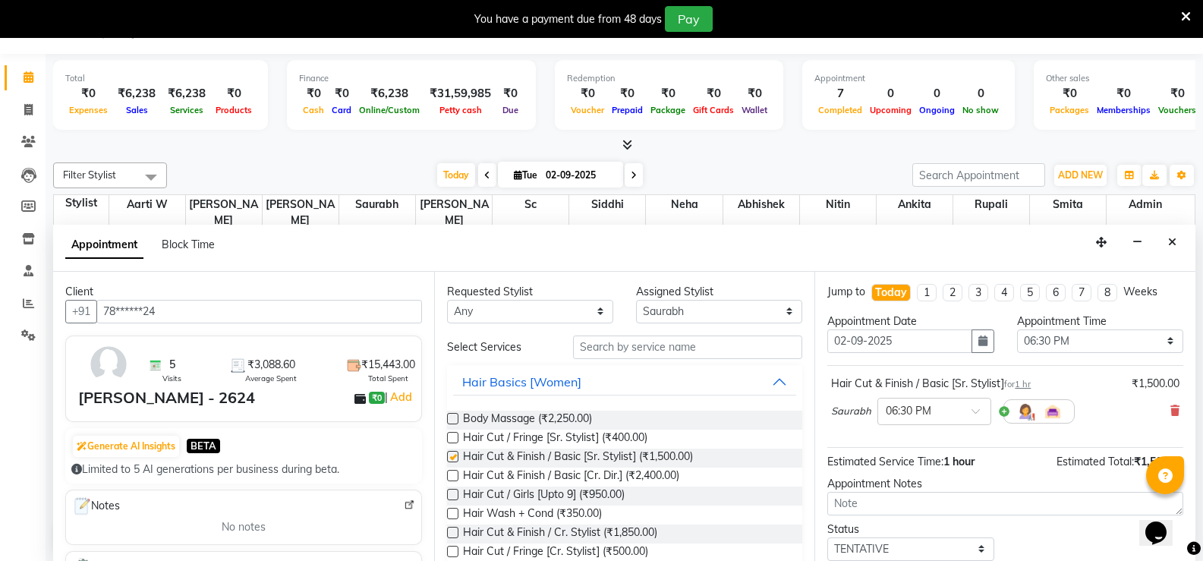
checkbox input "false"
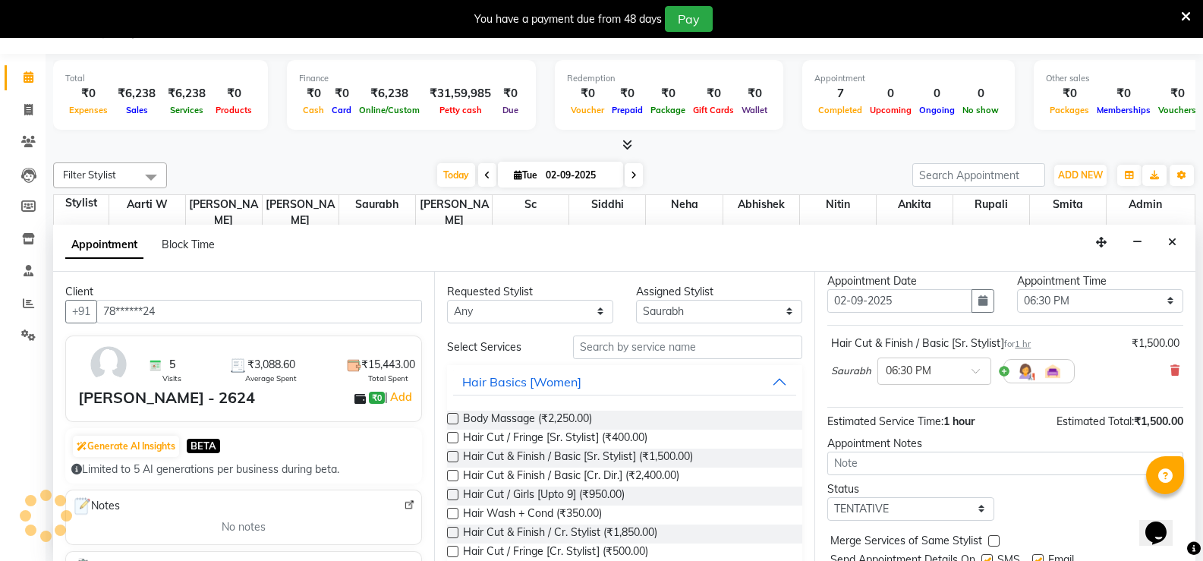
scroll to position [96, 0]
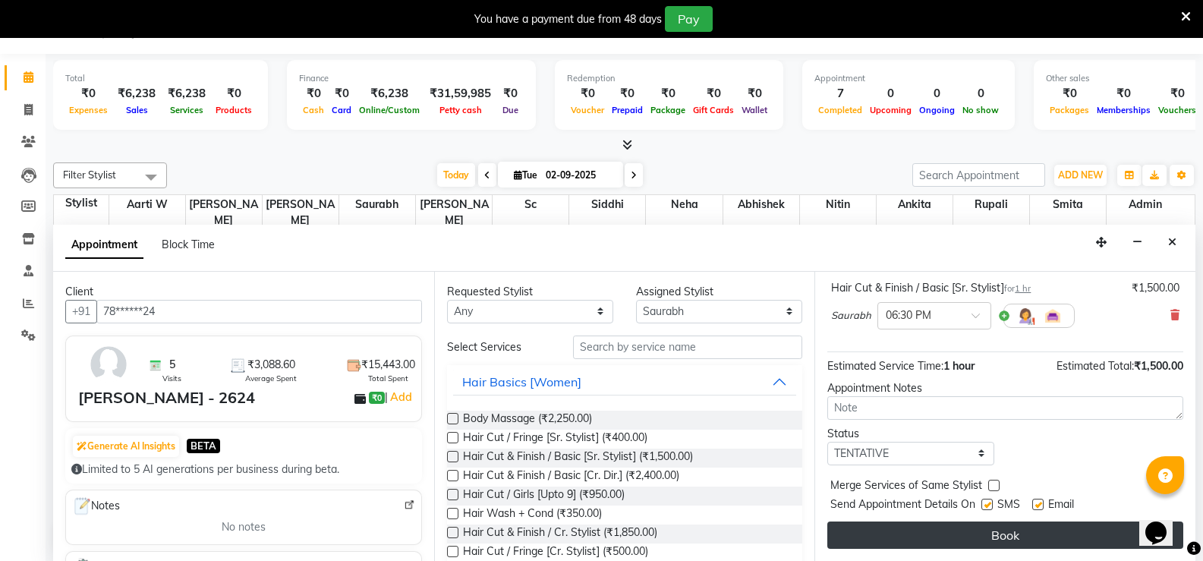
click at [972, 534] on button "Book" at bounding box center [1005, 534] width 356 height 27
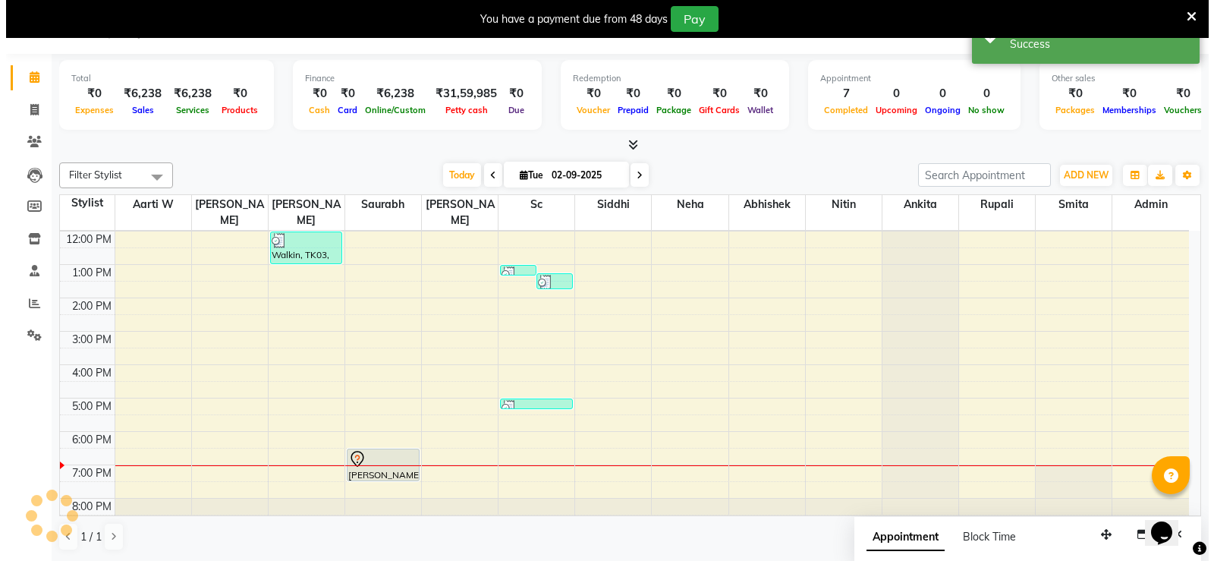
scroll to position [0, 0]
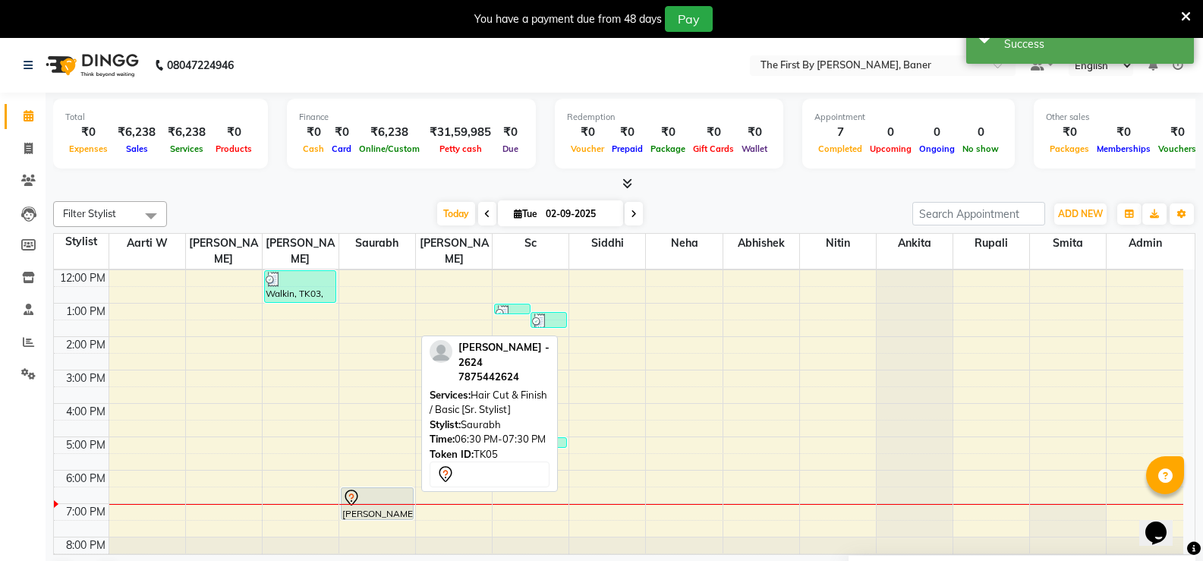
click at [366, 489] on div at bounding box center [377, 498] width 70 height 18
select select "7"
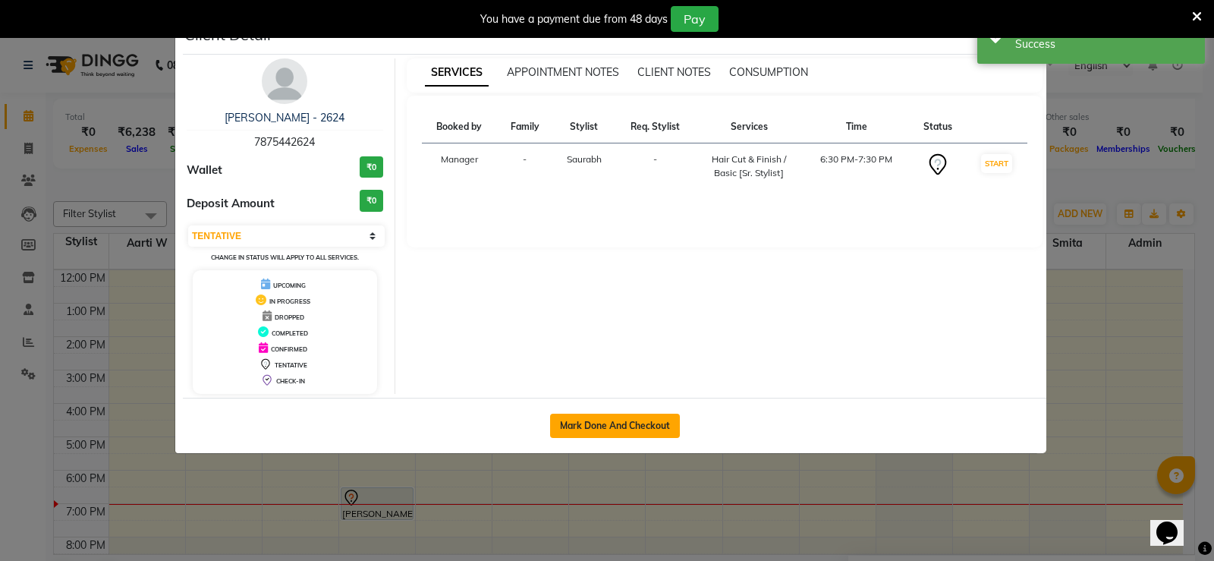
click at [650, 431] on button "Mark Done And Checkout" at bounding box center [615, 426] width 130 height 24
select select "service"
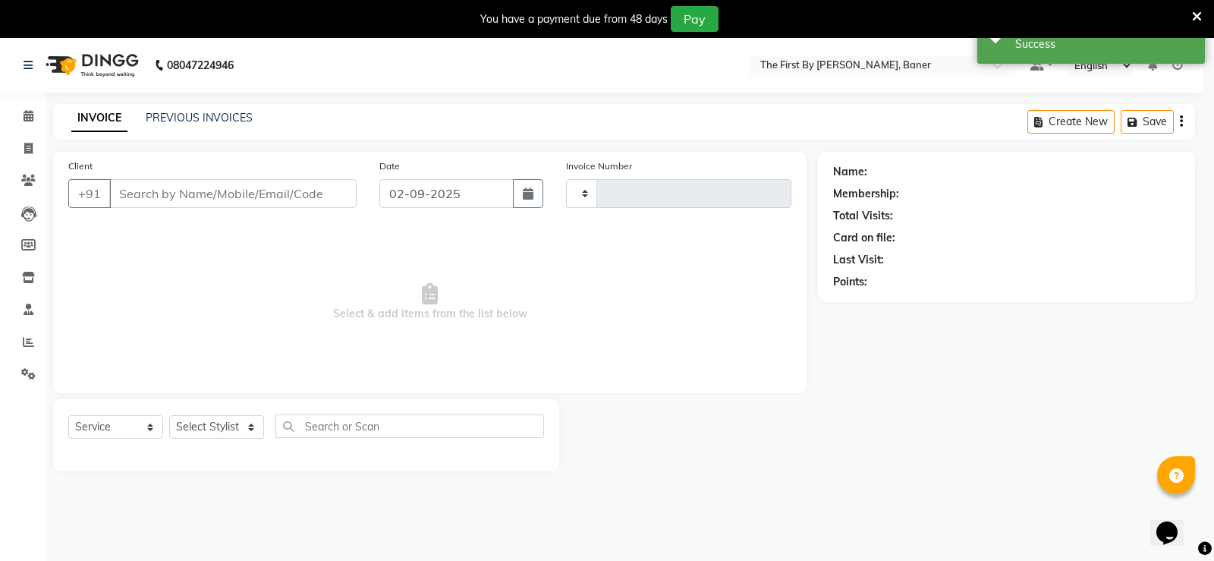
type input "2364"
select select "6411"
select select "3"
type input "78******24"
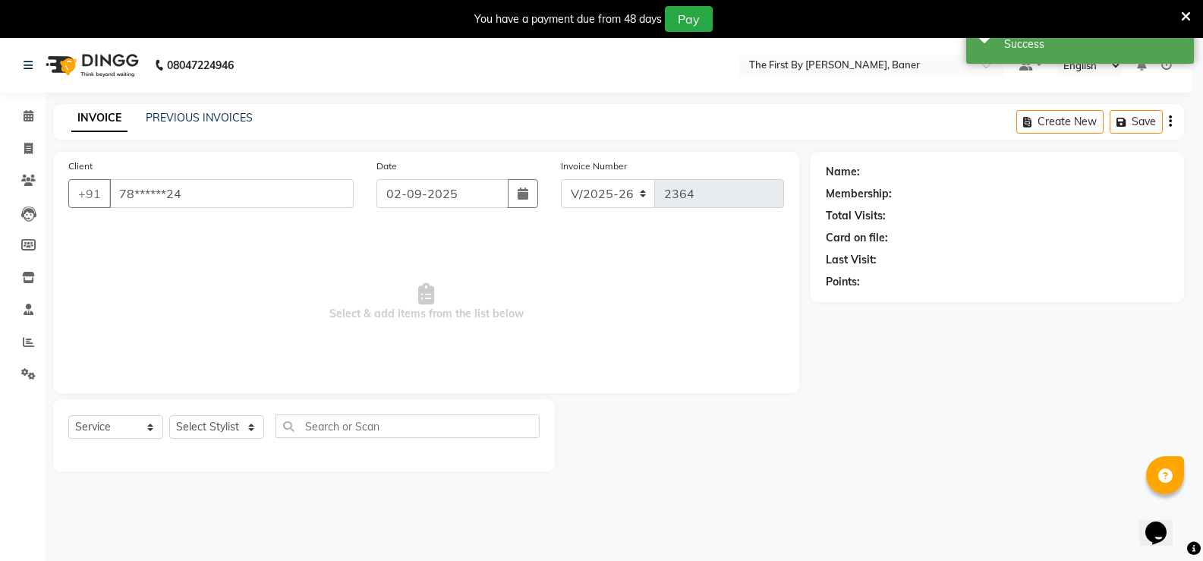
select select "49037"
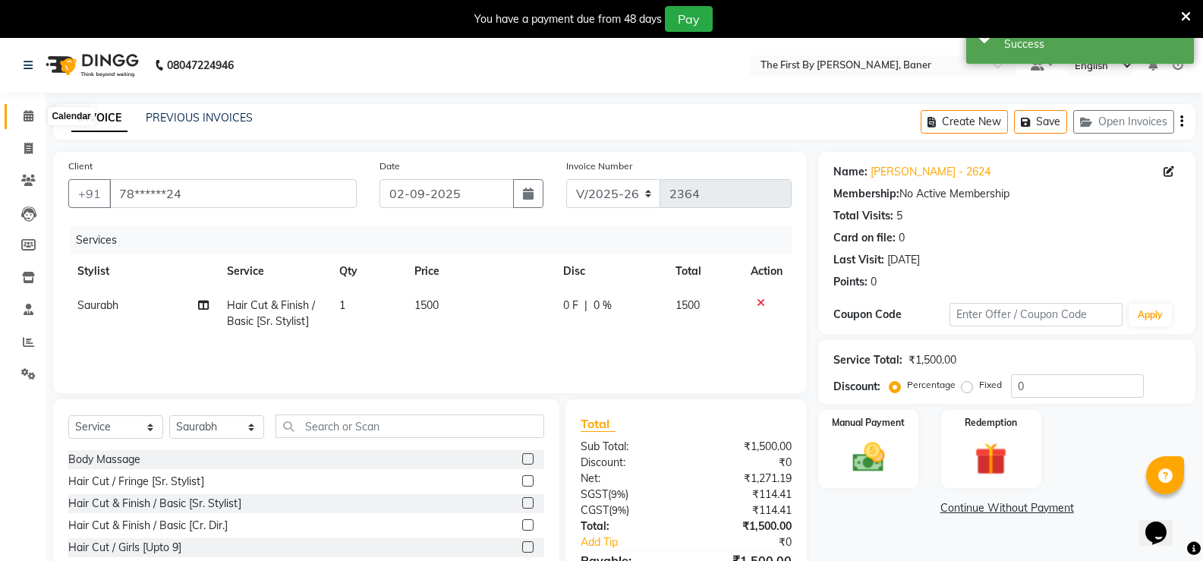
click at [18, 116] on span at bounding box center [28, 116] width 27 height 17
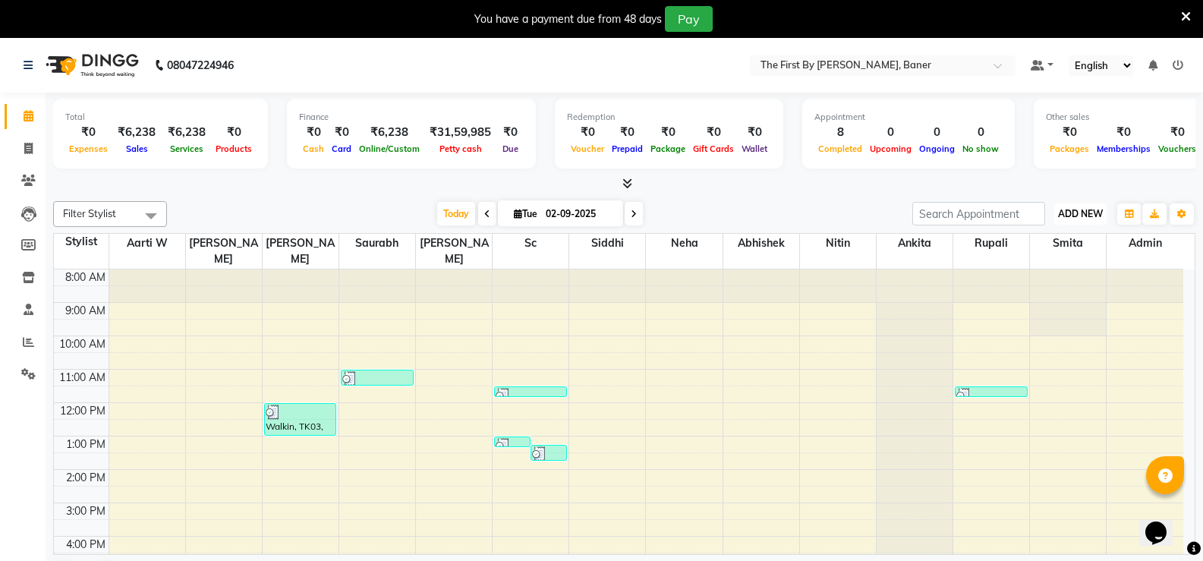
click at [1095, 206] on button "ADD NEW Toggle Dropdown" at bounding box center [1080, 213] width 52 height 21
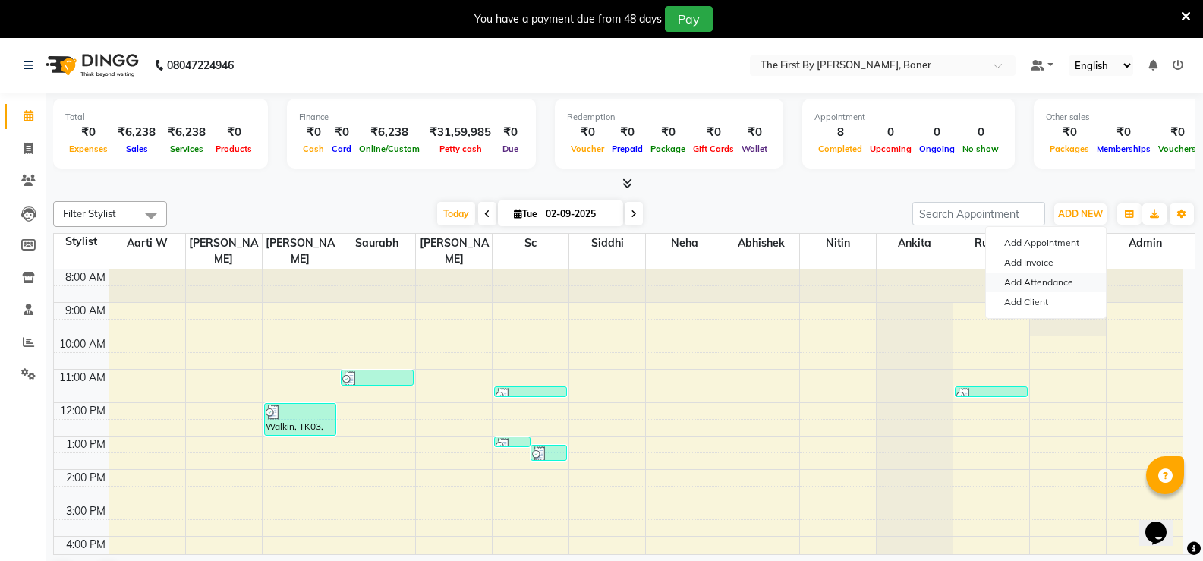
click at [1050, 283] on link "Add Attendance" at bounding box center [1046, 282] width 120 height 20
select select "A"
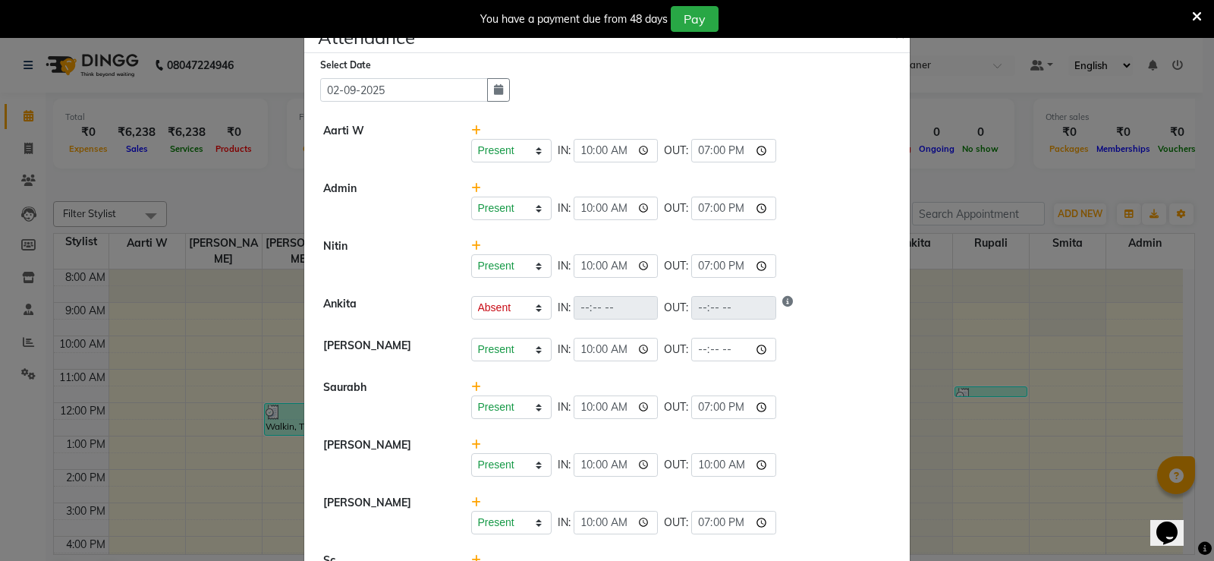
drag, startPoint x: 896, startPoint y: 37, endPoint x: 940, endPoint y: 44, distance: 43.8
click at [896, 38] on body "08047224946 Select Location × The First By [PERSON_NAME], Baner Default Panel M…" at bounding box center [607, 318] width 1214 height 561
drag, startPoint x: 1196, startPoint y: 15, endPoint x: 1192, endPoint y: 28, distance: 13.4
click at [1196, 16] on icon at bounding box center [1197, 17] width 10 height 14
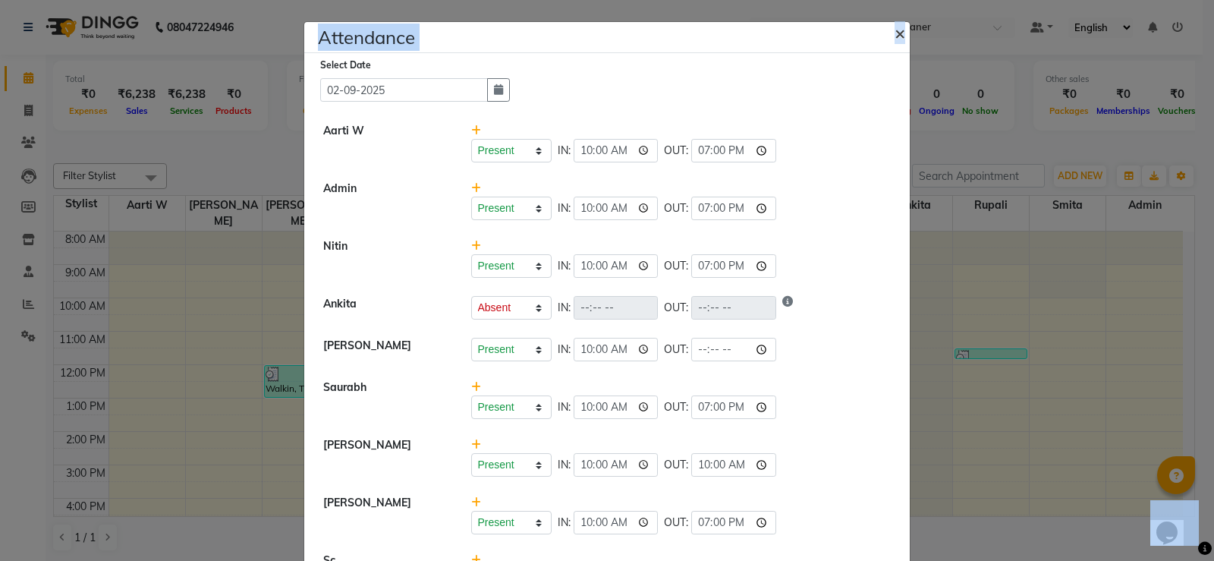
click at [895, 30] on span "×" at bounding box center [900, 32] width 11 height 23
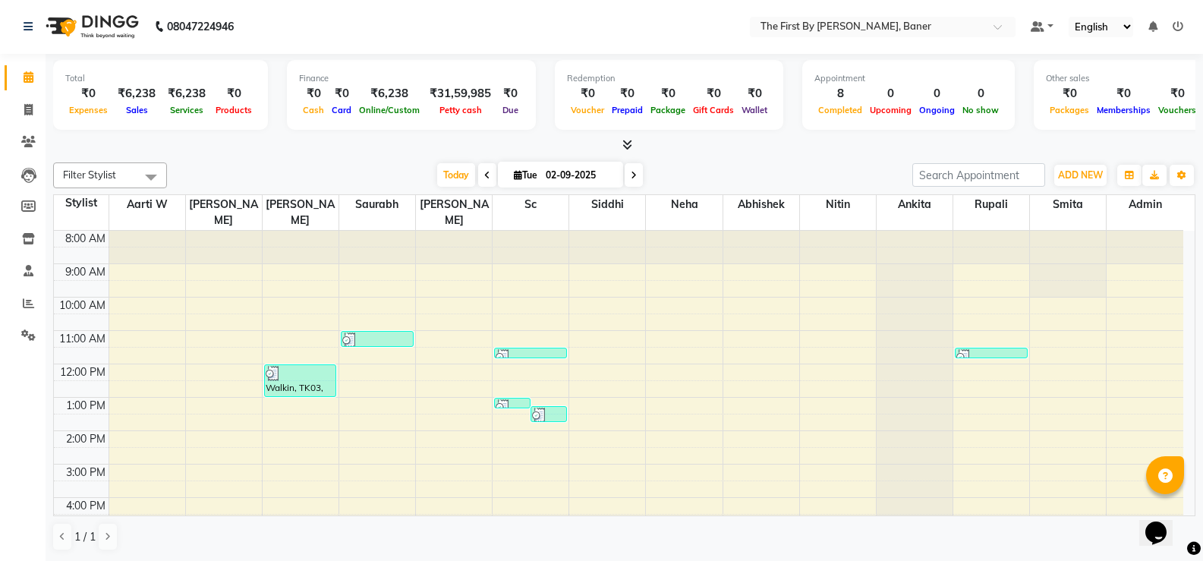
drag, startPoint x: 1182, startPoint y: 334, endPoint x: 1190, endPoint y: 422, distance: 88.4
click at [1186, 429] on div "8:00 AM 9:00 AM 10:00 AM 11:00 AM 12:00 PM 1:00 PM 2:00 PM 3:00 PM 4:00 PM 5:00…" at bounding box center [624, 373] width 1141 height 285
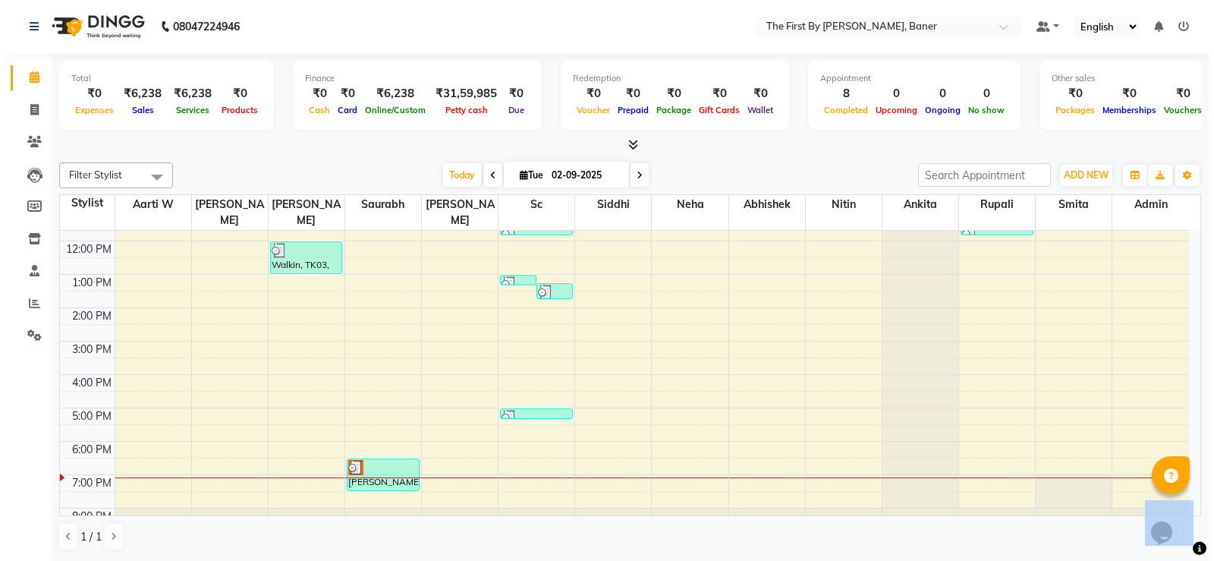
scroll to position [94, 0]
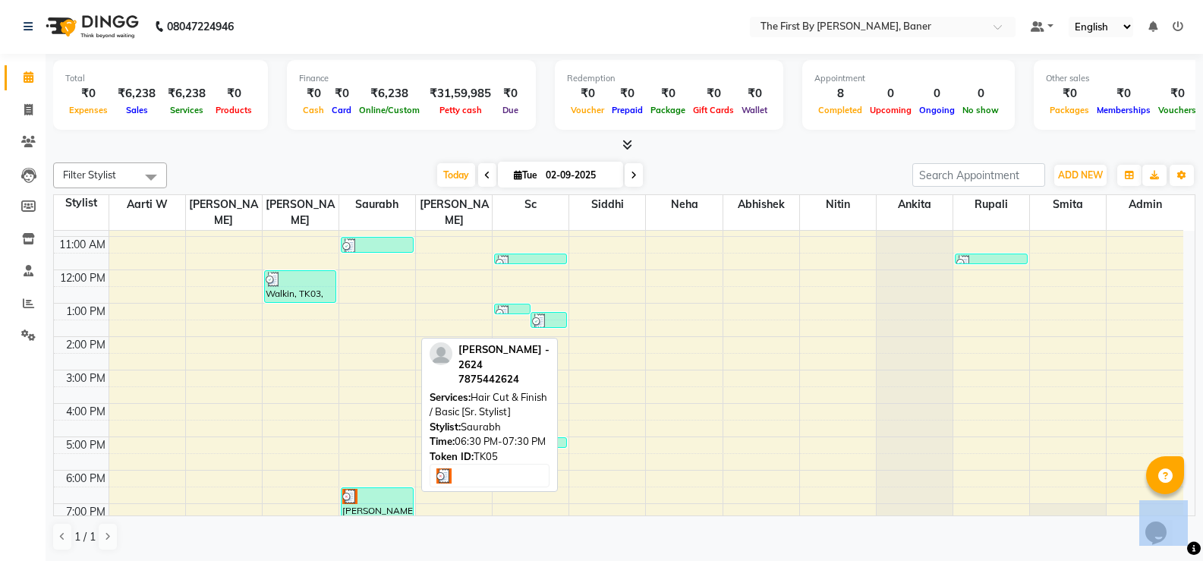
click at [379, 489] on div at bounding box center [377, 496] width 70 height 15
select select "3"
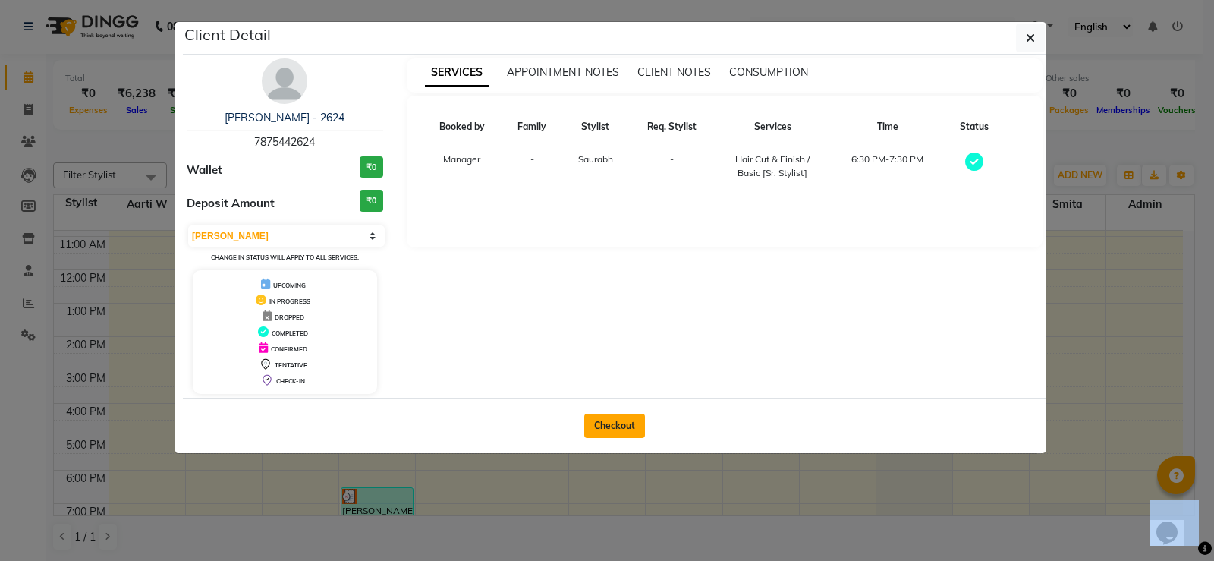
click at [619, 429] on button "Checkout" at bounding box center [614, 426] width 61 height 24
select select "6411"
select select "service"
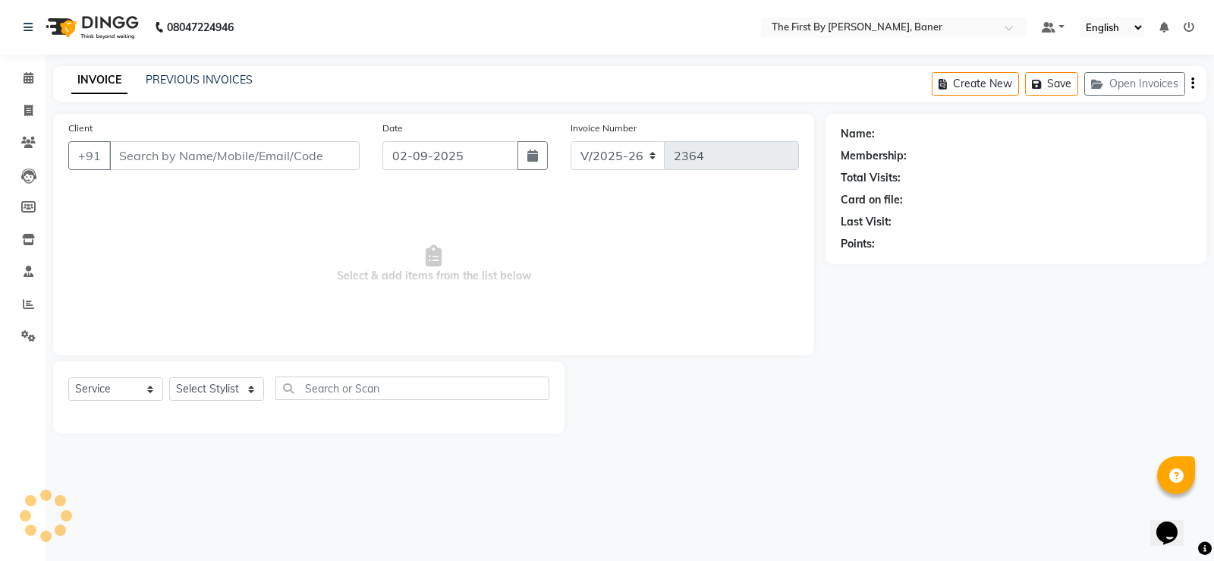
type input "78******24"
select select "49037"
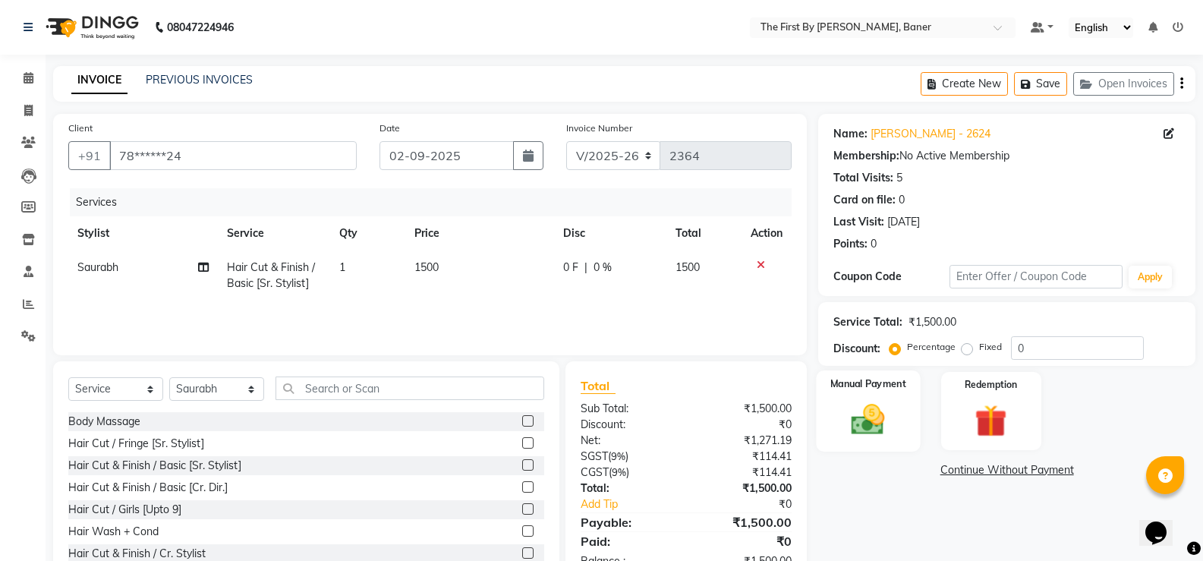
click at [887, 429] on img at bounding box center [868, 419] width 54 height 39
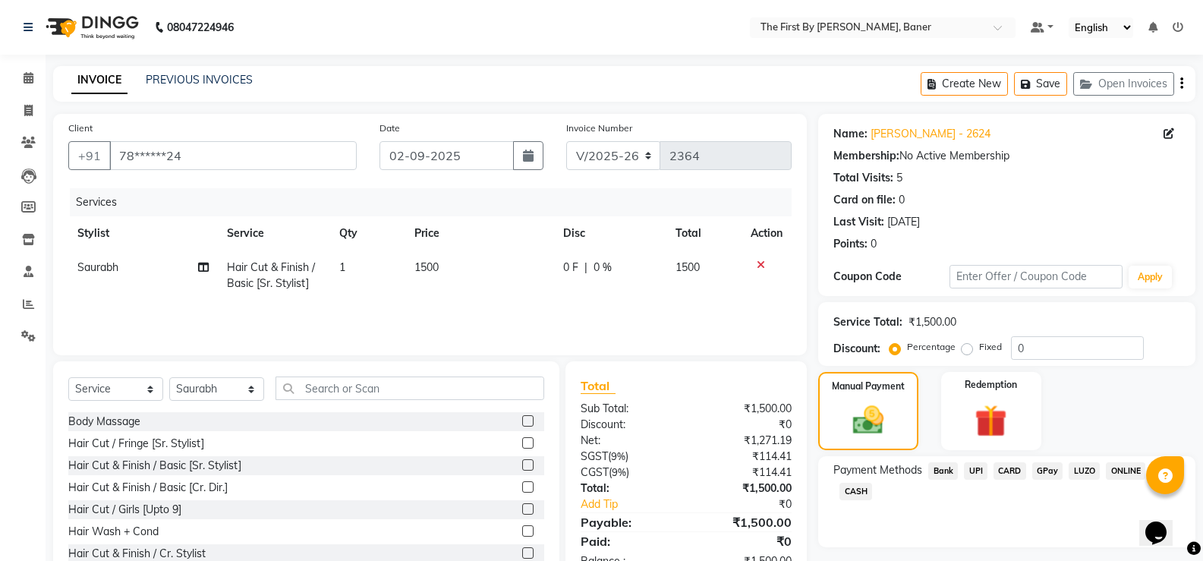
click at [984, 474] on span "UPI" at bounding box center [976, 470] width 24 height 17
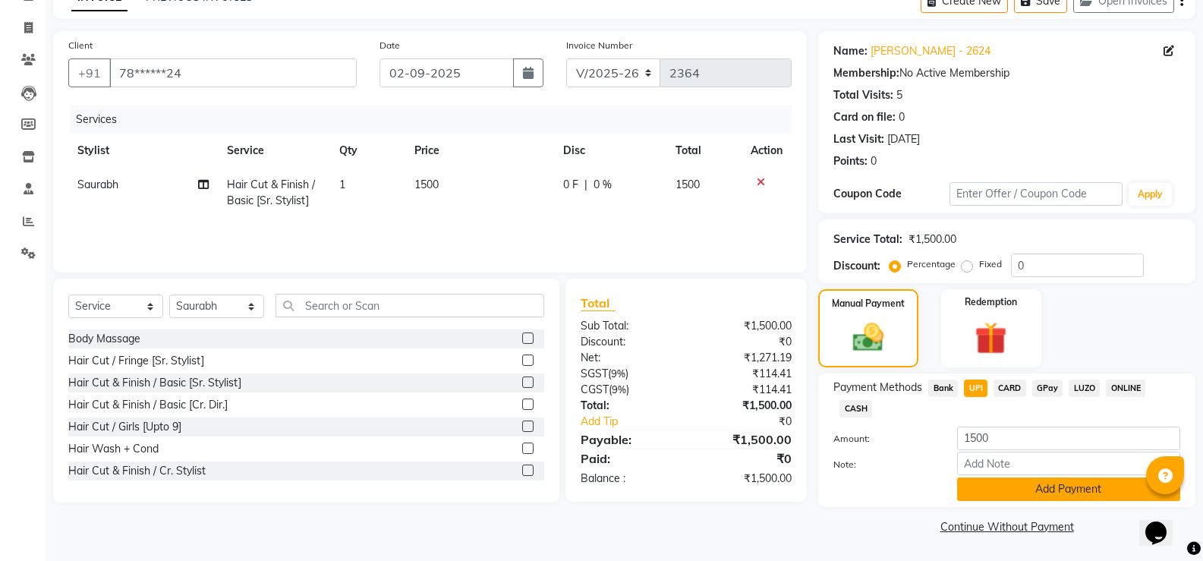
click at [992, 480] on button "Add Payment" at bounding box center [1068, 489] width 223 height 24
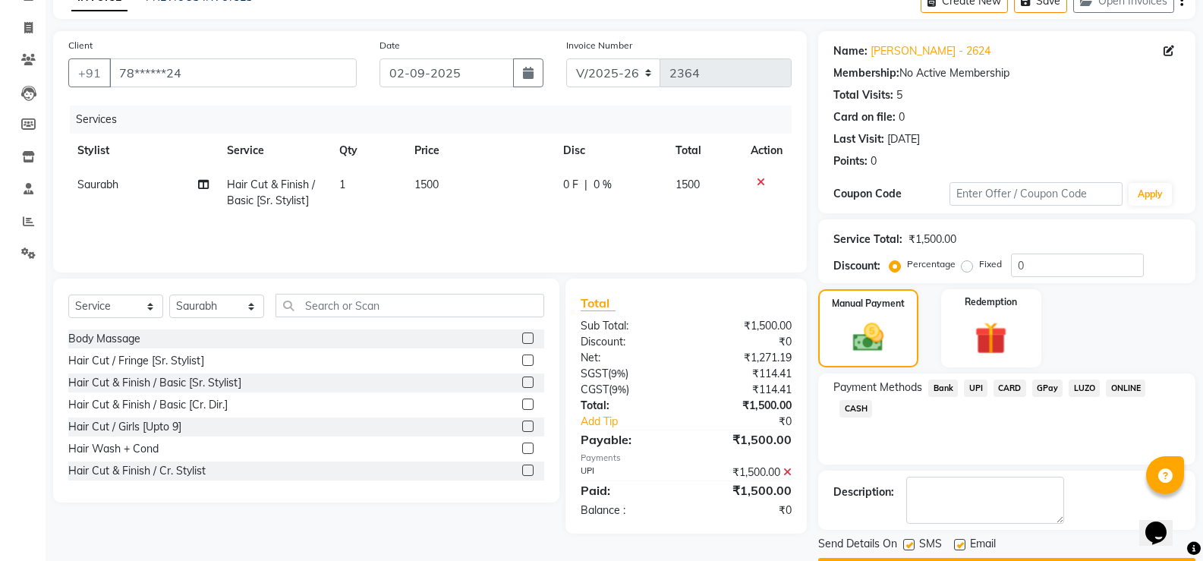
scroll to position [126, 0]
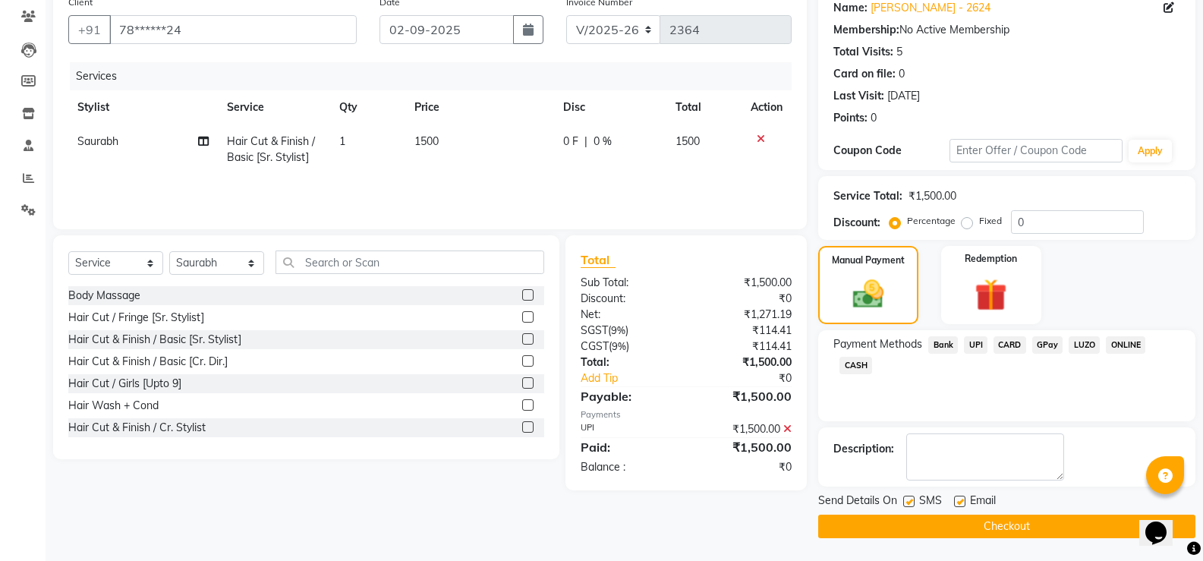
click at [965, 532] on button "Checkout" at bounding box center [1006, 527] width 377 height 24
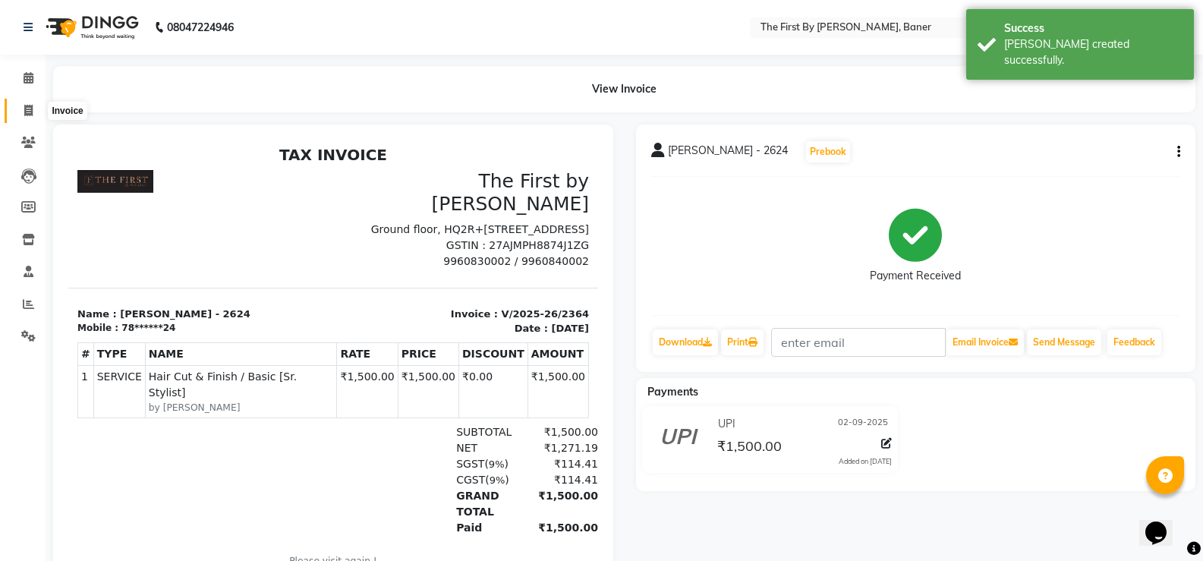
click at [30, 103] on span at bounding box center [28, 110] width 27 height 17
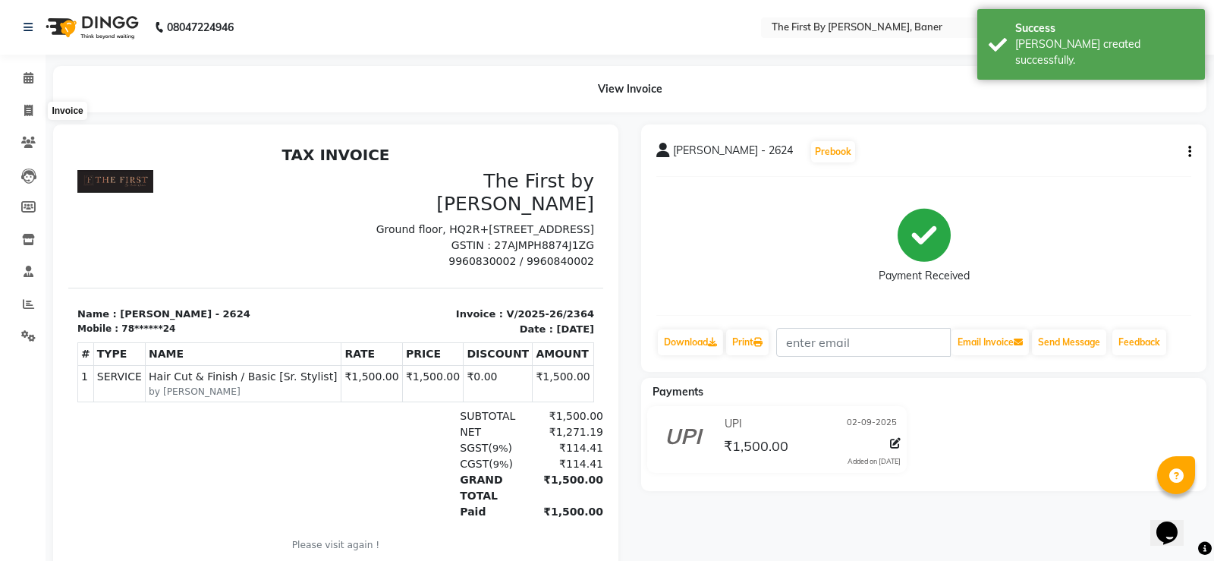
select select "6411"
select select "service"
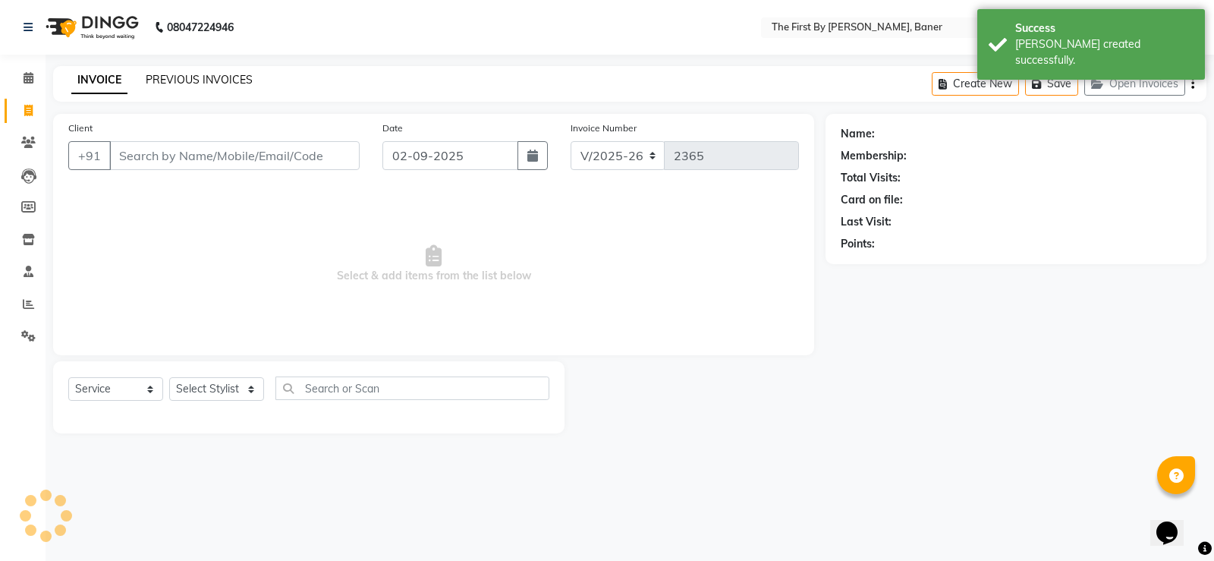
click at [175, 75] on link "PREVIOUS INVOICES" at bounding box center [199, 80] width 107 height 14
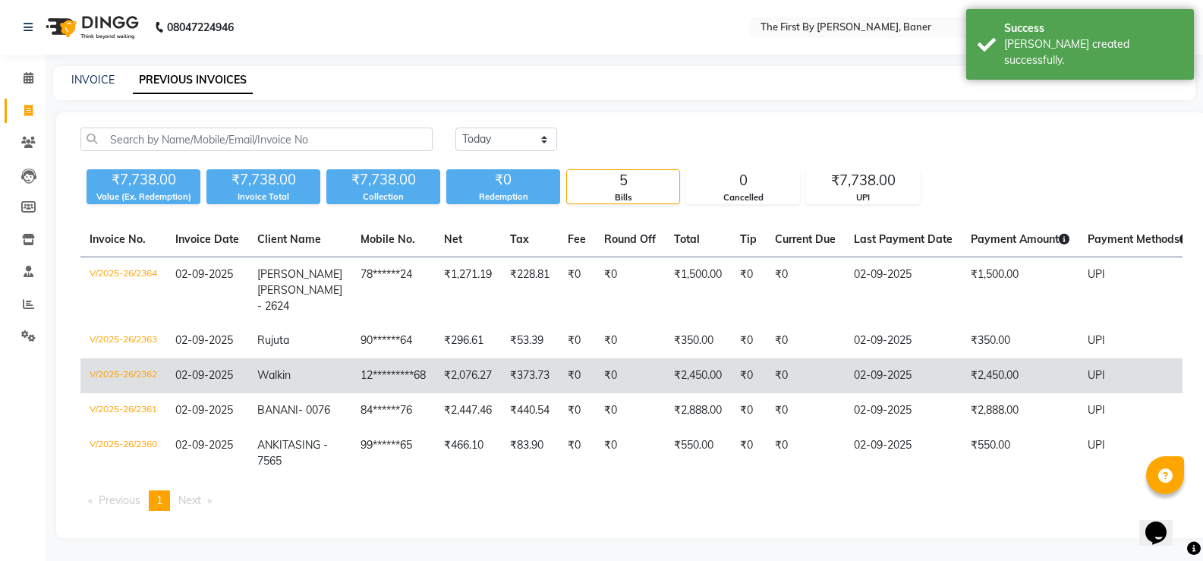
scroll to position [27, 0]
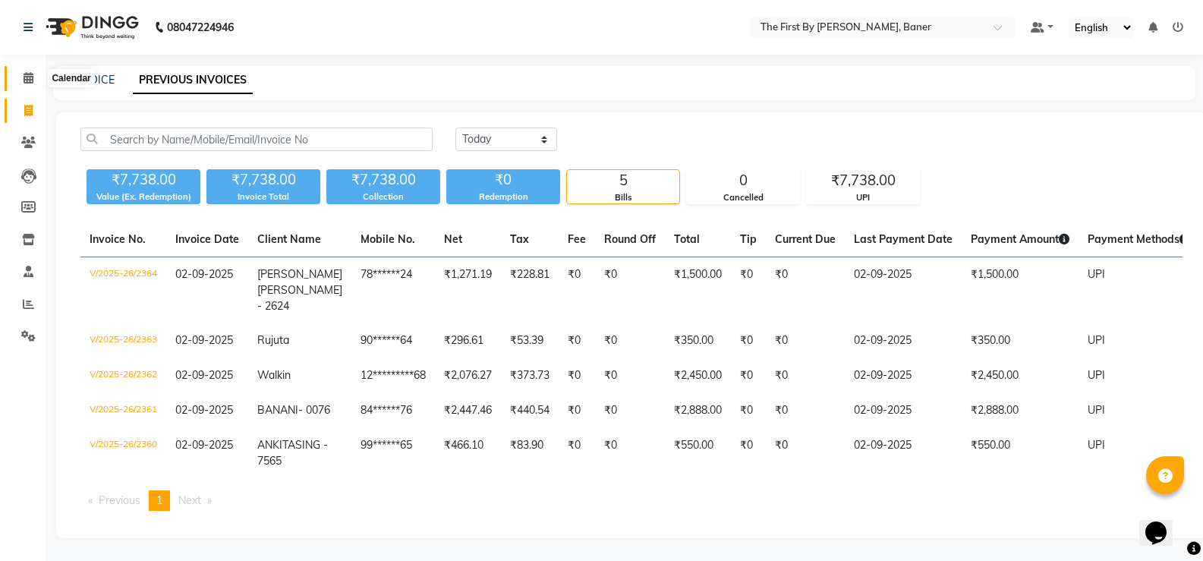
click at [17, 70] on span at bounding box center [28, 78] width 27 height 17
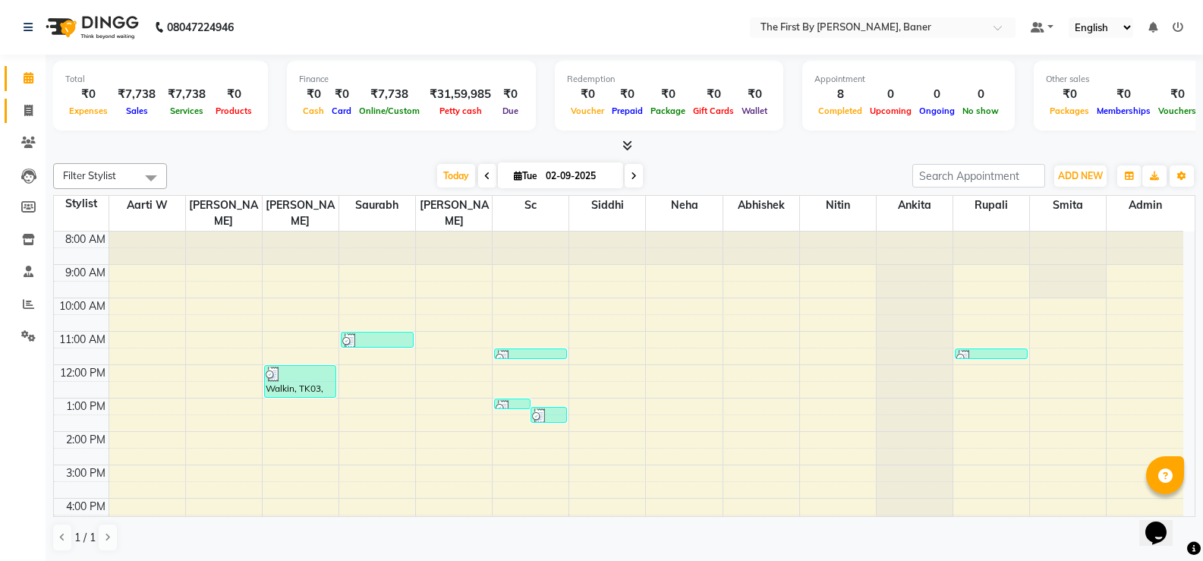
click at [15, 105] on link "Invoice" at bounding box center [23, 111] width 36 height 25
select select "service"
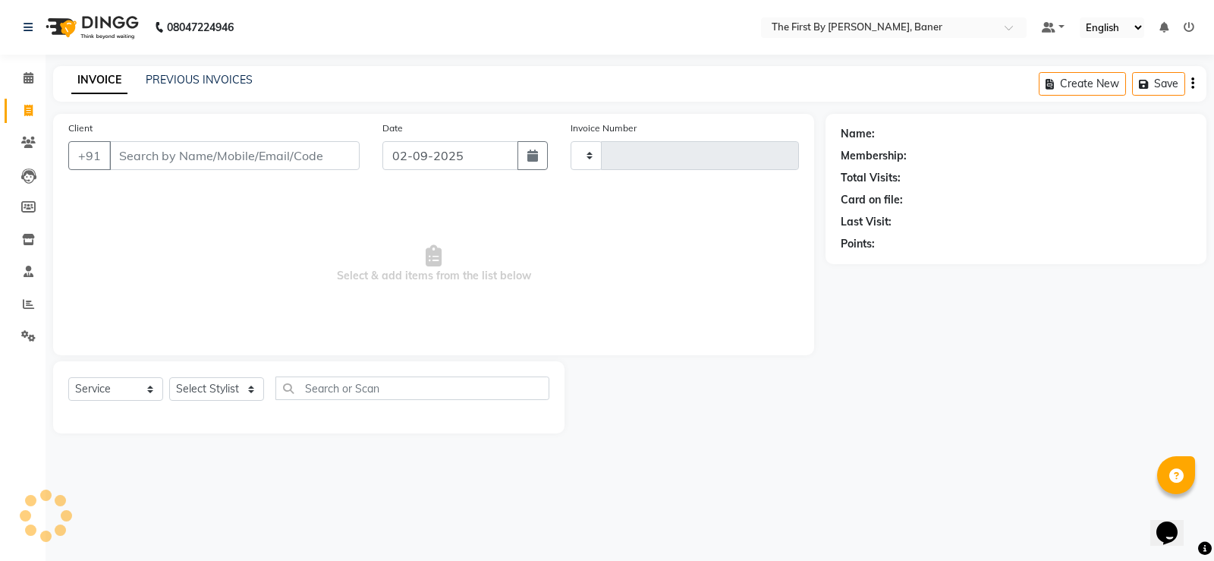
type input "2365"
select select "6411"
click at [221, 80] on link "PREVIOUS INVOICES" at bounding box center [199, 80] width 107 height 14
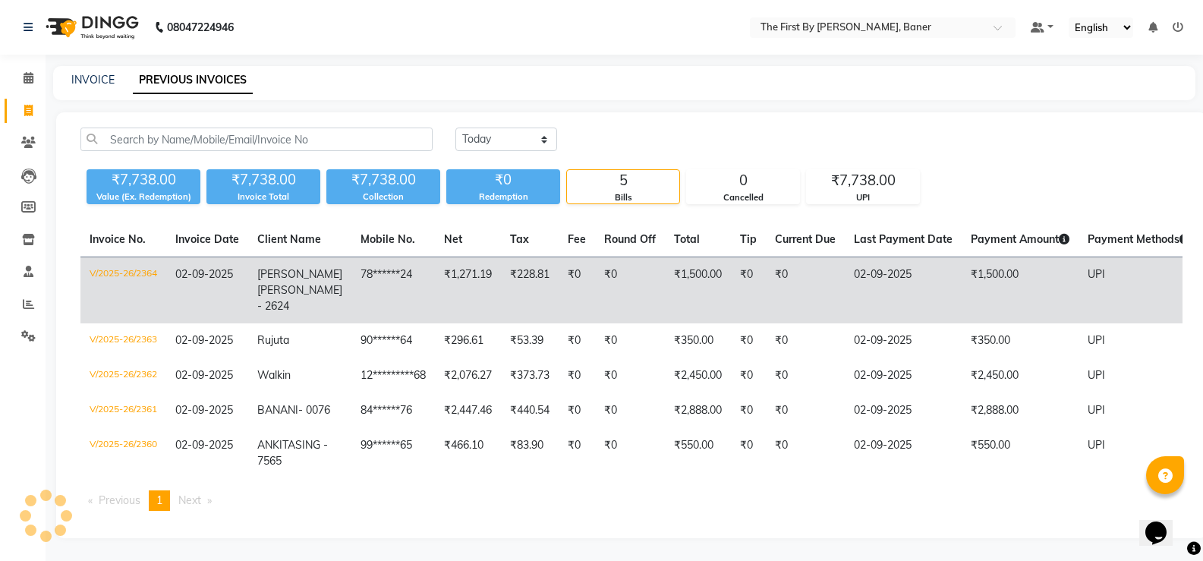
scroll to position [27, 0]
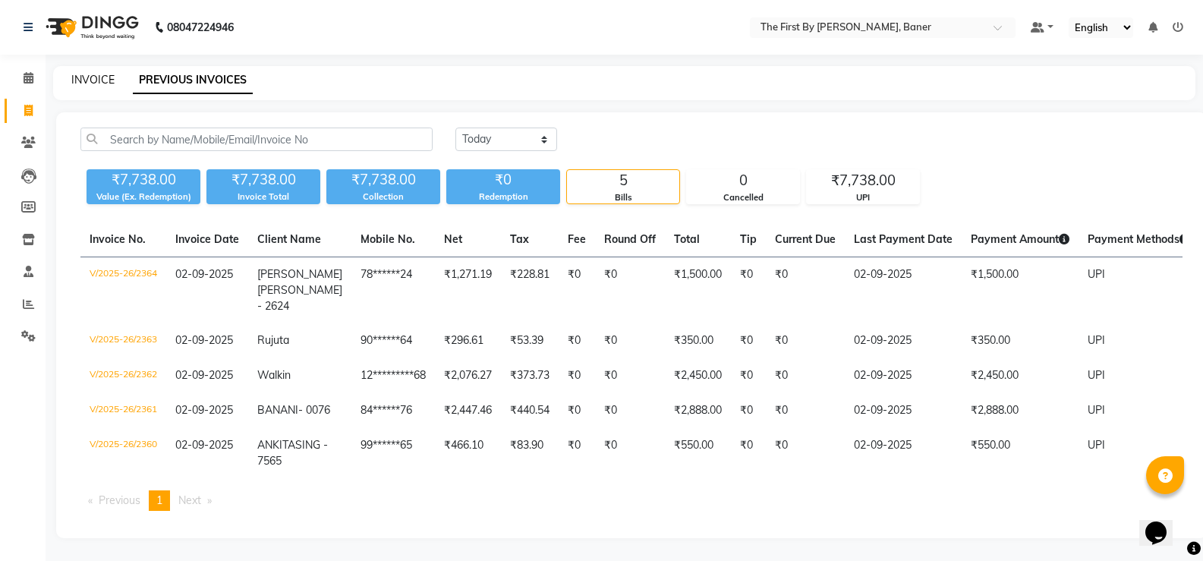
click at [102, 73] on link "INVOICE" at bounding box center [92, 80] width 43 height 14
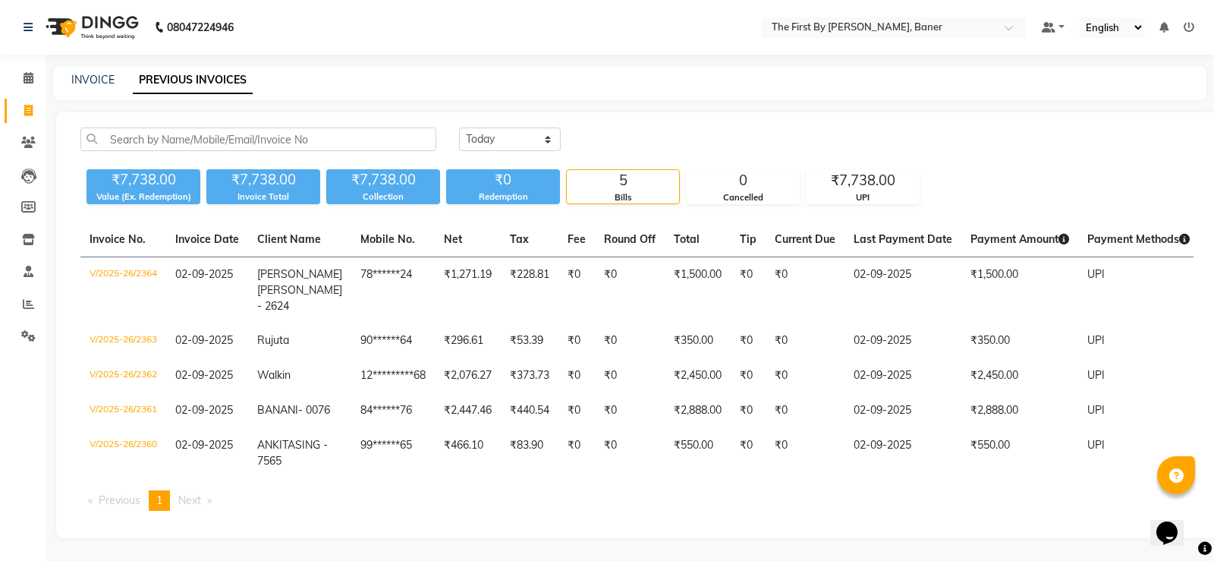
select select "6411"
select select "service"
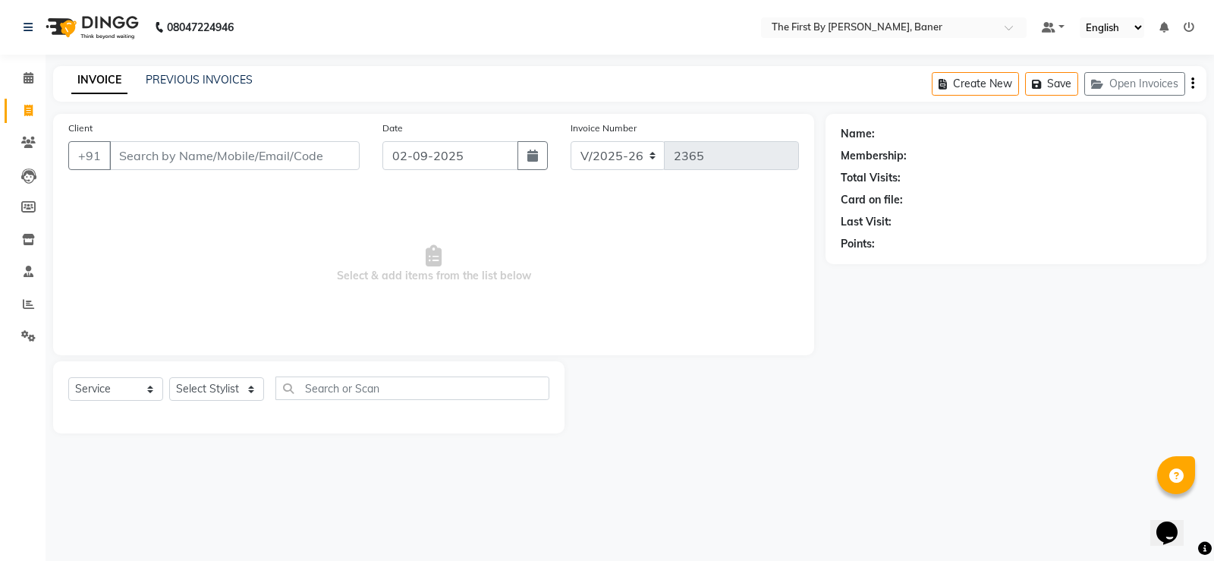
click at [150, 150] on input "Client" at bounding box center [234, 155] width 250 height 29
click at [21, 77] on span at bounding box center [28, 78] width 27 height 17
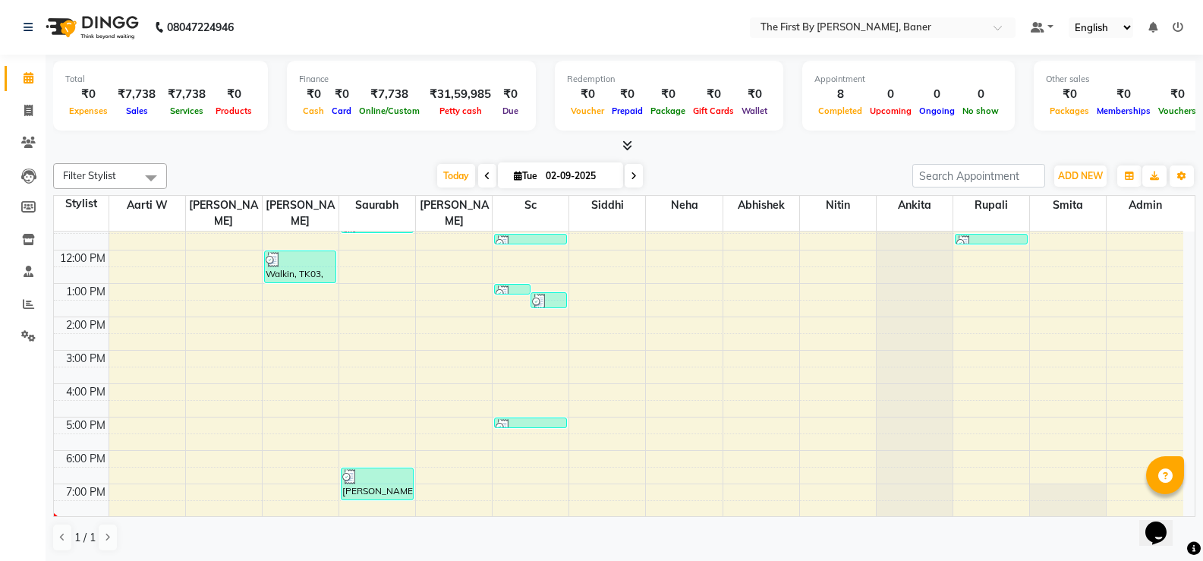
scroll to position [133, 0]
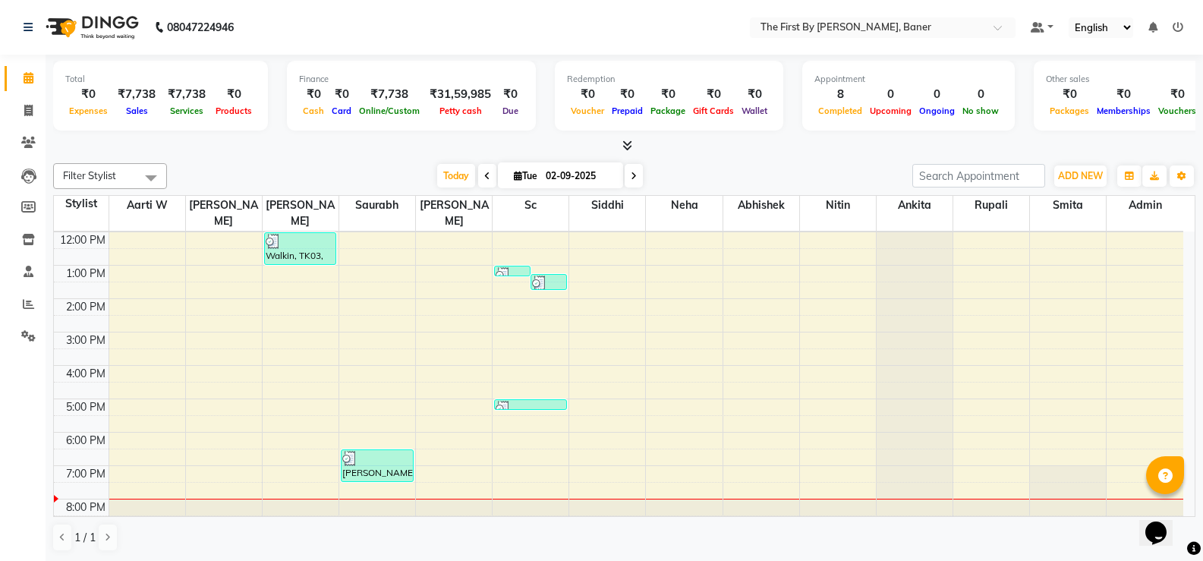
click at [360, 361] on div "8:00 AM 9:00 AM 10:00 AM 11:00 AM 12:00 PM 1:00 PM 2:00 PM 3:00 PM 4:00 PM 5:00…" at bounding box center [618, 315] width 1129 height 433
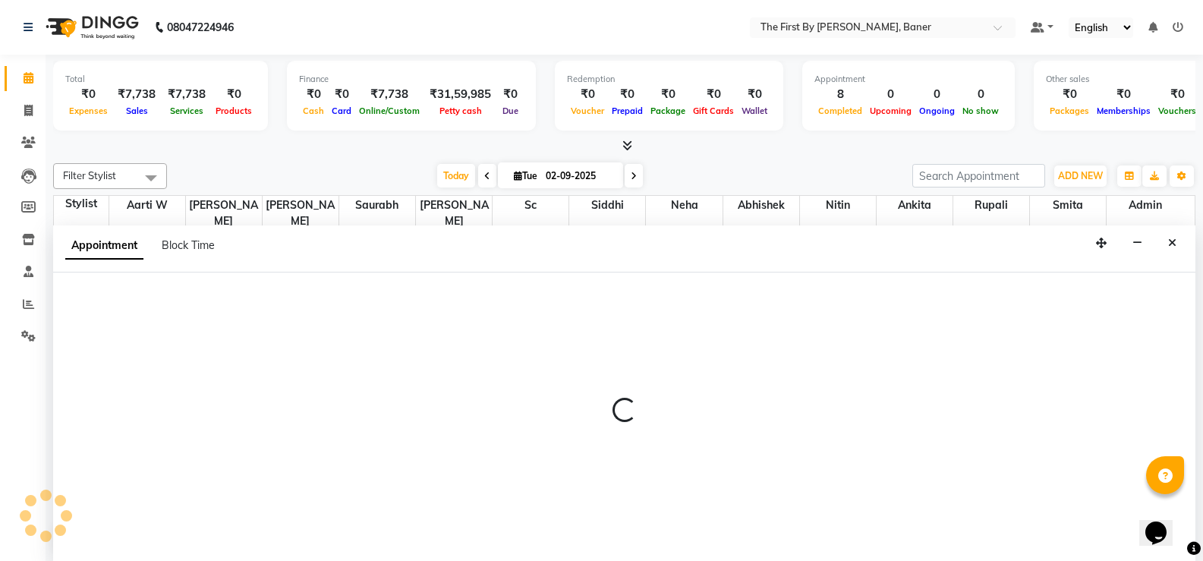
scroll to position [1, 0]
select select "49037"
select select "960"
select select "tentative"
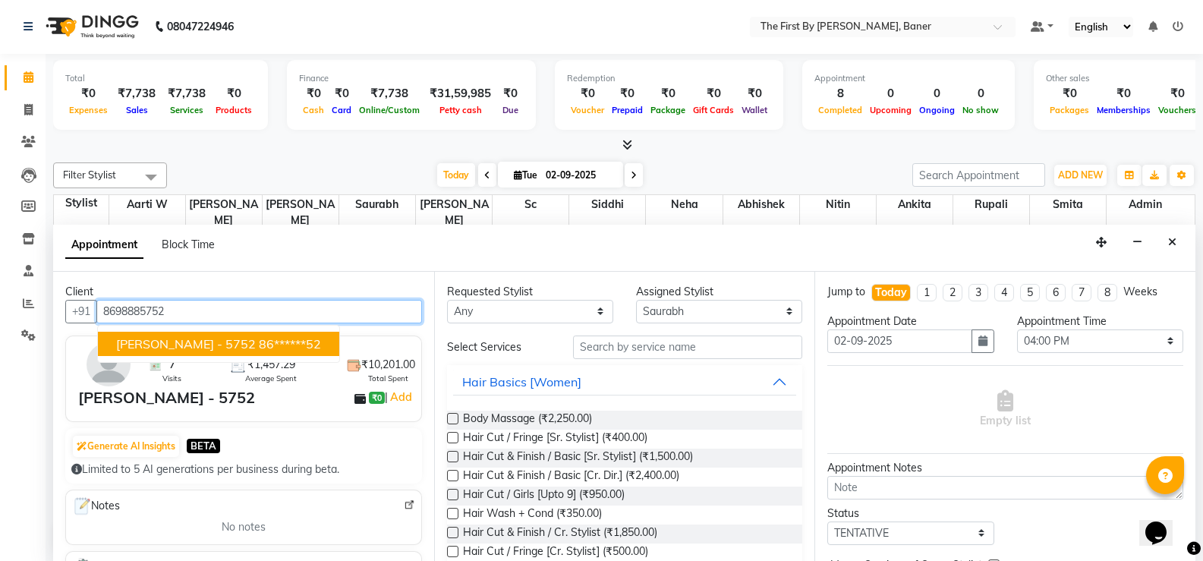
click at [192, 345] on span "[PERSON_NAME] - 5752" at bounding box center [186, 343] width 140 height 15
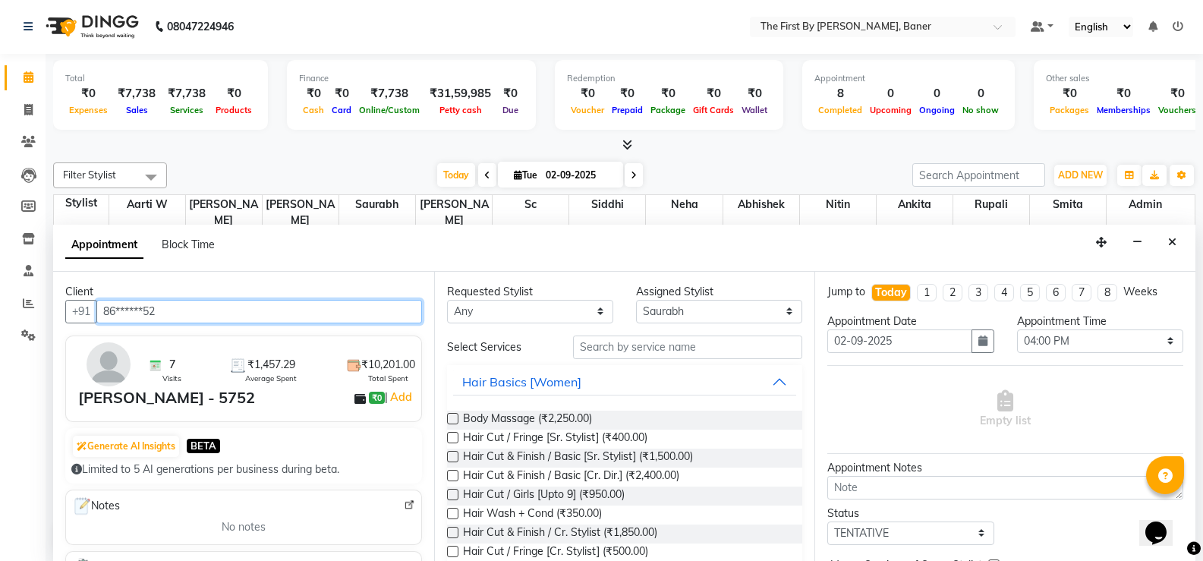
type input "86******52"
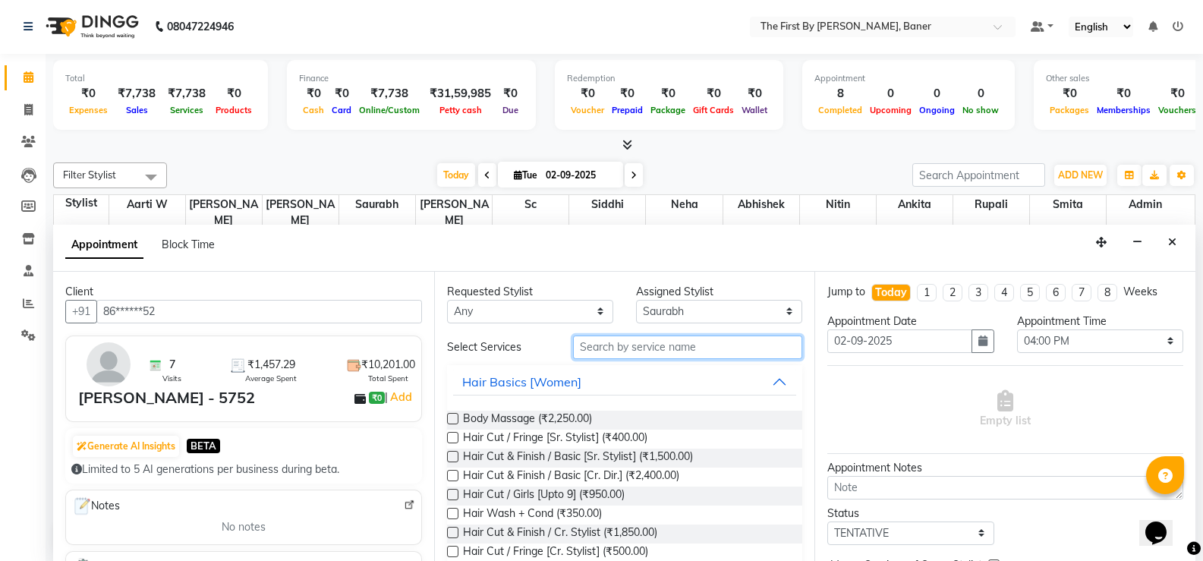
click at [634, 351] on input "text" at bounding box center [687, 347] width 229 height 24
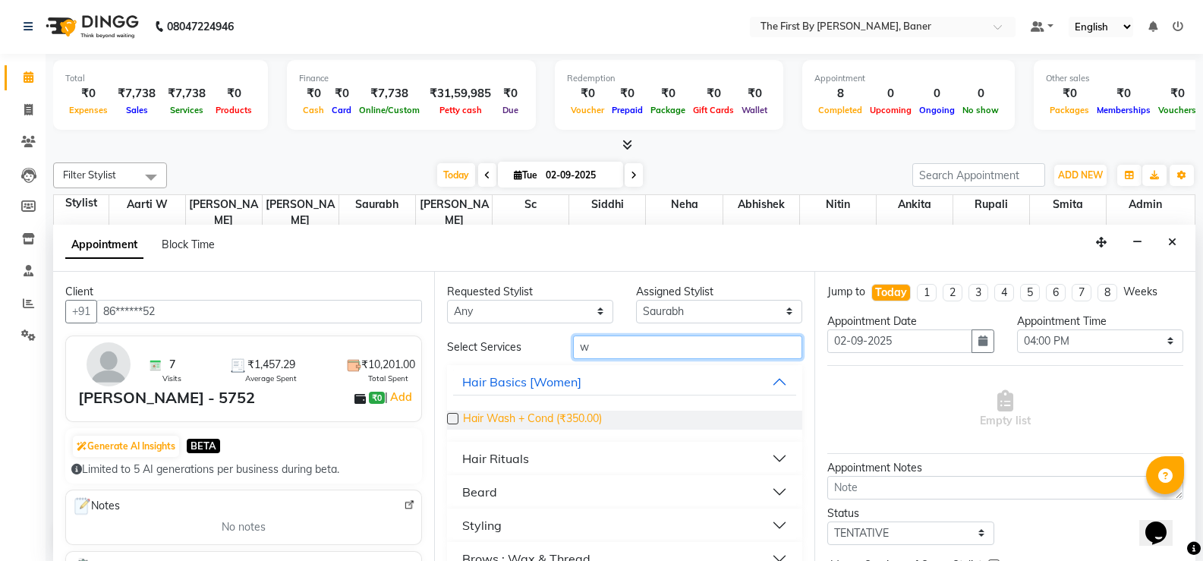
type input "w"
click at [500, 418] on span "Hair Wash + Cond (₹350.00)" at bounding box center [532, 420] width 139 height 19
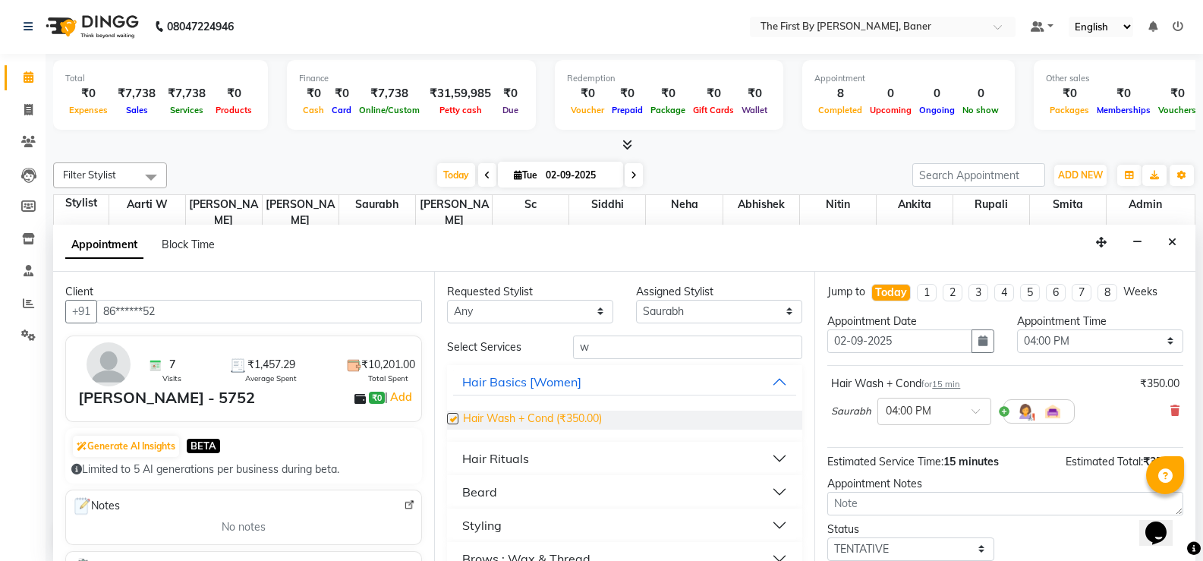
checkbox input "false"
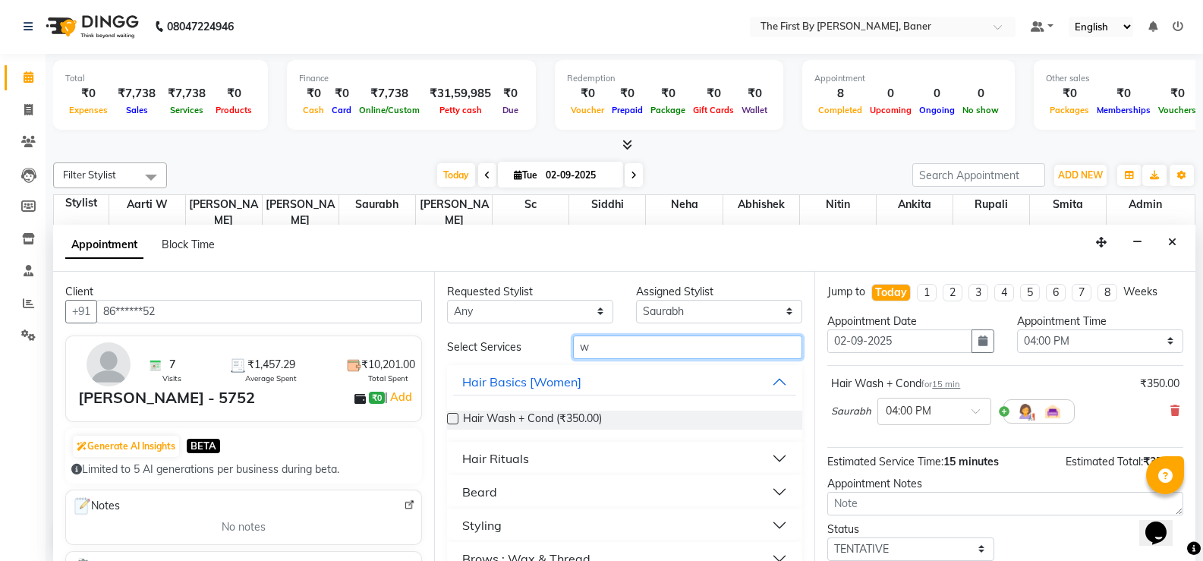
click at [587, 345] on input "w" at bounding box center [687, 347] width 229 height 24
type input "blo"
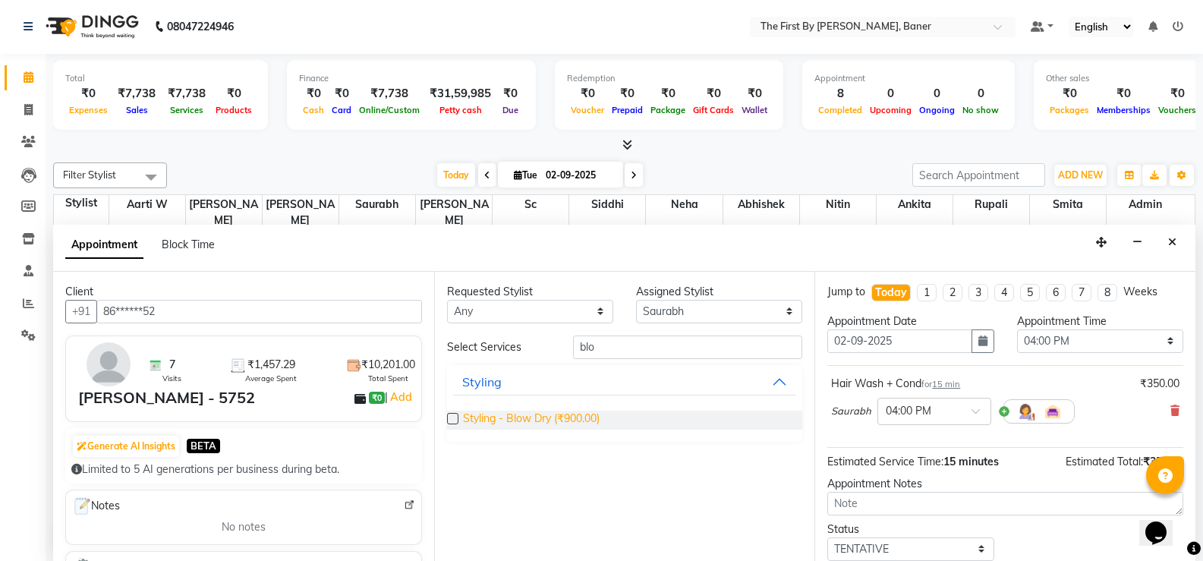
click at [565, 425] on span "Styling - Blow Dry (₹900.00)" at bounding box center [531, 420] width 137 height 19
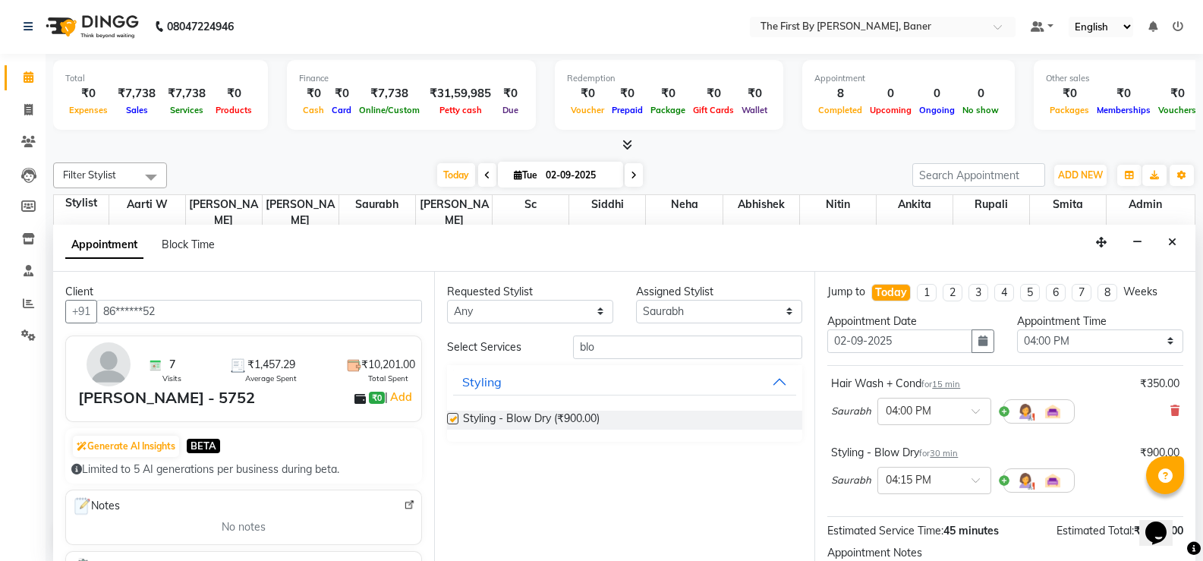
checkbox input "false"
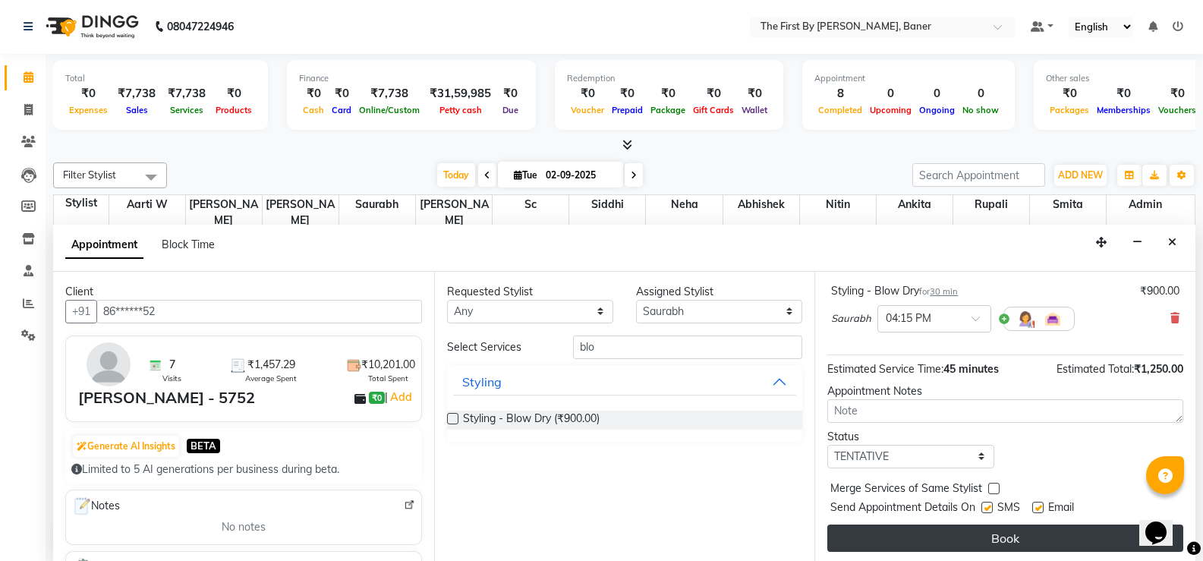
scroll to position [165, 0]
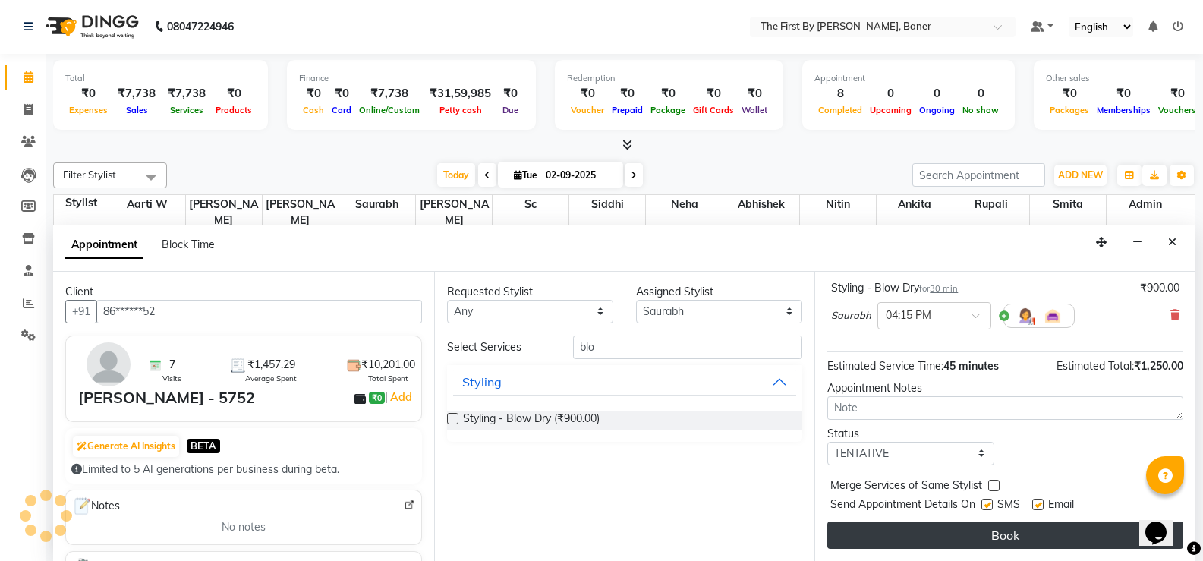
click at [920, 542] on button "Book" at bounding box center [1005, 534] width 356 height 27
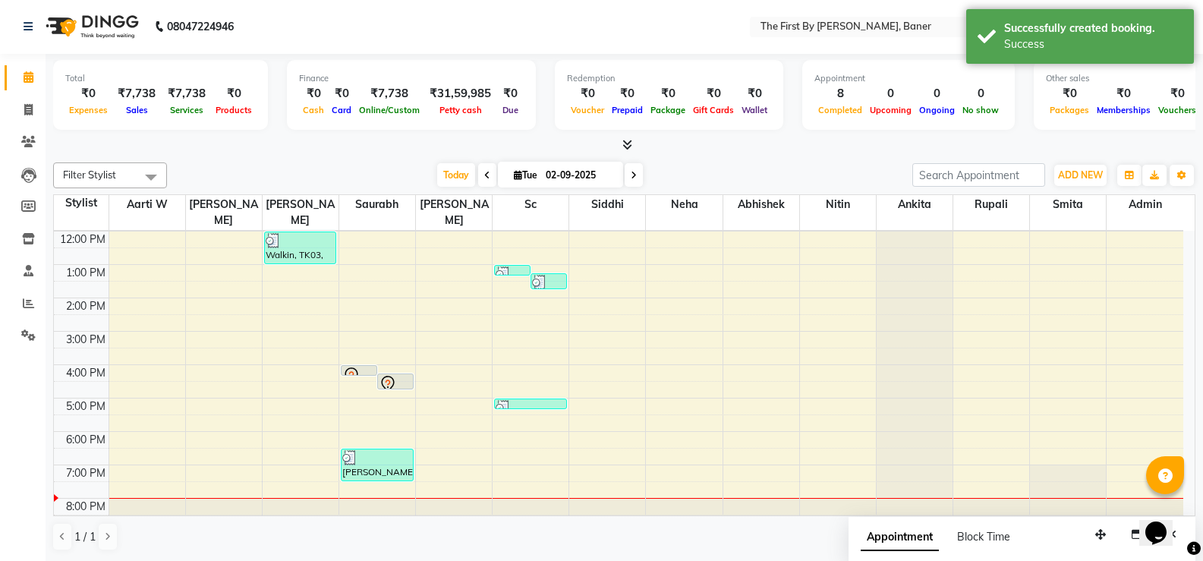
scroll to position [0, 0]
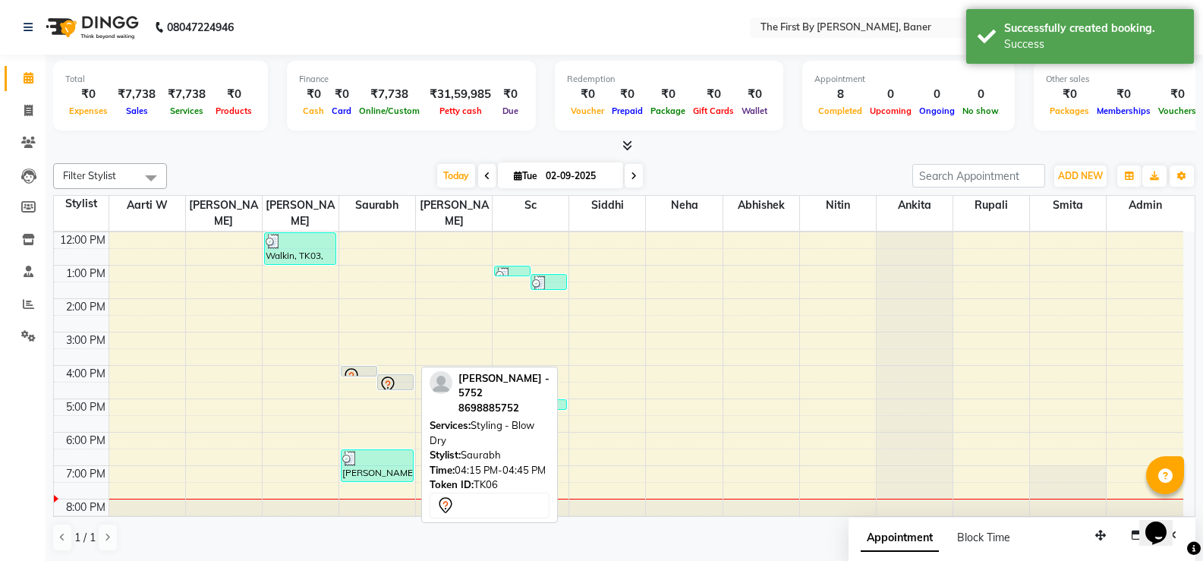
click at [393, 376] on icon at bounding box center [387, 384] width 13 height 16
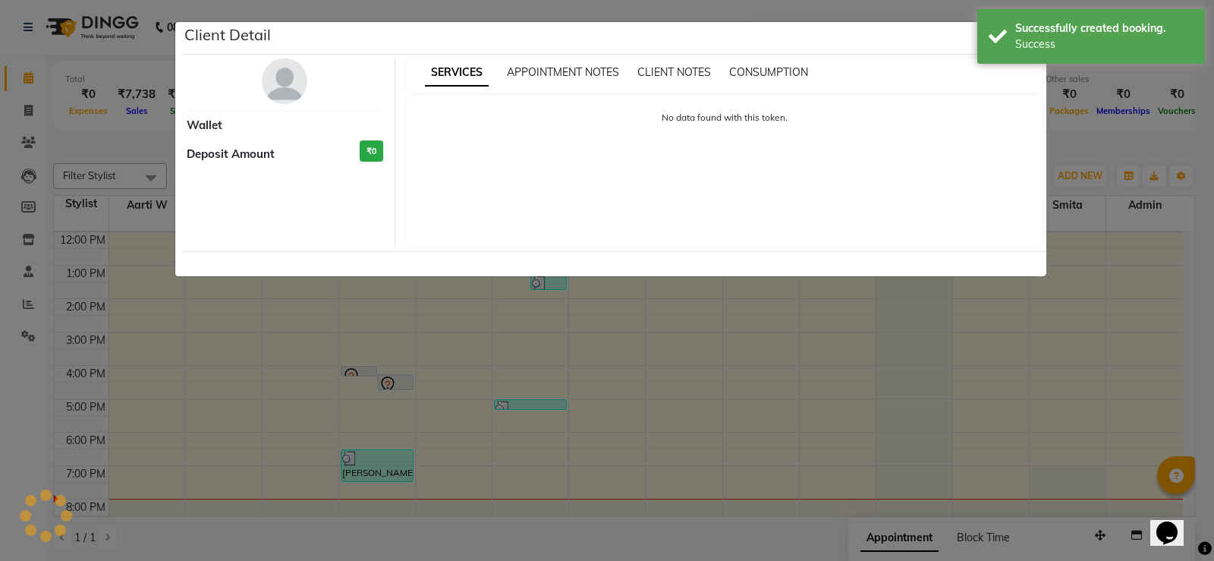
select select "7"
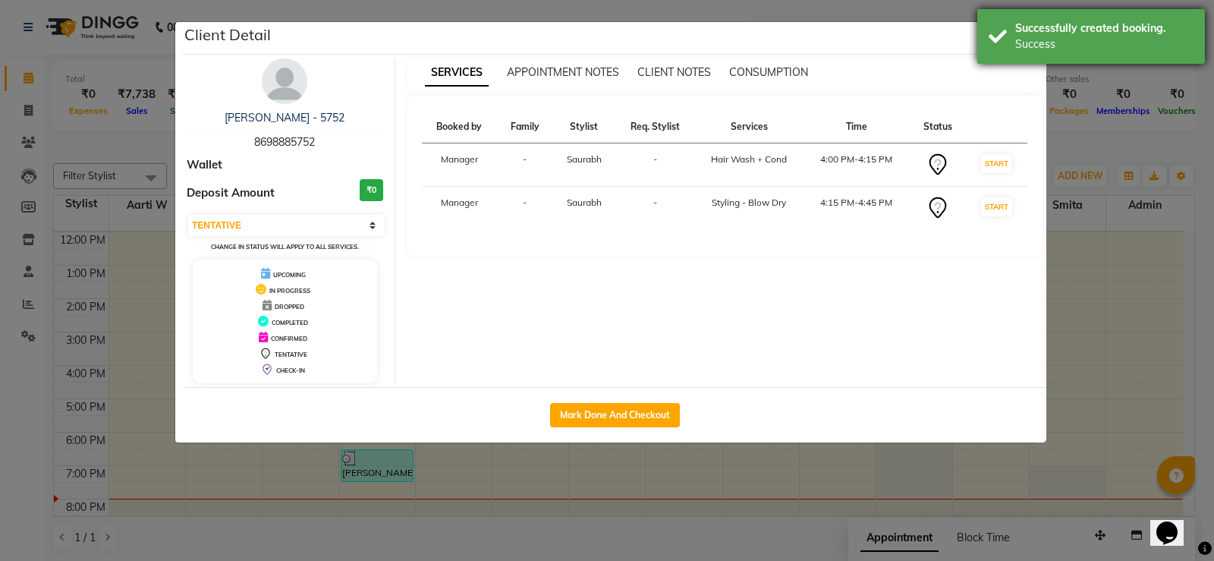
drag, startPoint x: 1015, startPoint y: 58, endPoint x: 1037, endPoint y: 50, distance: 22.6
click at [1019, 55] on div "Successfully created booking. Success" at bounding box center [1092, 36] width 228 height 55
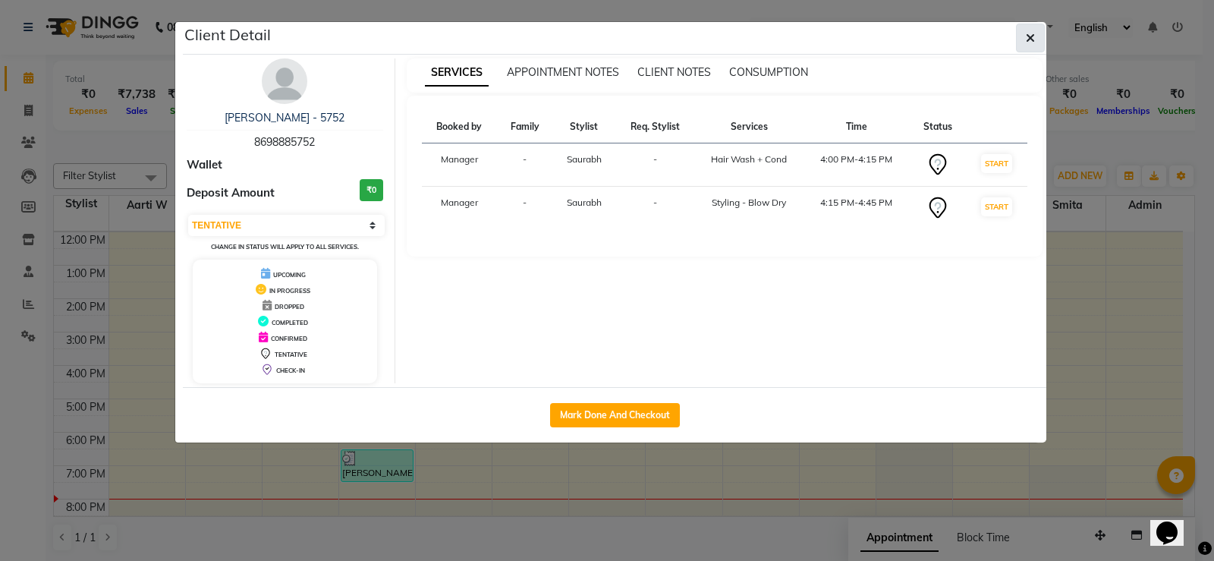
click at [1032, 33] on span "button" at bounding box center [1030, 37] width 9 height 15
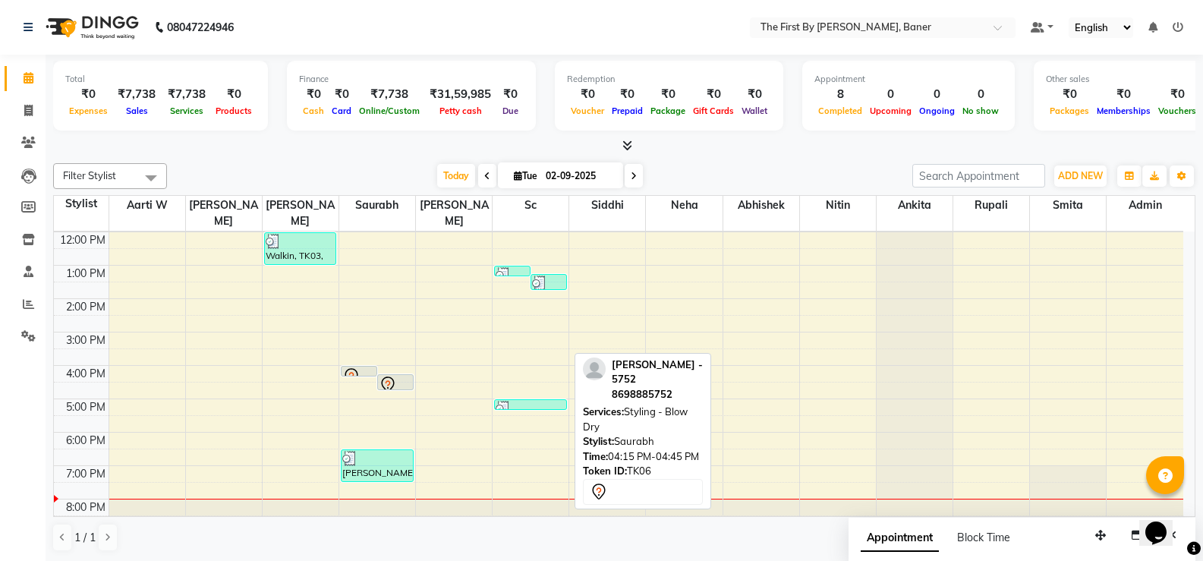
click at [396, 376] on icon at bounding box center [388, 385] width 18 height 18
select select "7"
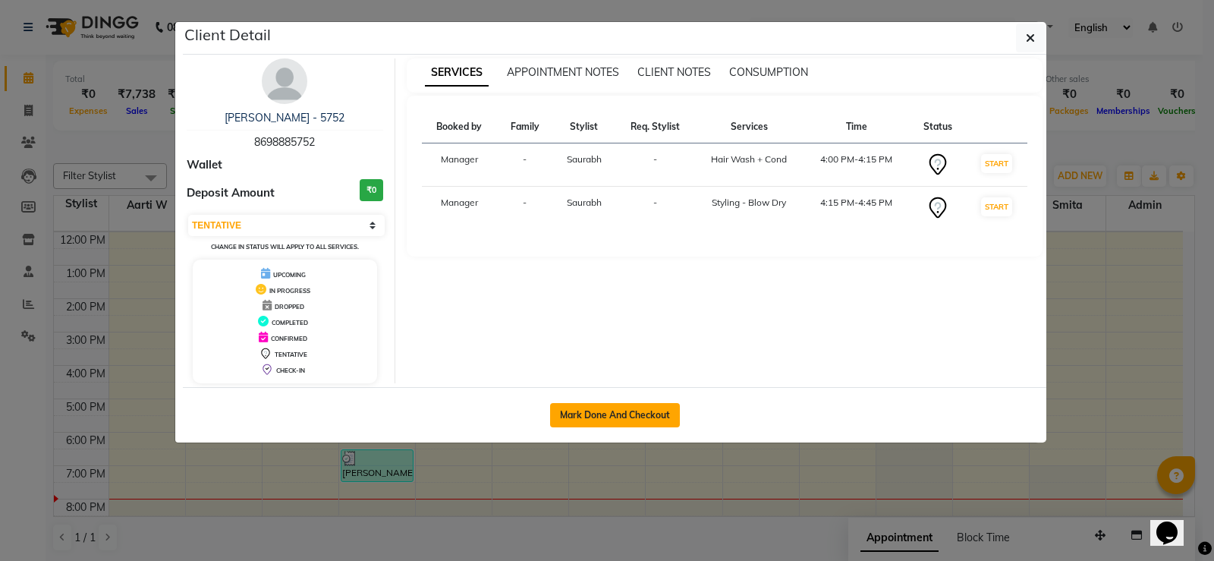
click at [650, 414] on button "Mark Done And Checkout" at bounding box center [615, 415] width 130 height 24
select select "6411"
select select "service"
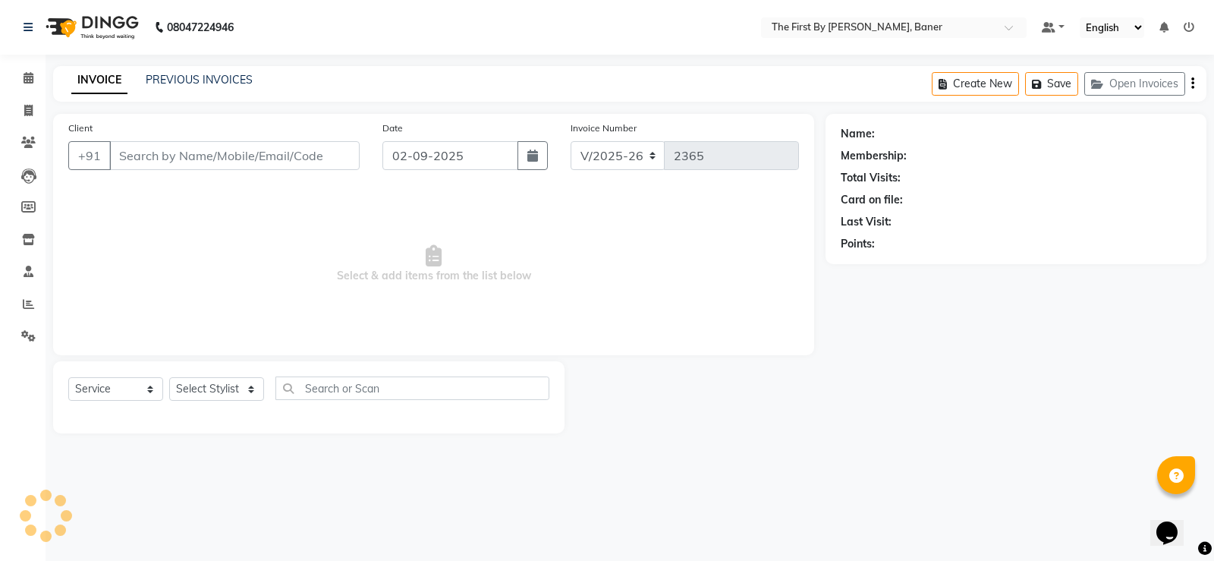
type input "86******52"
select select "49037"
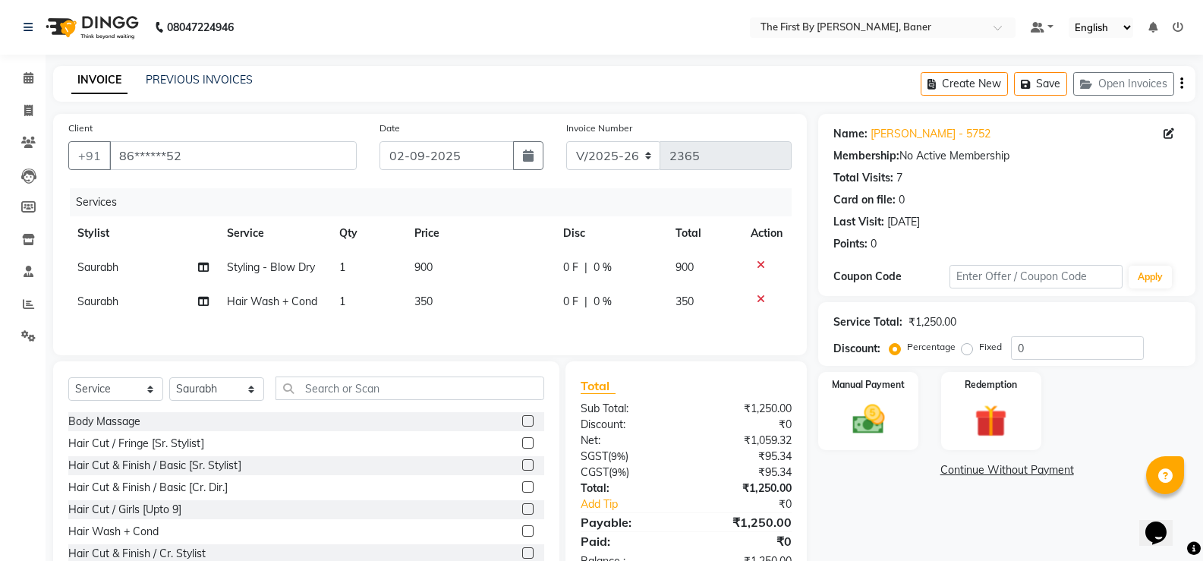
click at [416, 310] on td "350" at bounding box center [480, 302] width 150 height 34
select select "49037"
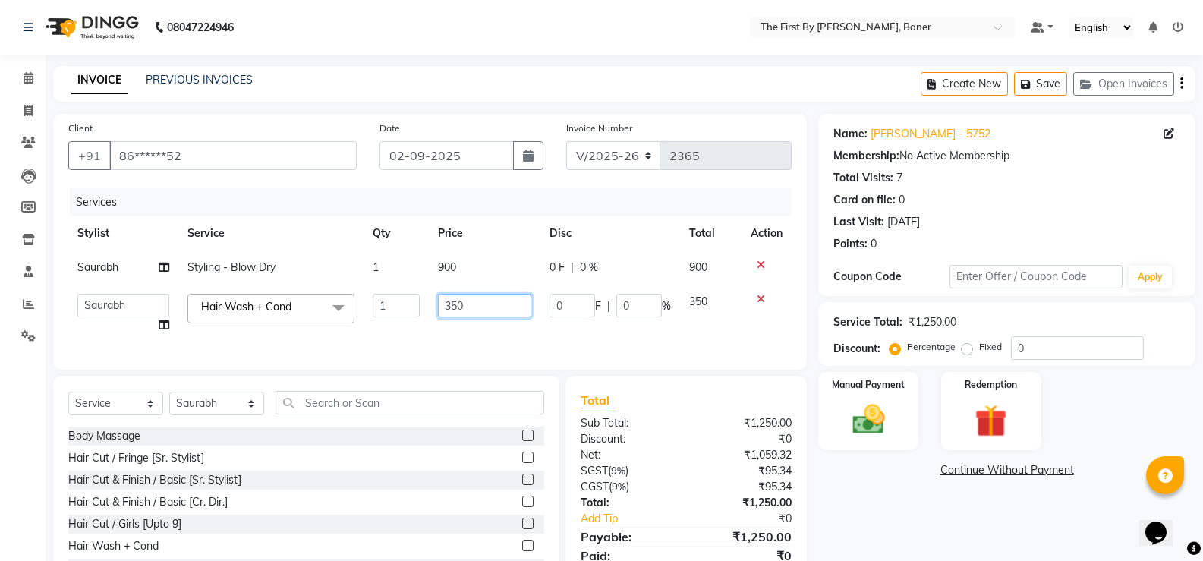
click at [444, 305] on input "350" at bounding box center [485, 306] width 94 height 24
click at [444, 304] on input "350" at bounding box center [485, 306] width 94 height 24
type input "550"
click at [446, 323] on div "Services Stylist Service Qty Price Disc Total Action Saurabh Styling - Blow Dry…" at bounding box center [429, 271] width 723 height 166
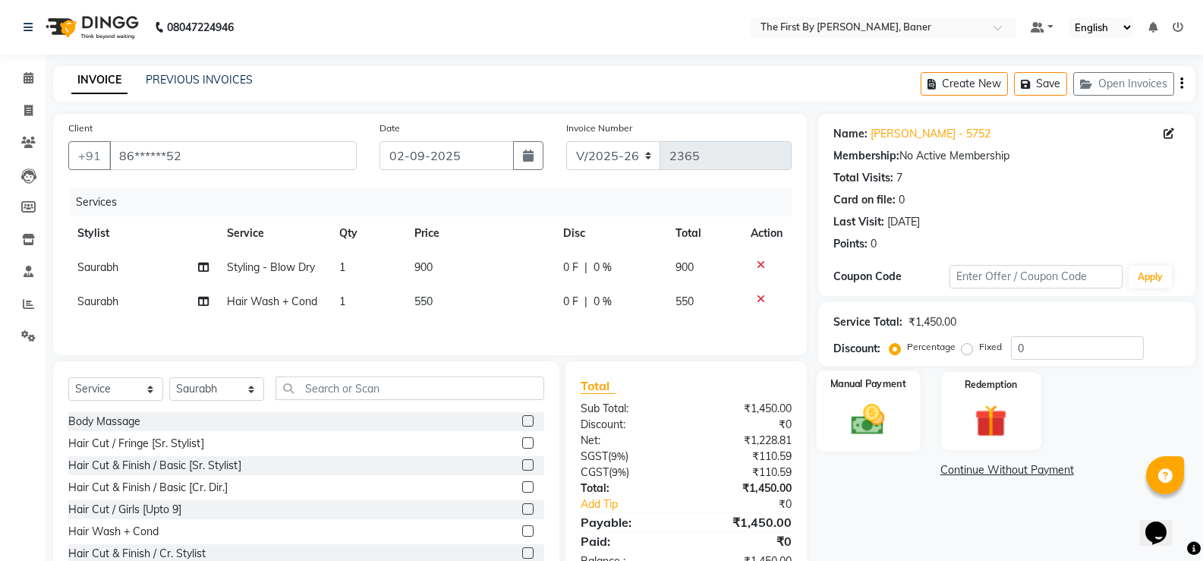
click at [886, 432] on img at bounding box center [868, 419] width 54 height 39
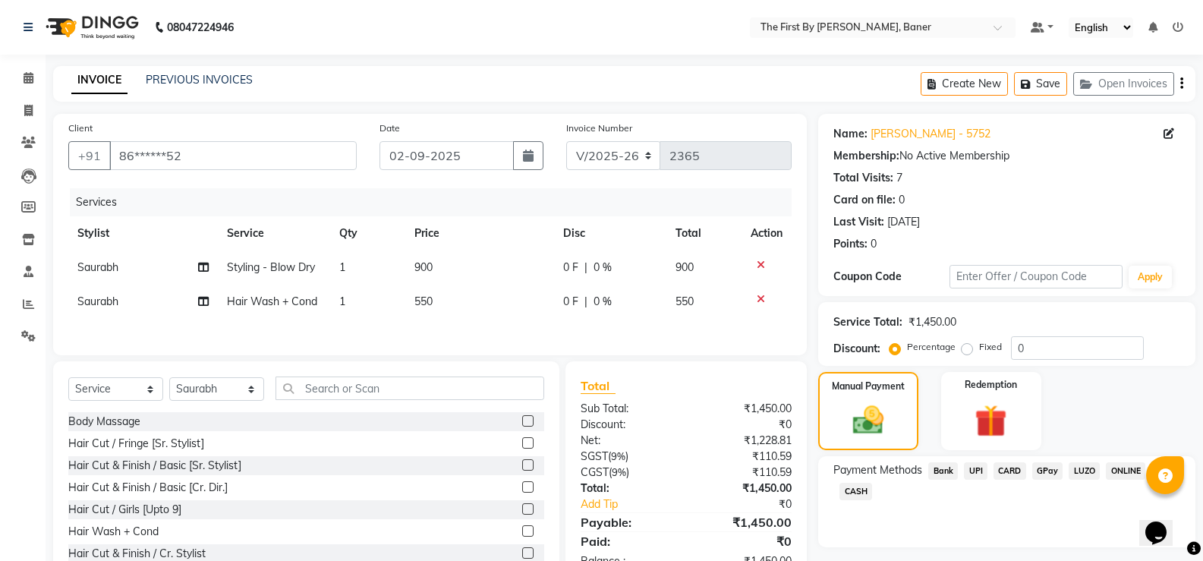
click at [974, 477] on span "UPI" at bounding box center [976, 470] width 24 height 17
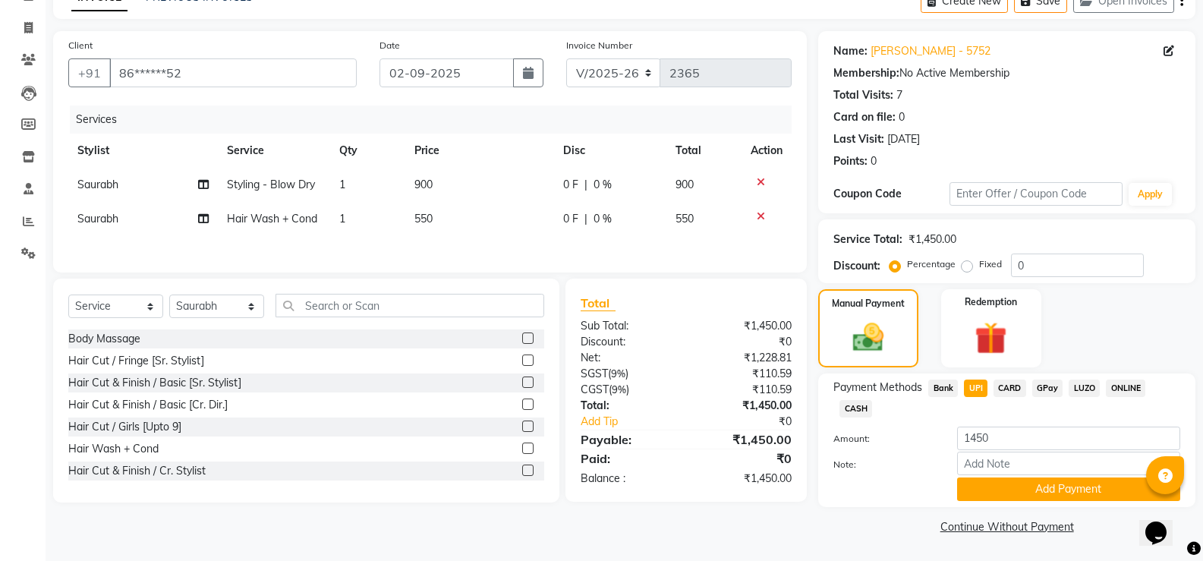
click at [1011, 509] on div "Name: [PERSON_NAME] - 5752 Membership: No Active Membership Total Visits: 7 Car…" at bounding box center [1012, 284] width 389 height 507
click at [1011, 499] on button "Add Payment" at bounding box center [1068, 489] width 223 height 24
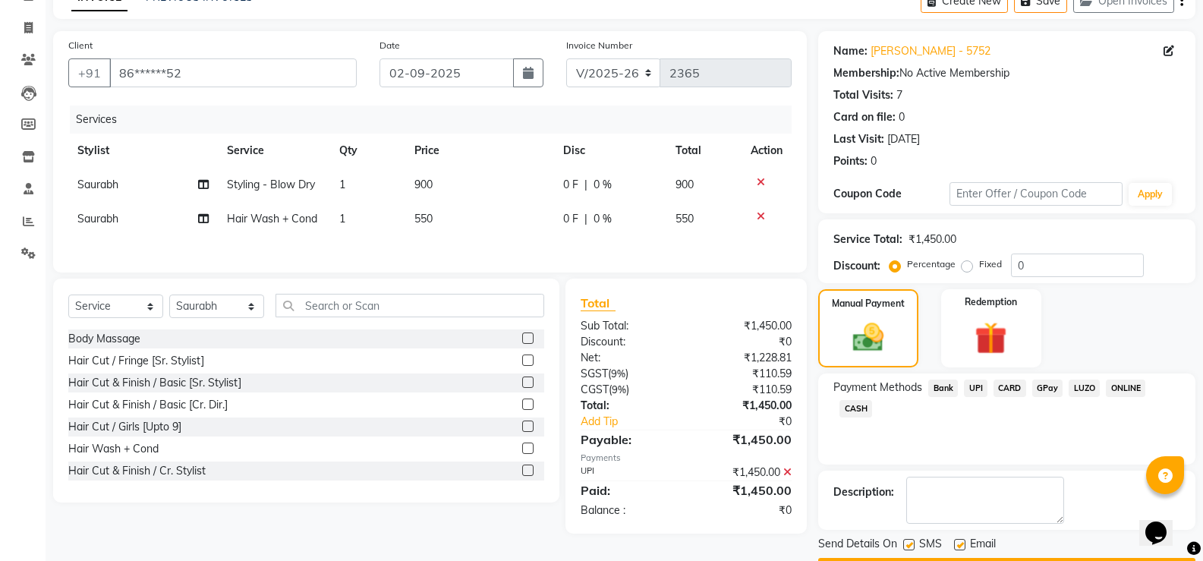
scroll to position [126, 0]
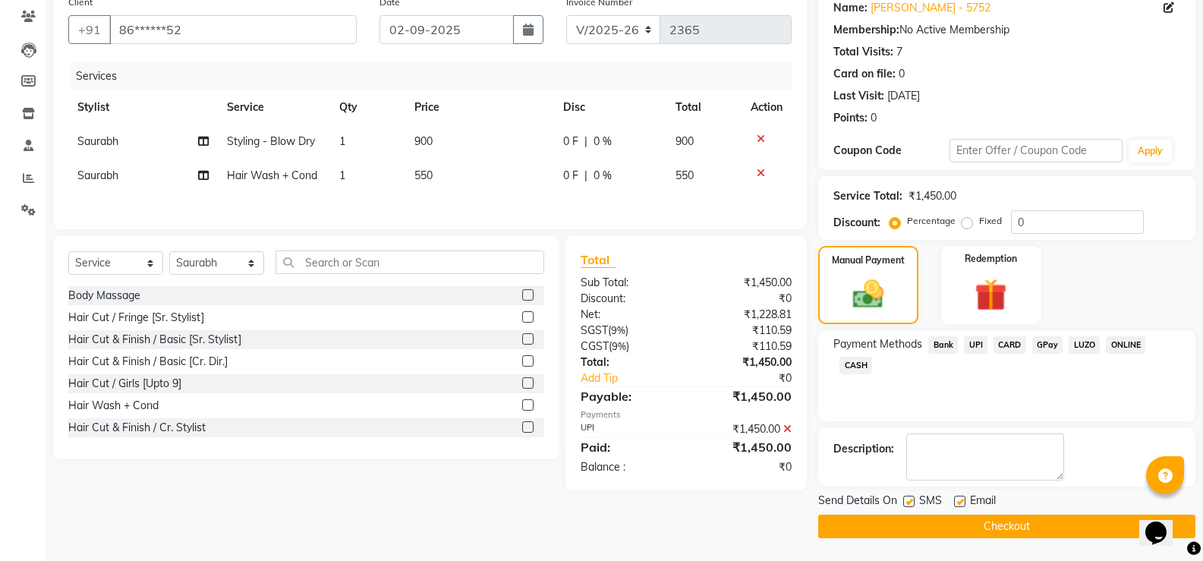
click at [1019, 521] on button "Checkout" at bounding box center [1006, 527] width 377 height 24
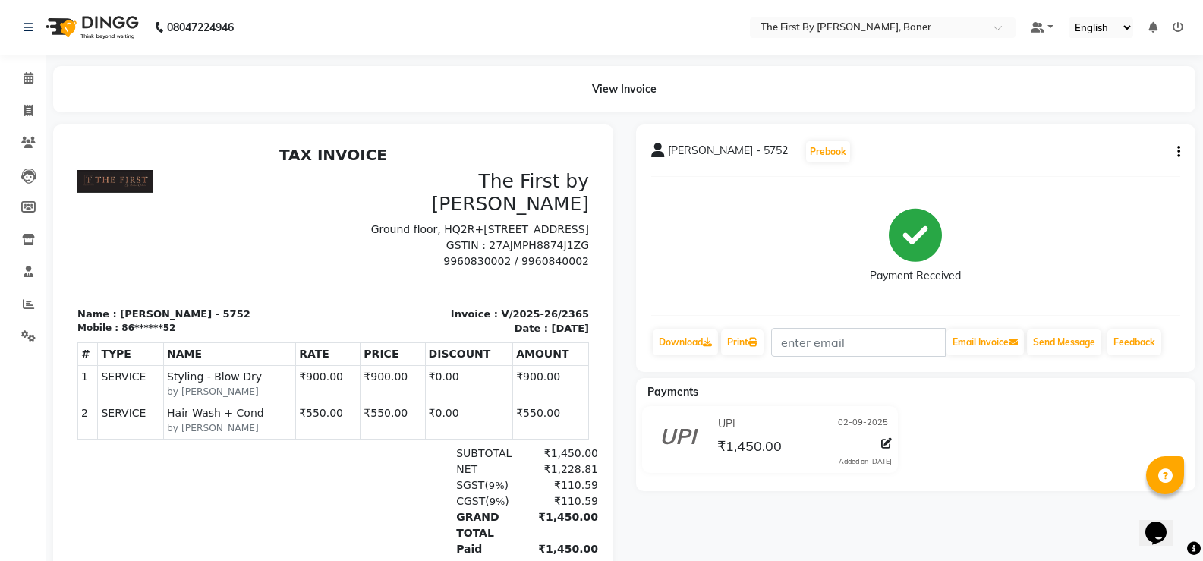
click at [672, 52] on nav "08047224946 Select Location × The First By [PERSON_NAME], Baner Default Panel M…" at bounding box center [601, 27] width 1203 height 55
click at [24, 72] on icon at bounding box center [29, 77] width 10 height 11
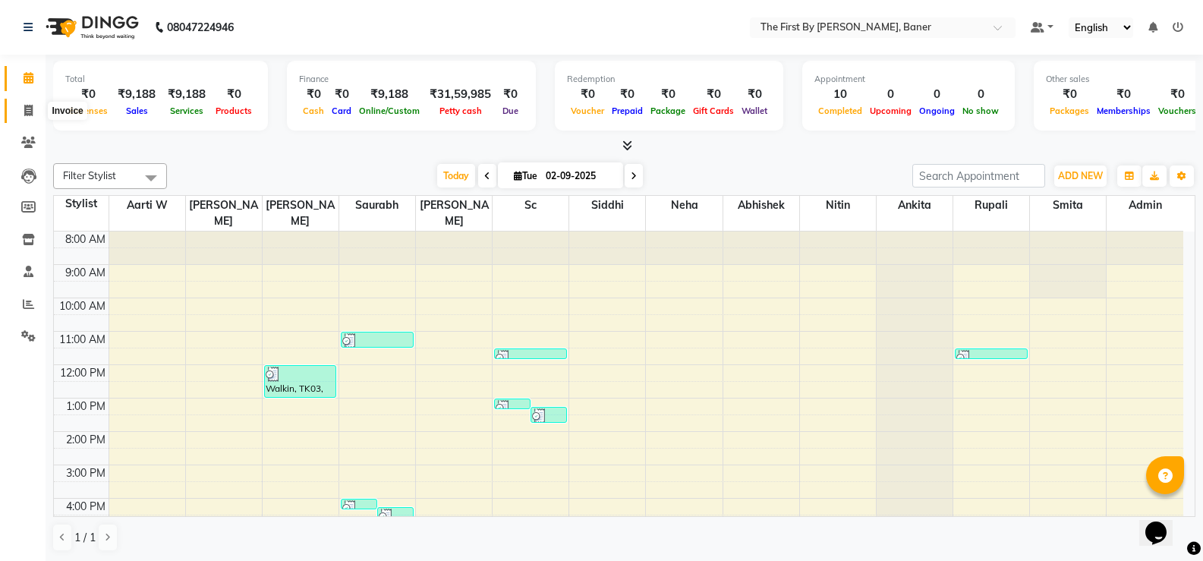
drag, startPoint x: 22, startPoint y: 110, endPoint x: 64, endPoint y: 98, distance: 43.5
click at [22, 111] on span at bounding box center [28, 110] width 27 height 17
select select "service"
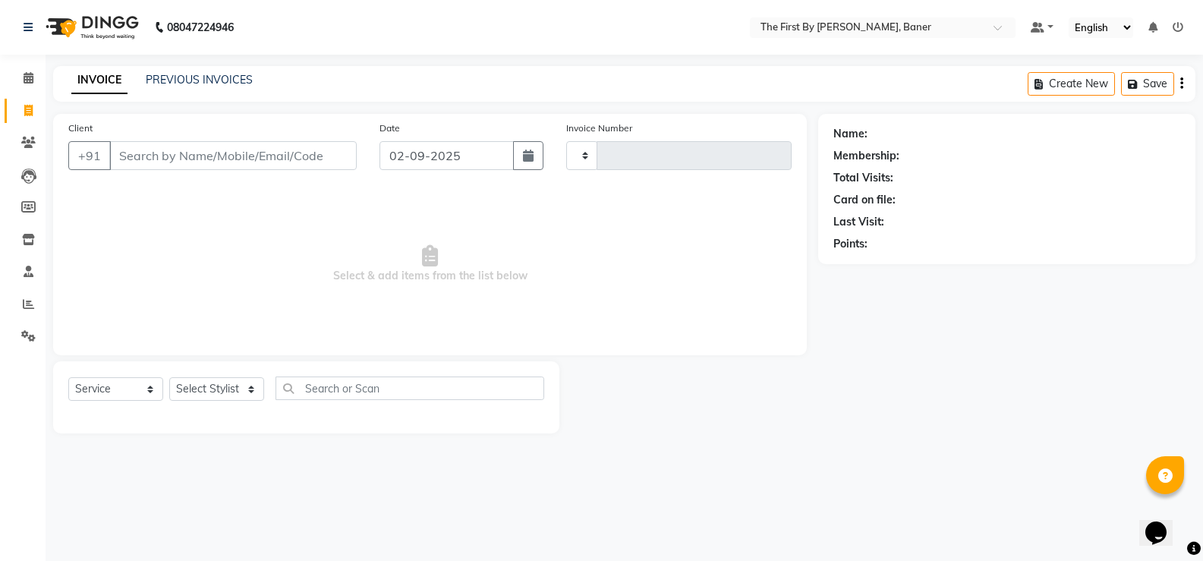
type input "2366"
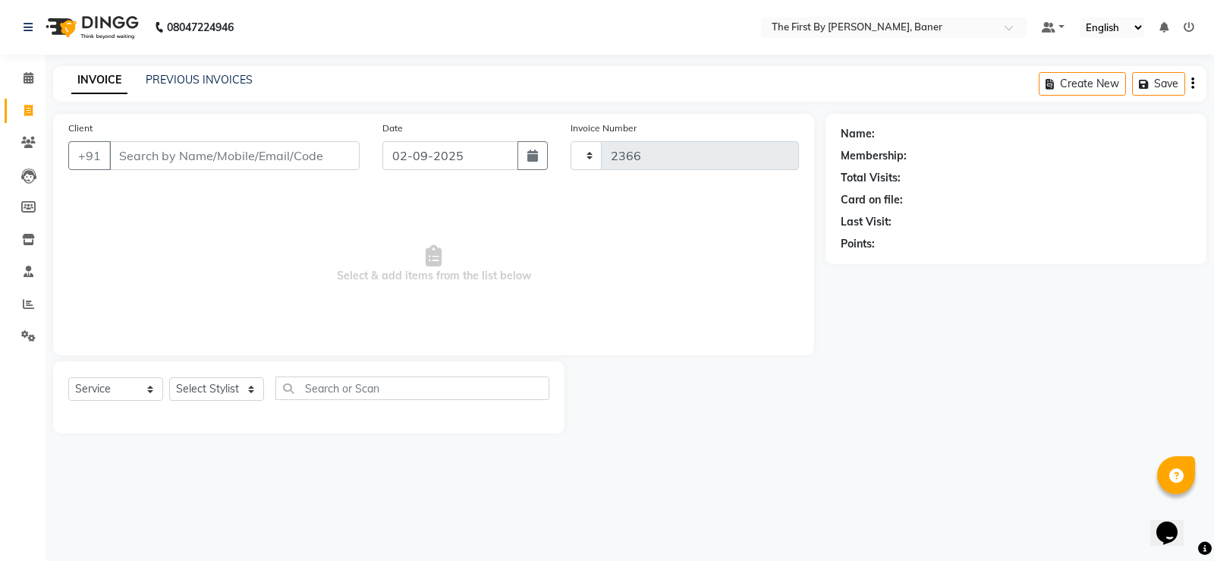
select select "6411"
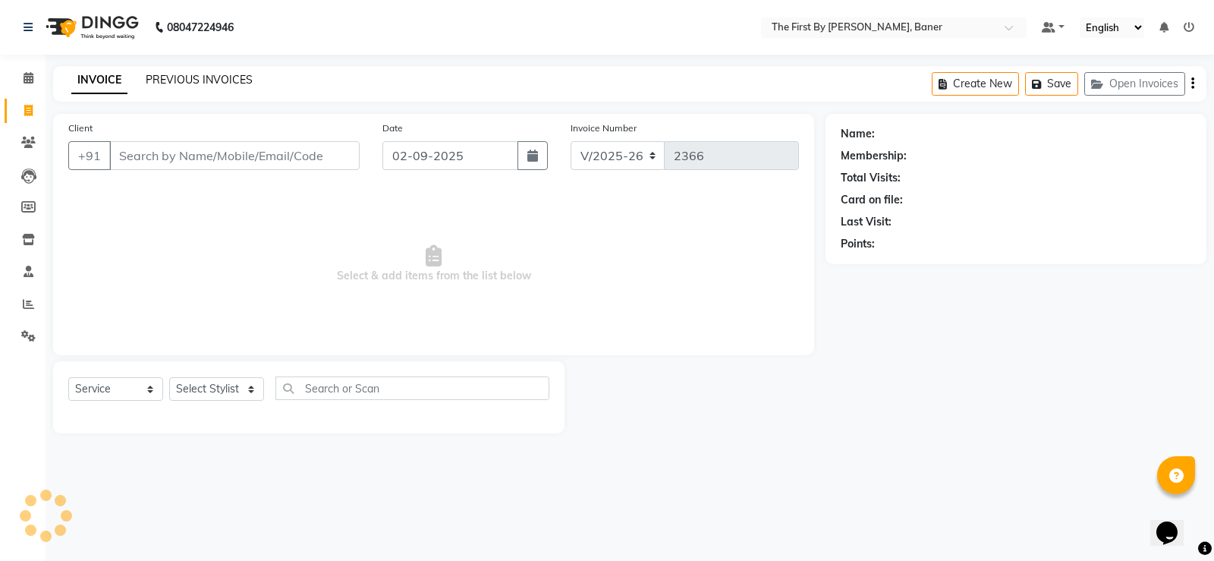
click at [225, 74] on link "PREVIOUS INVOICES" at bounding box center [199, 80] width 107 height 14
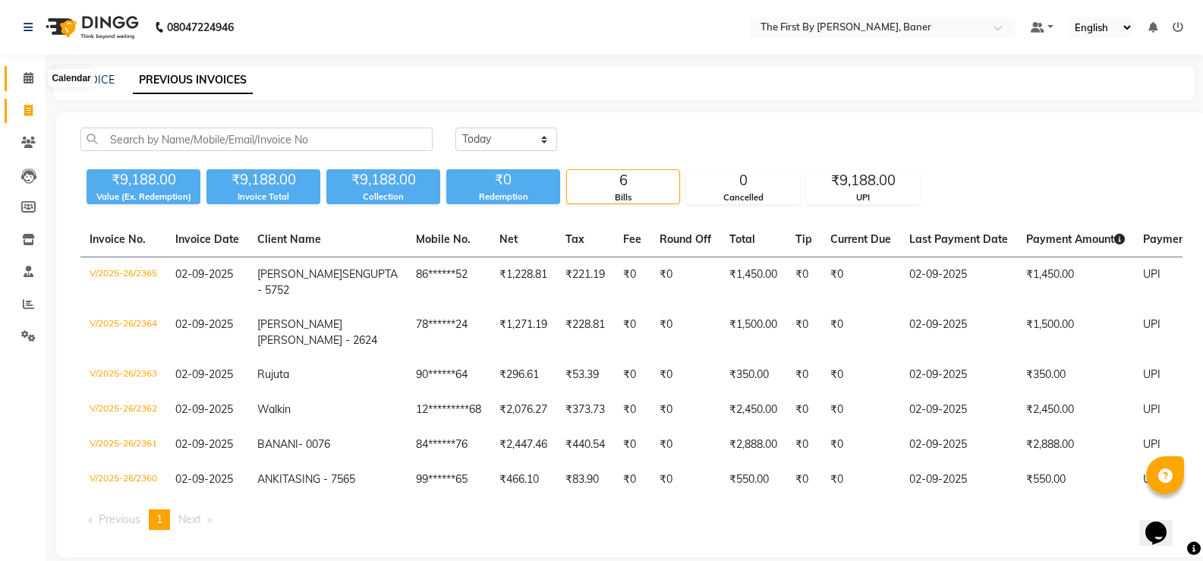
drag, startPoint x: 26, startPoint y: 85, endPoint x: 55, endPoint y: 87, distance: 28.9
click at [24, 85] on span at bounding box center [28, 78] width 27 height 17
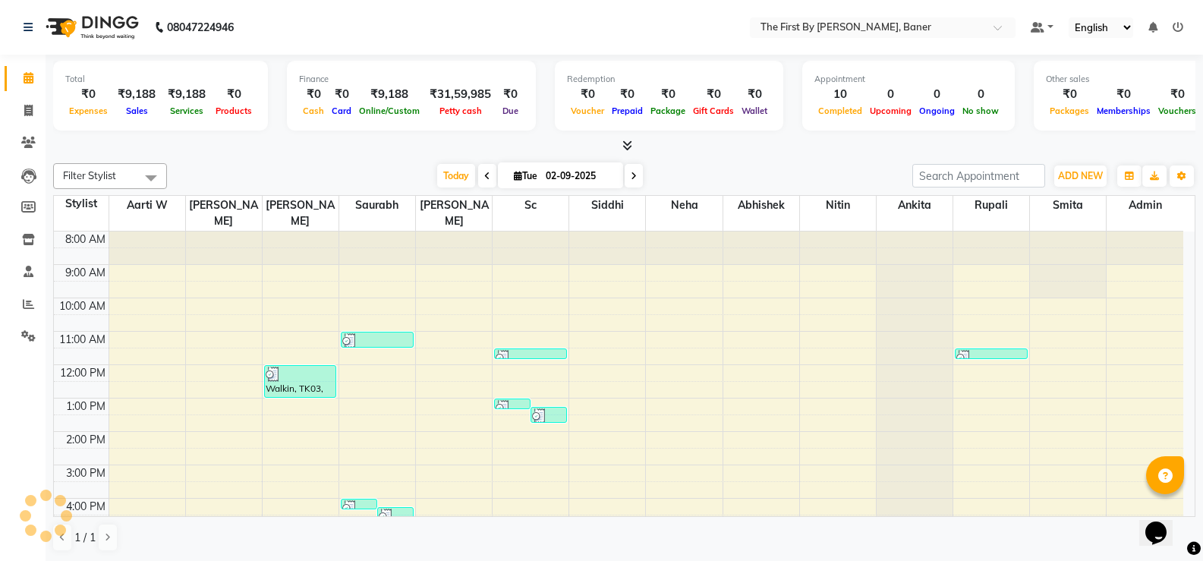
click at [1173, 35] on li at bounding box center [1178, 28] width 11 height 16
drag, startPoint x: 1094, startPoint y: 175, endPoint x: 1044, endPoint y: 233, distance: 76.9
click at [1094, 177] on span "ADD NEW" at bounding box center [1080, 175] width 45 height 11
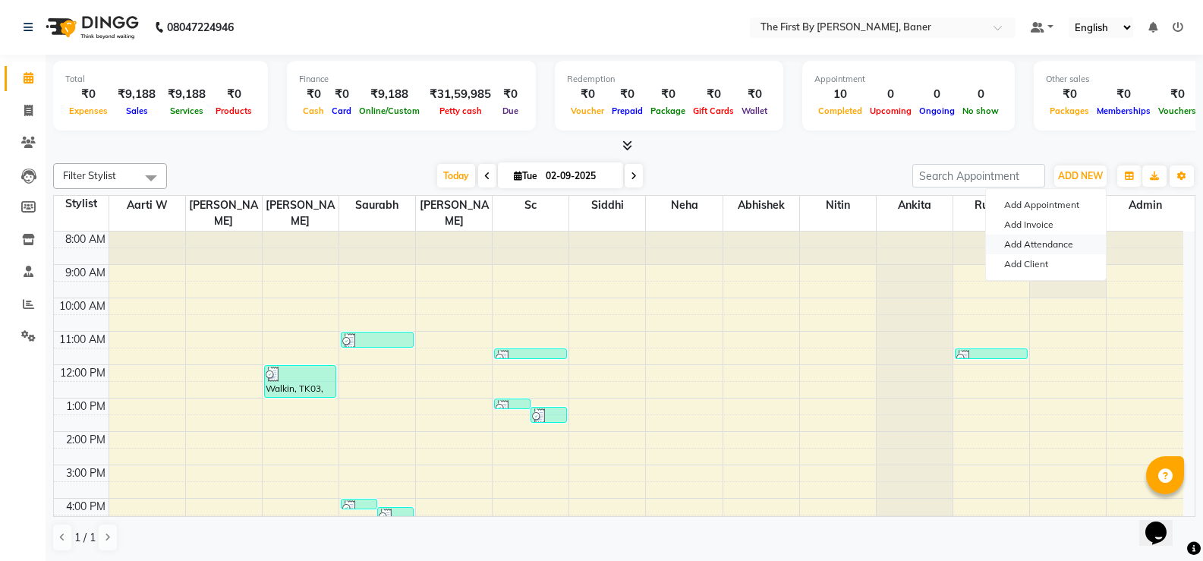
click at [1038, 244] on link "Add Attendance" at bounding box center [1046, 245] width 120 height 20
select select "A"
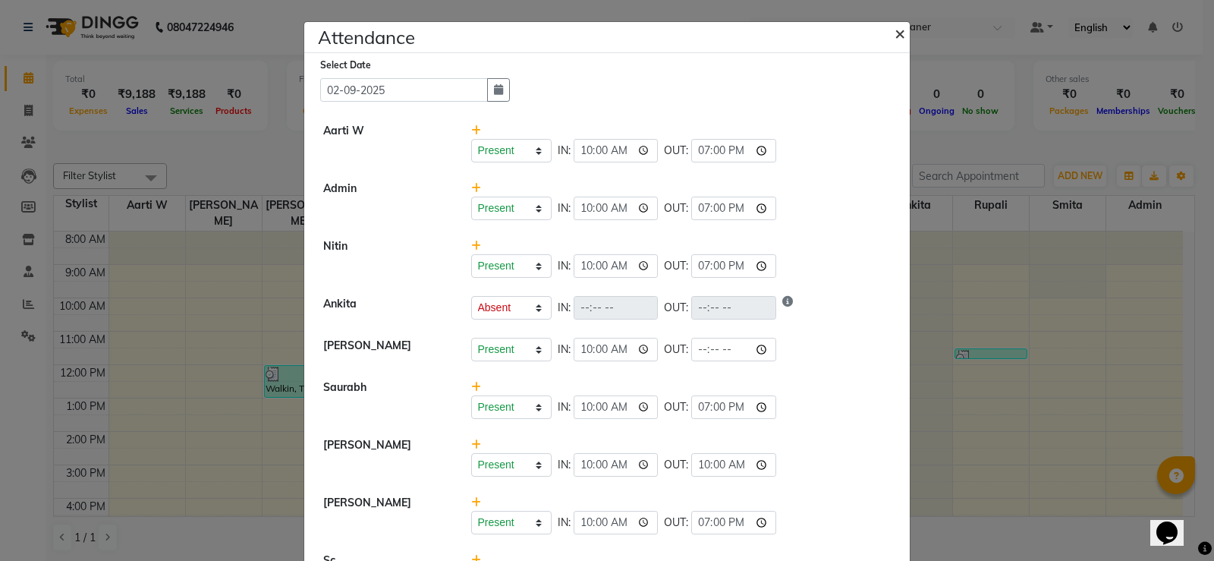
click at [895, 35] on span "×" at bounding box center [900, 32] width 11 height 23
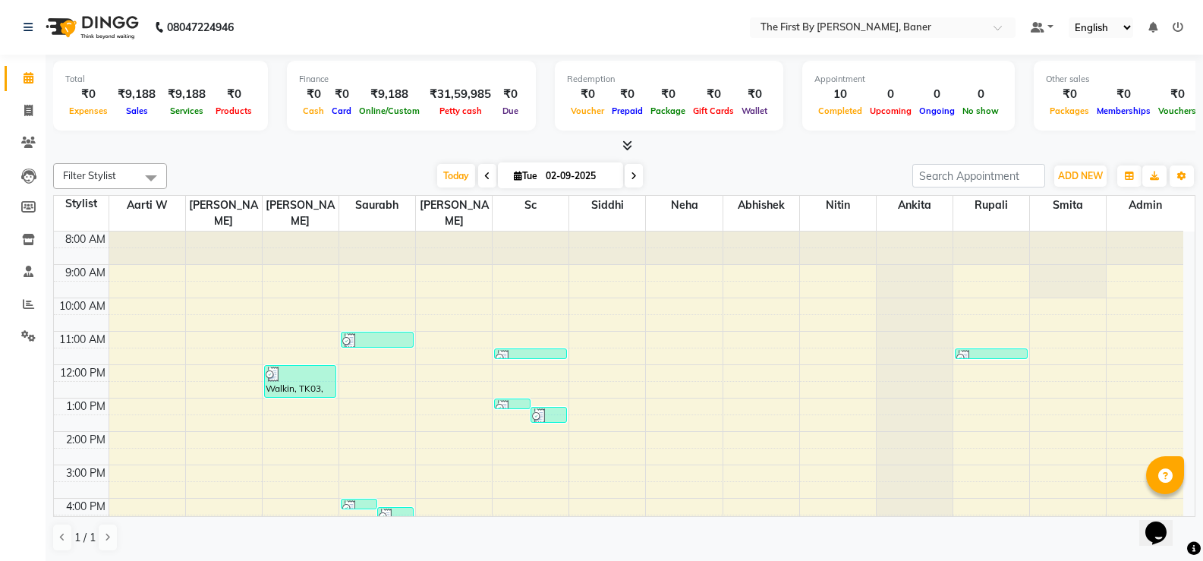
click at [1173, 24] on icon at bounding box center [1178, 27] width 11 height 11
